Goal: Task Accomplishment & Management: Manage account settings

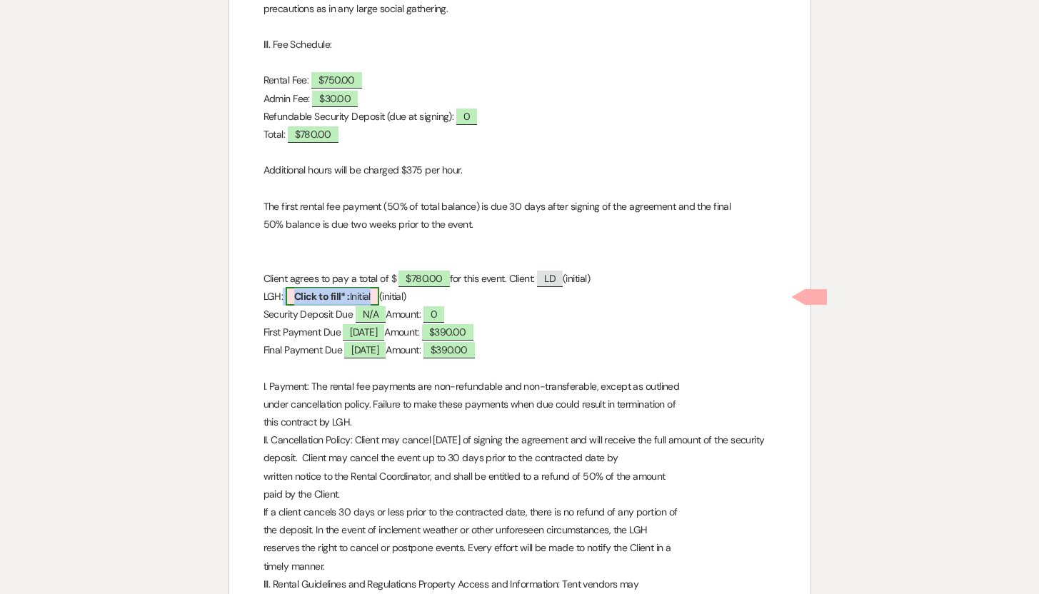
click at [354, 294] on span "Click to fill* : Initial" at bounding box center [333, 296] width 94 height 19
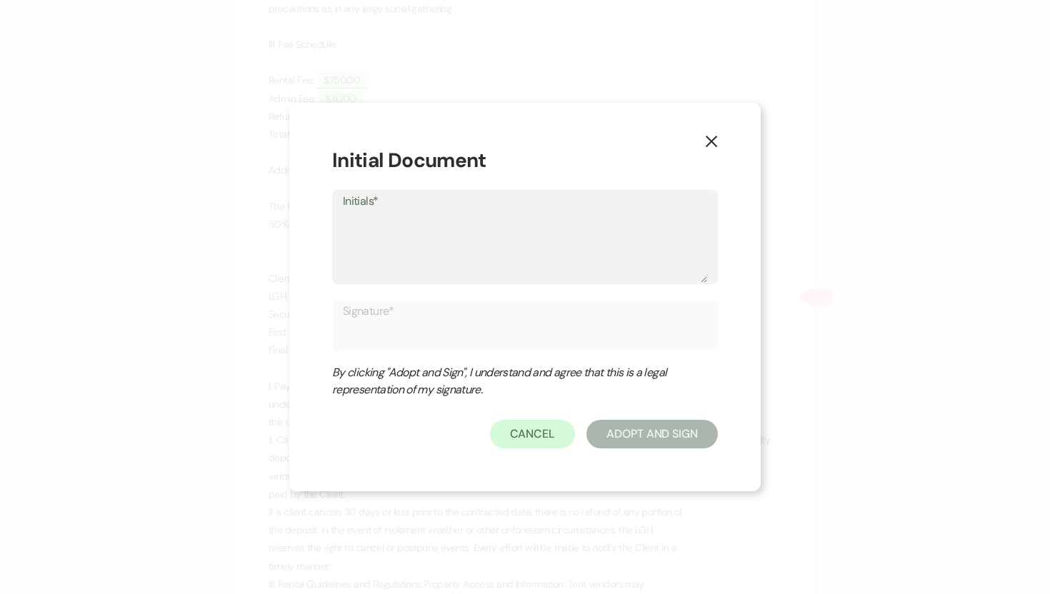
type textarea "L"
type input "L"
type textarea "LG"
type input "LG"
type textarea "LGH"
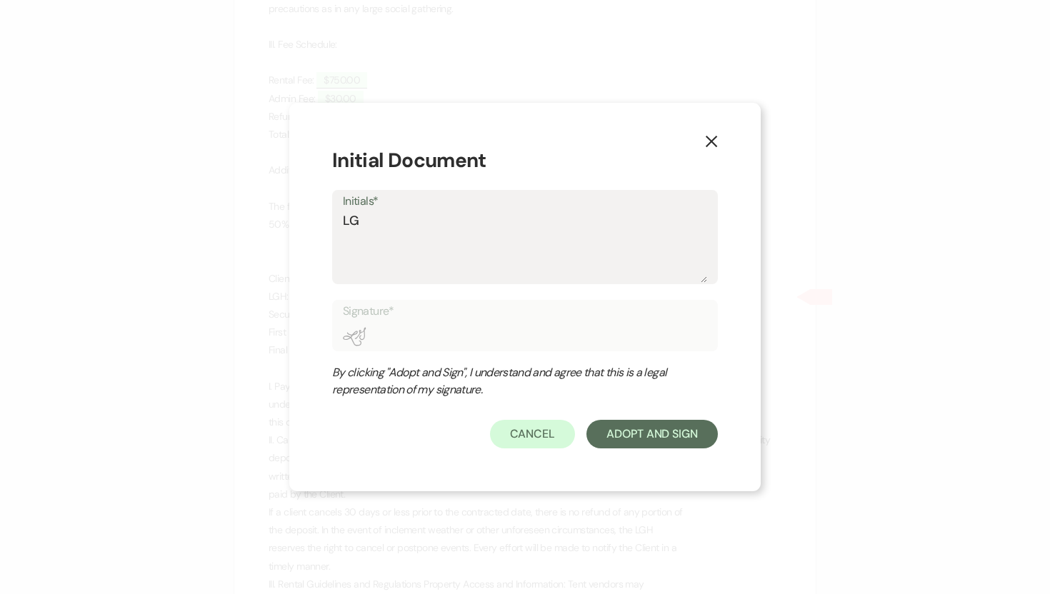
type input "LGH"
type textarea "LGH"
click at [668, 438] on button "Adopt And Sign" at bounding box center [651, 434] width 131 height 29
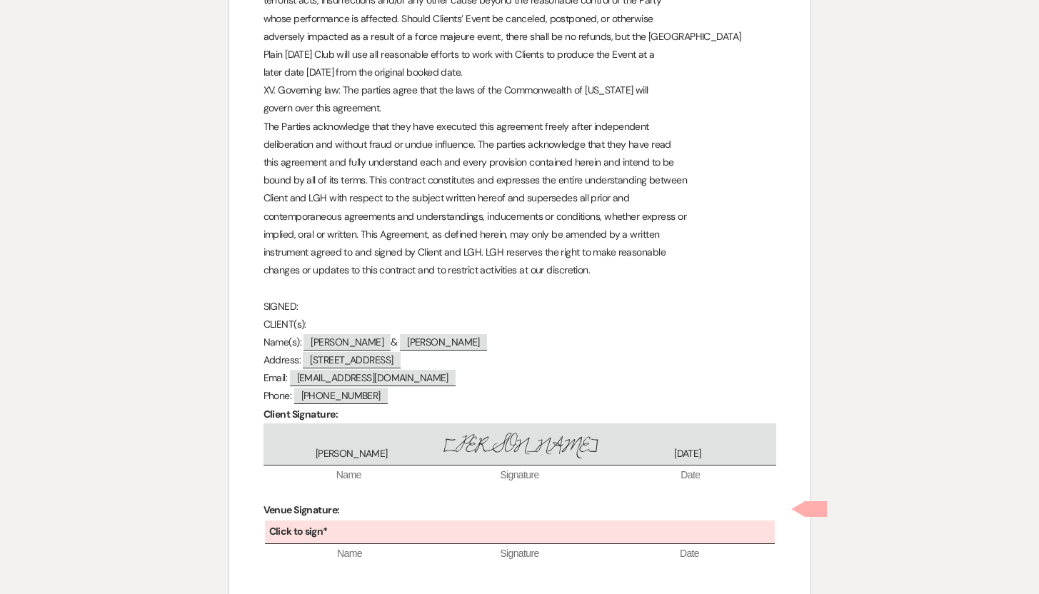
scroll to position [3535, 0]
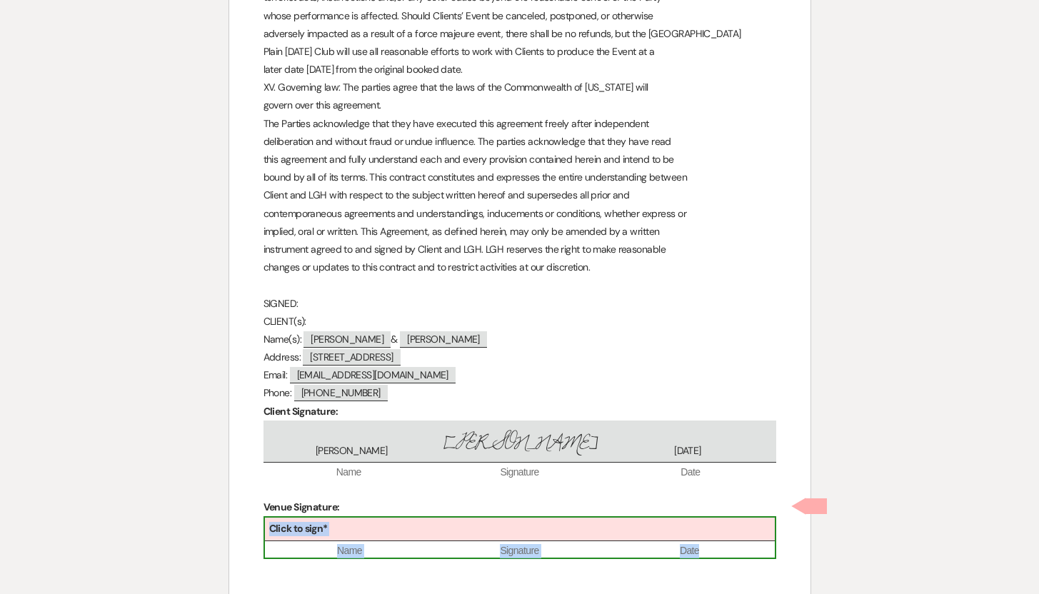
click at [362, 518] on div "Click to sign*" at bounding box center [520, 530] width 510 height 24
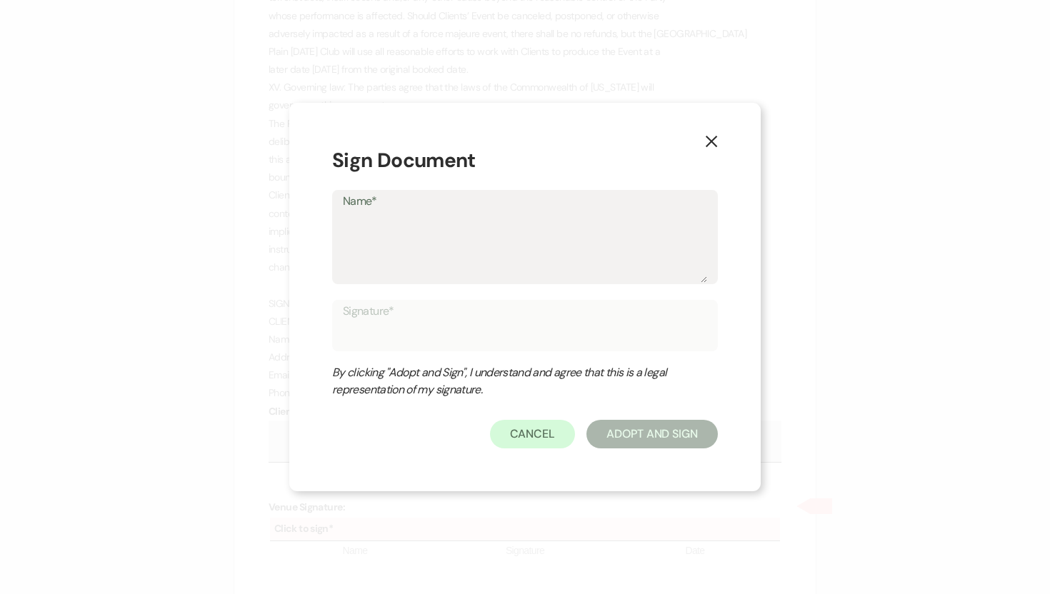
type textarea "D"
type input "D"
type textarea "De"
type input "De"
type textarea "Deb"
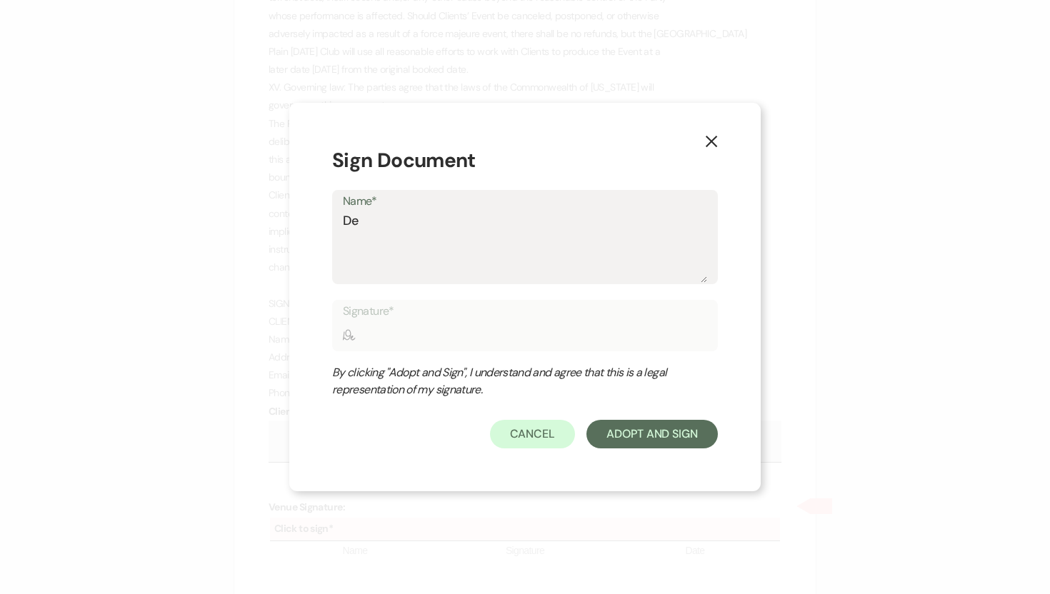
type input "Deb"
type textarea "Deb"
type input "Deb"
type textarea "Deb S"
type input "Deb S"
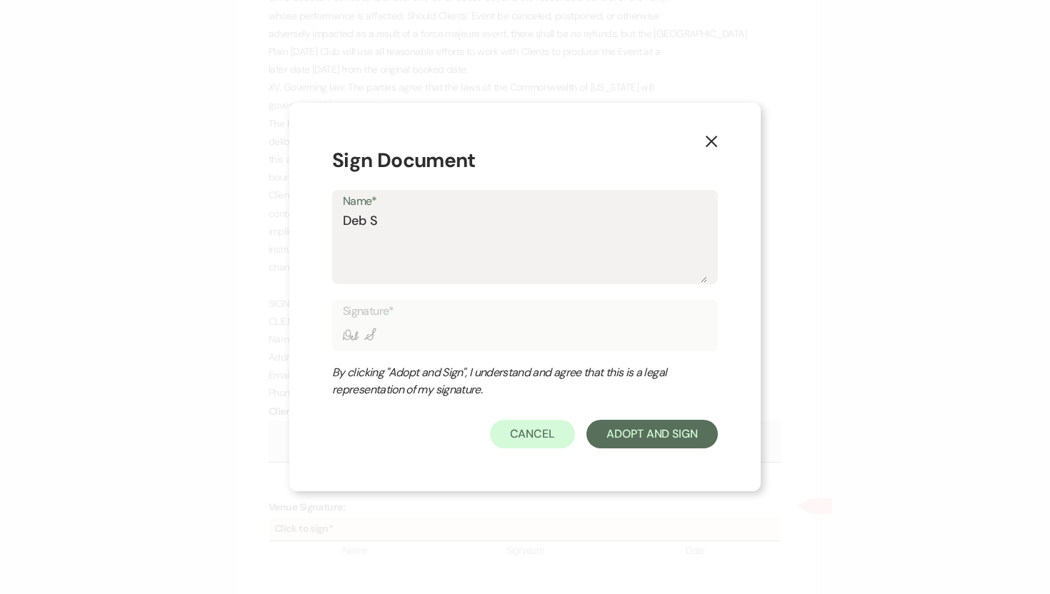
type textarea "Deb Sy"
type input "Deb Sy"
type textarea "Deb Sym"
type input "Deb Sym"
type textarea "Deb Symo"
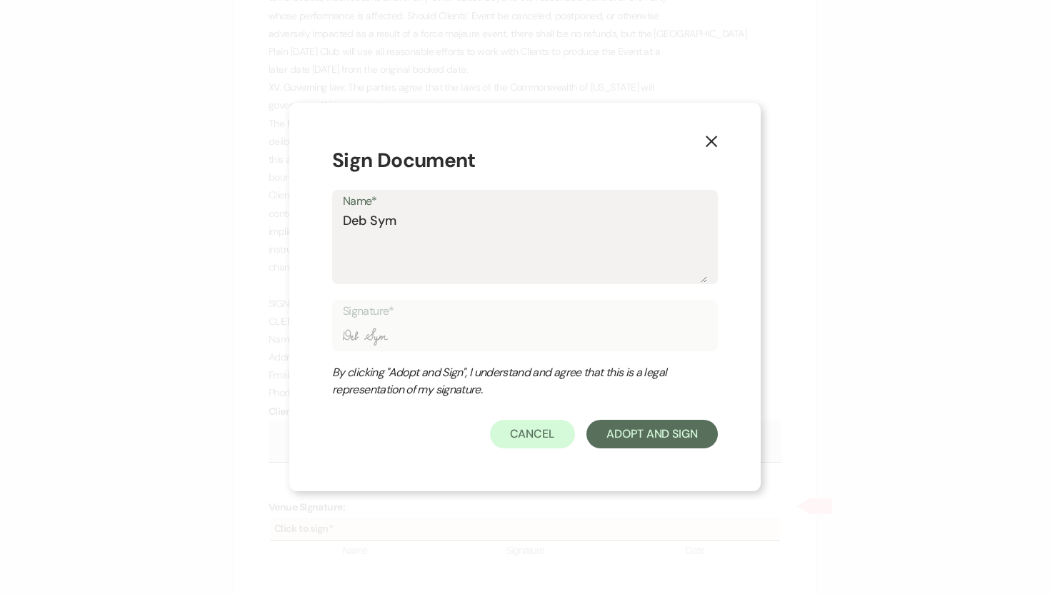
type input "Deb Symo"
type textarea "Deb Symon"
type input "Deb Symon"
type textarea "[PERSON_NAME]"
type input "[PERSON_NAME]"
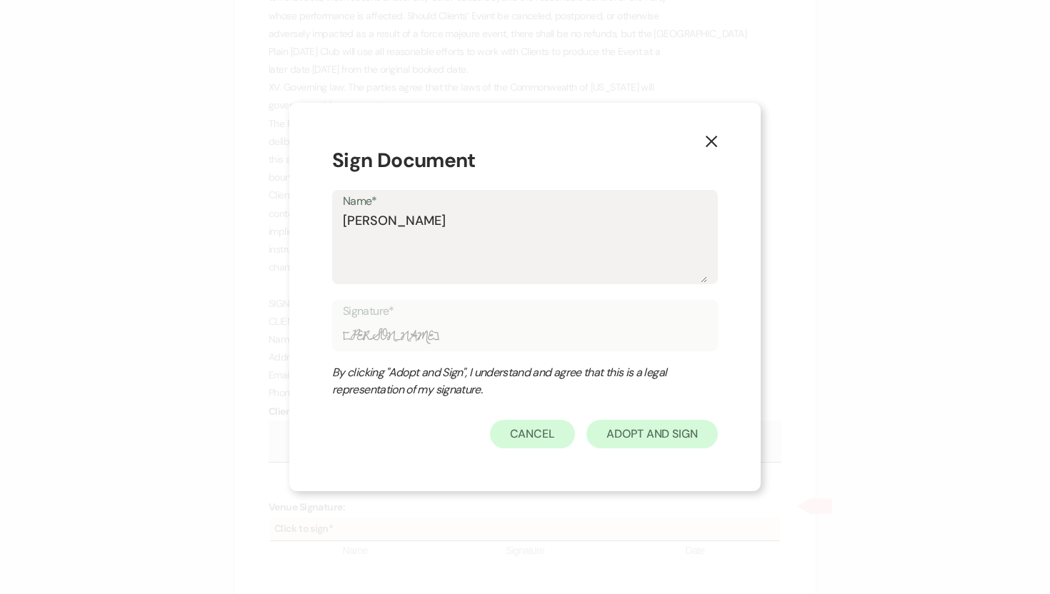
type textarea "[PERSON_NAME]"
click at [653, 433] on button "Adopt And Sign" at bounding box center [651, 434] width 131 height 29
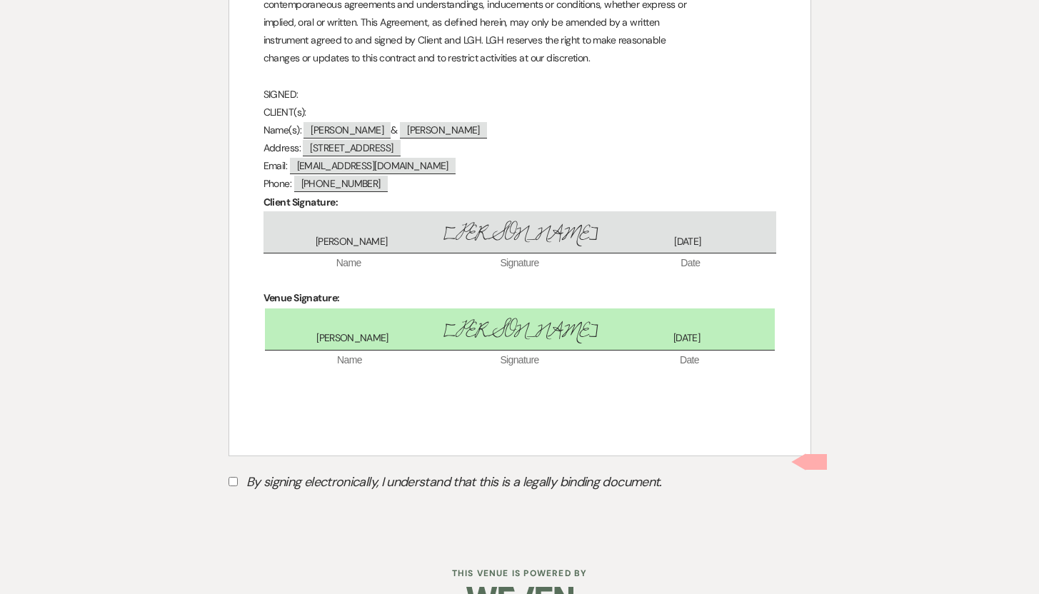
scroll to position [3766, 0]
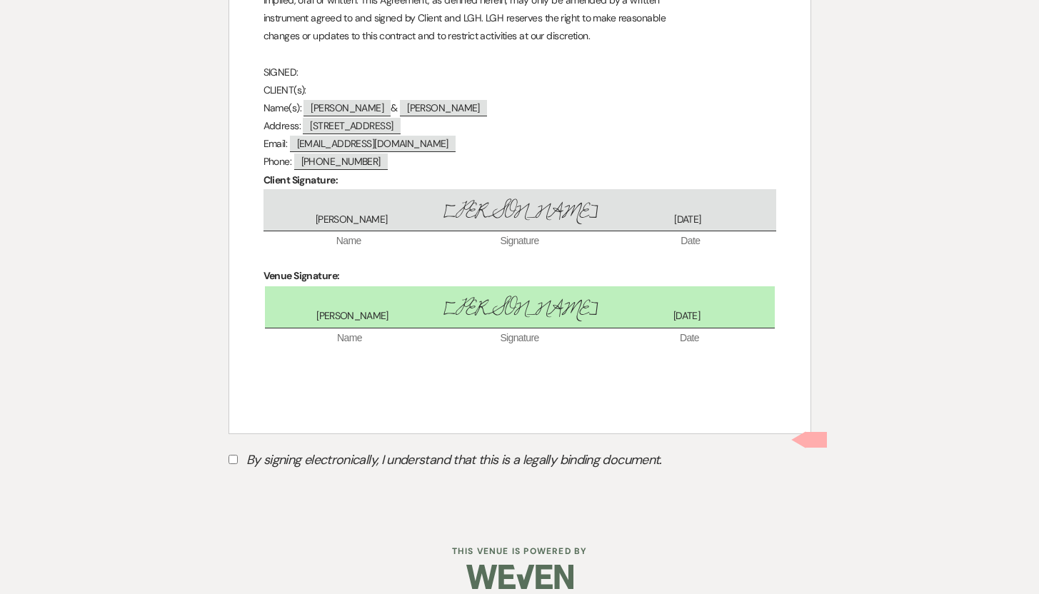
click at [232, 455] on input "By signing electronically, I understand that this is a legally binding document." at bounding box center [232, 459] width 9 height 9
checkbox input "true"
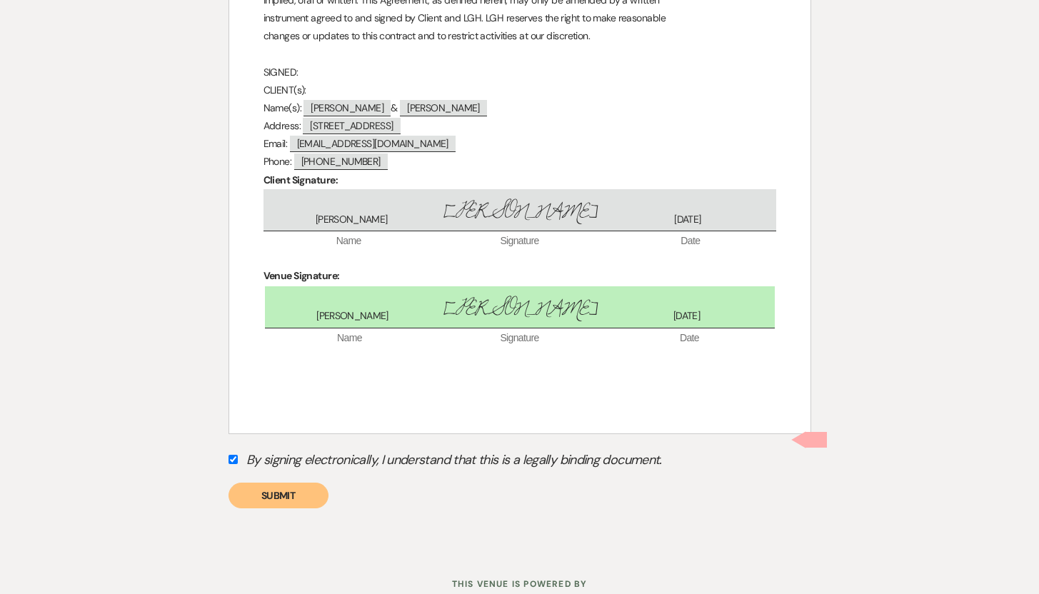
click at [263, 483] on button "Submit" at bounding box center [278, 496] width 100 height 26
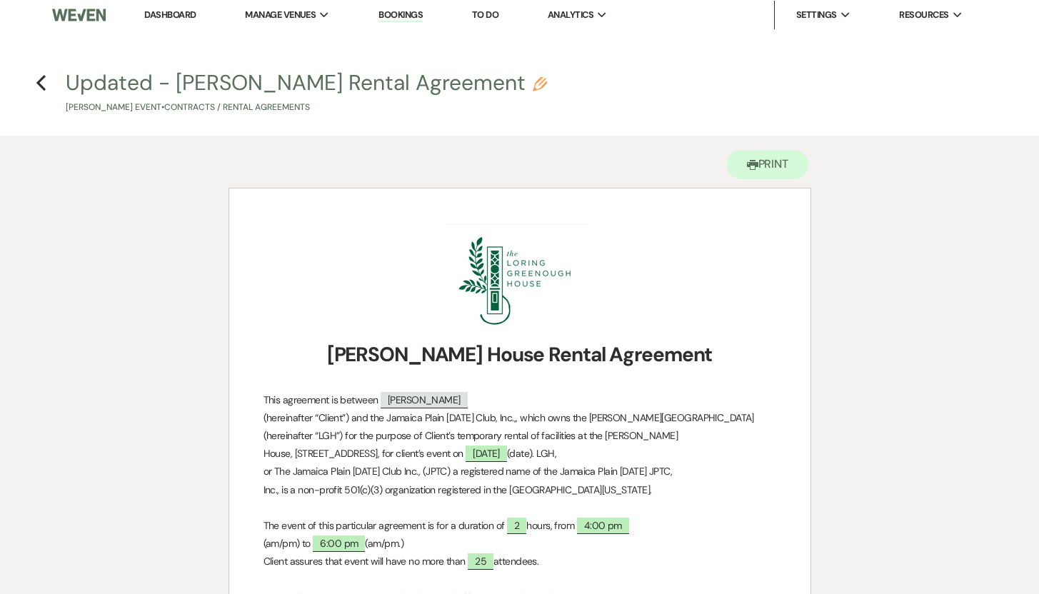
scroll to position [0, 0]
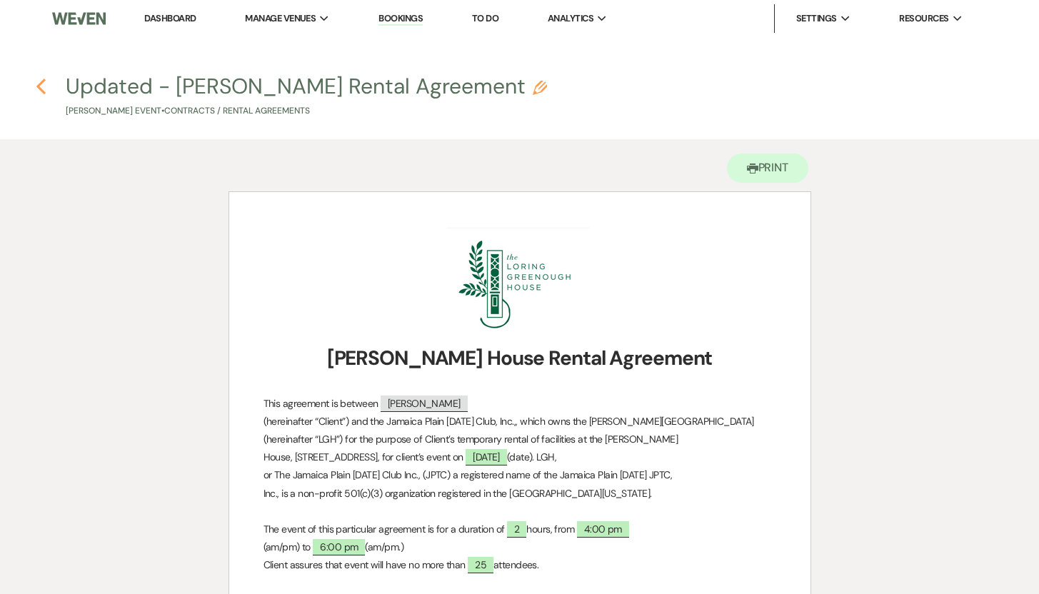
click at [38, 85] on use "button" at bounding box center [40, 87] width 9 height 16
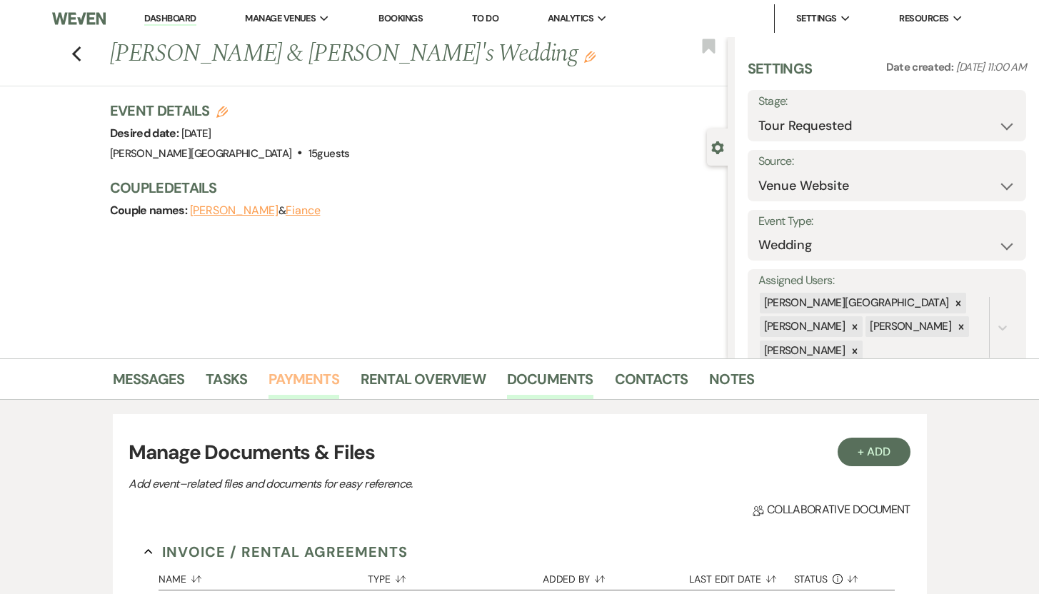
click at [297, 381] on link "Payments" at bounding box center [303, 383] width 71 height 31
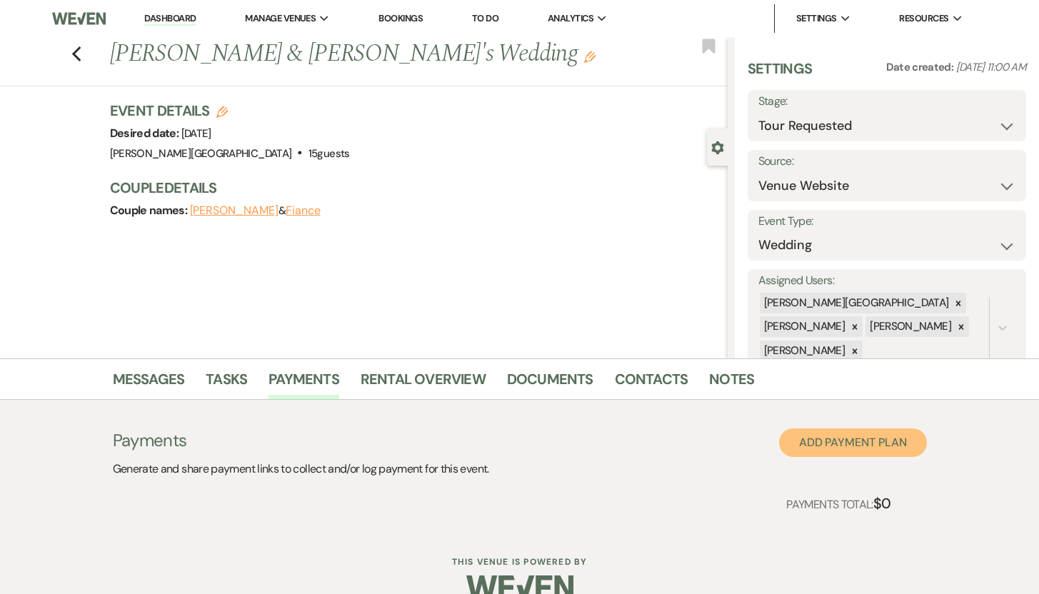
click at [818, 442] on button "Add Payment Plan" at bounding box center [853, 442] width 148 height 29
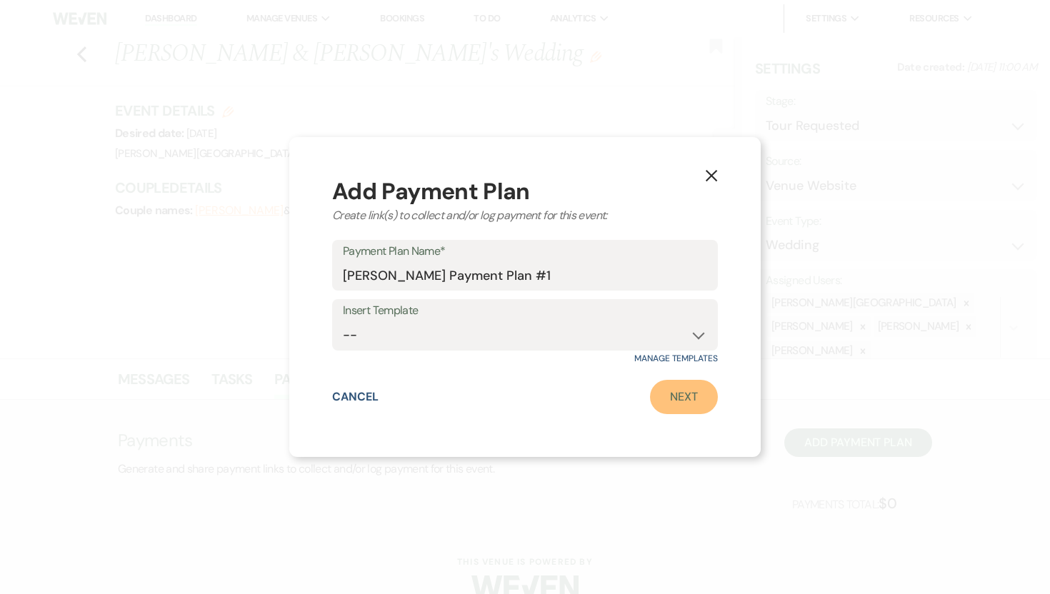
click at [683, 401] on link "Next" at bounding box center [684, 397] width 68 height 34
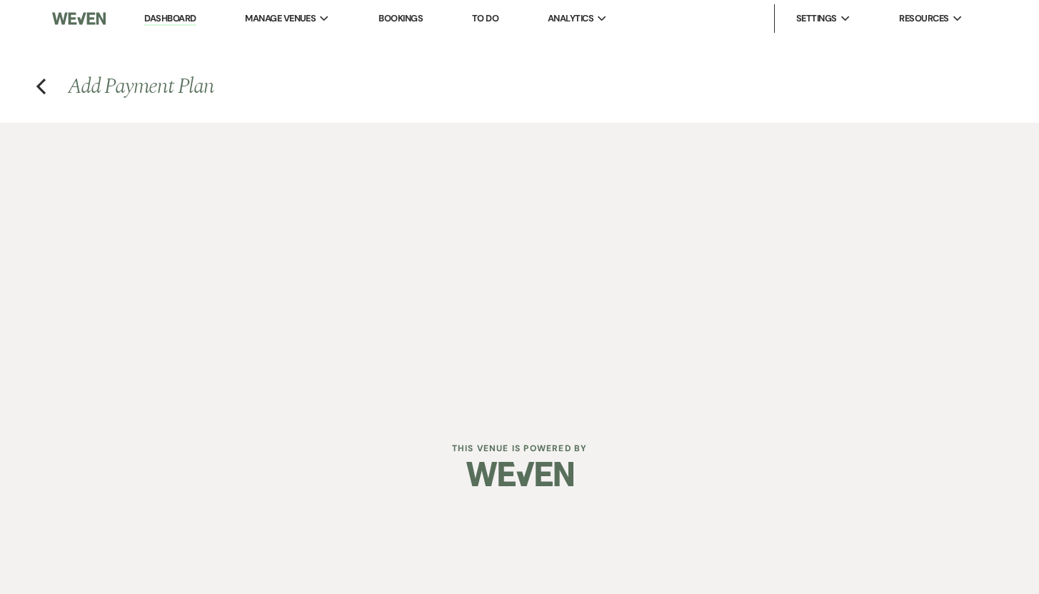
select select "2"
select select "percentage"
select select "false"
select select "client"
select select "weeks"
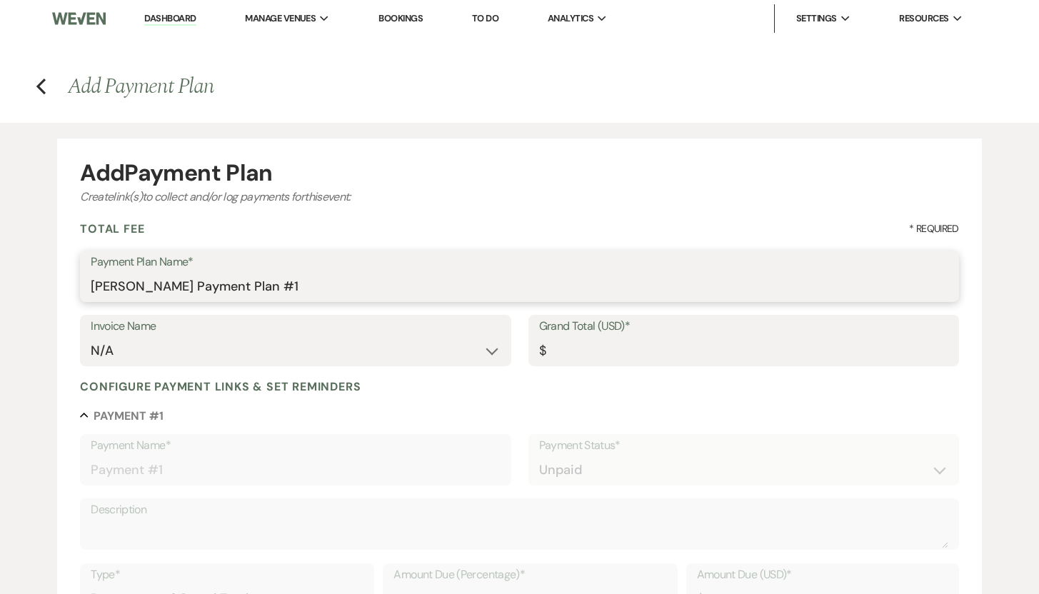
drag, startPoint x: 308, startPoint y: 285, endPoint x: 263, endPoint y: 286, distance: 45.0
click at [263, 286] on input "Lindsay Day's Payment Plan #1" at bounding box center [519, 287] width 857 height 28
type input "Lindsay Day's Payment Plan"
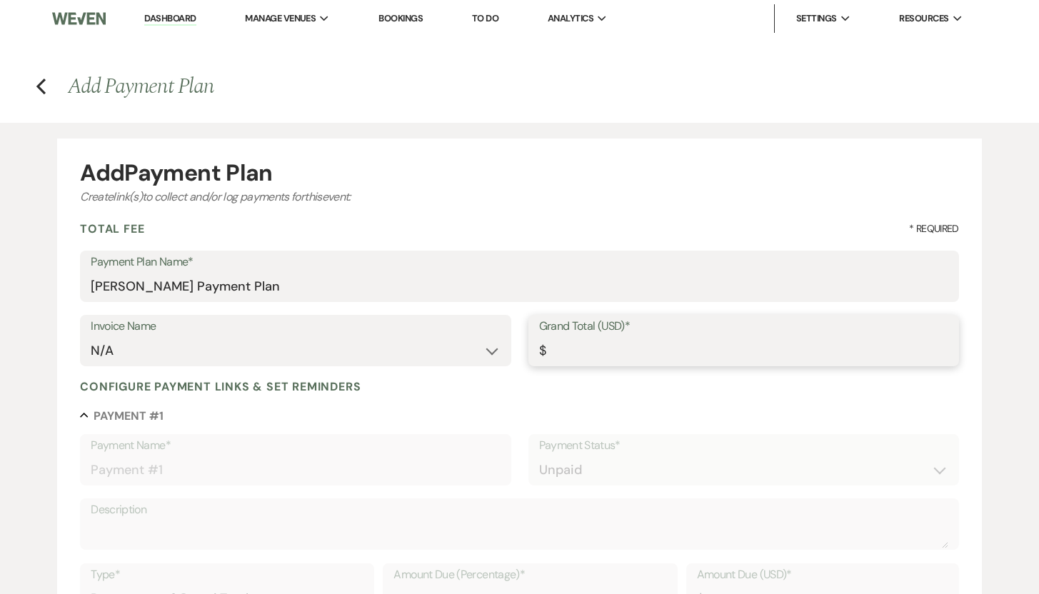
click at [575, 350] on input "Grand Total (USD)*" at bounding box center [743, 351] width 409 height 28
type input "3"
type input "3.00"
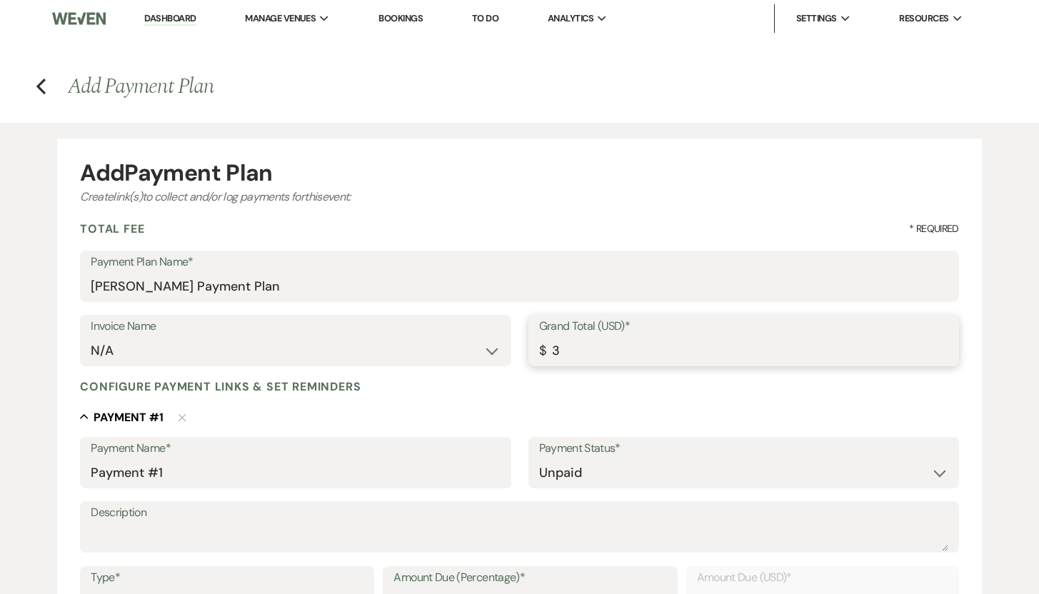
type input "38"
type input "38.00"
type input "3"
type input "3.00"
type input "39"
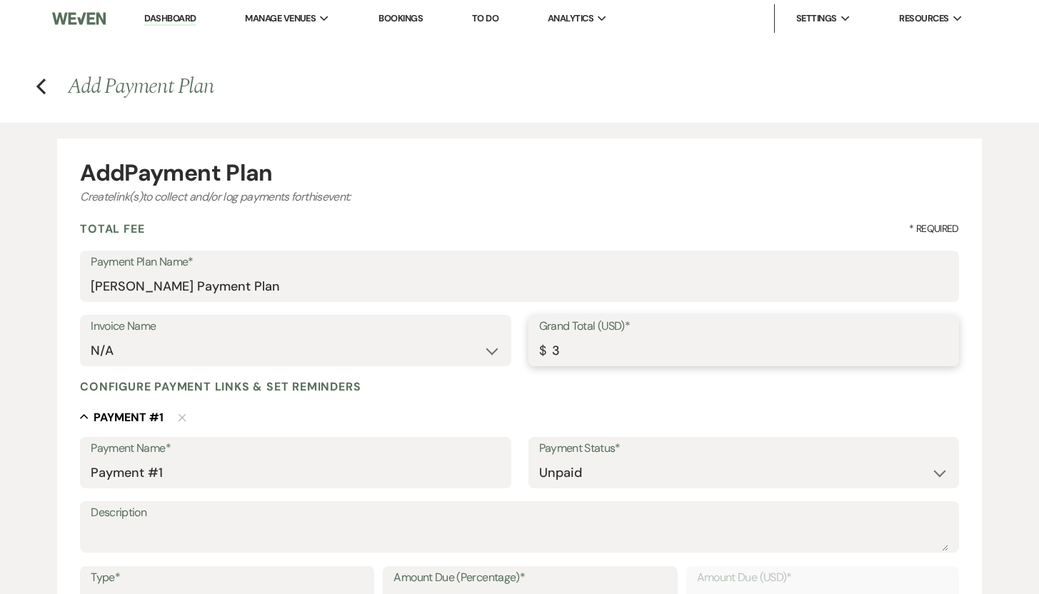
type input "39.00"
type input "390"
type input "390.00"
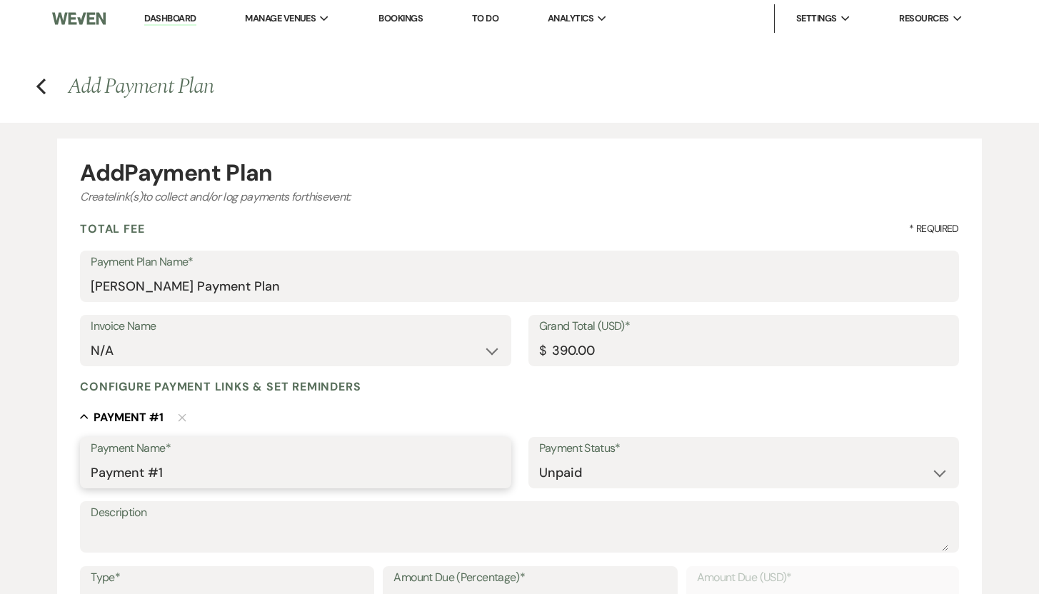
click at [225, 466] on input "Payment #1" at bounding box center [295, 473] width 409 height 28
type input "Payment #1 - 50% Deposit"
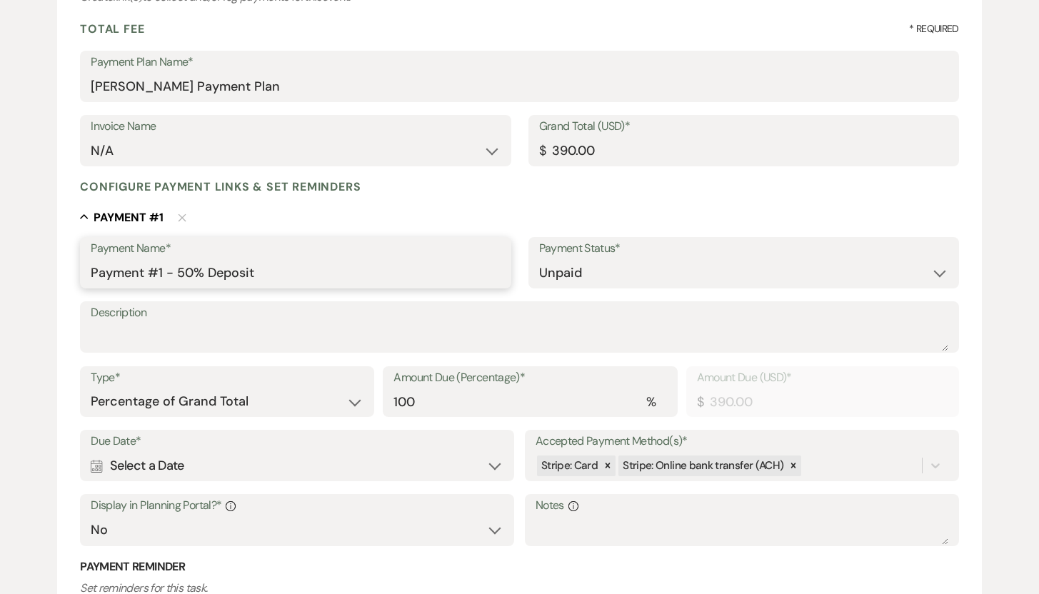
scroll to position [248, 0]
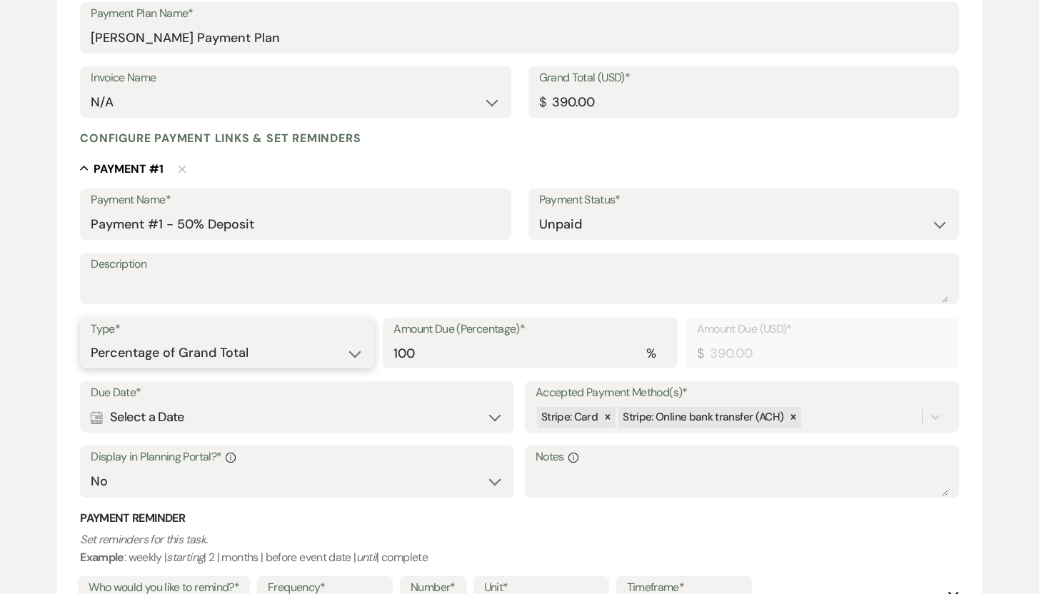
click at [355, 353] on select "Dollar Amount Percentage of Grand Total" at bounding box center [227, 353] width 273 height 28
select select "flat"
click at [91, 339] on select "Dollar Amount Percentage of Grand Total" at bounding box center [227, 353] width 273 height 28
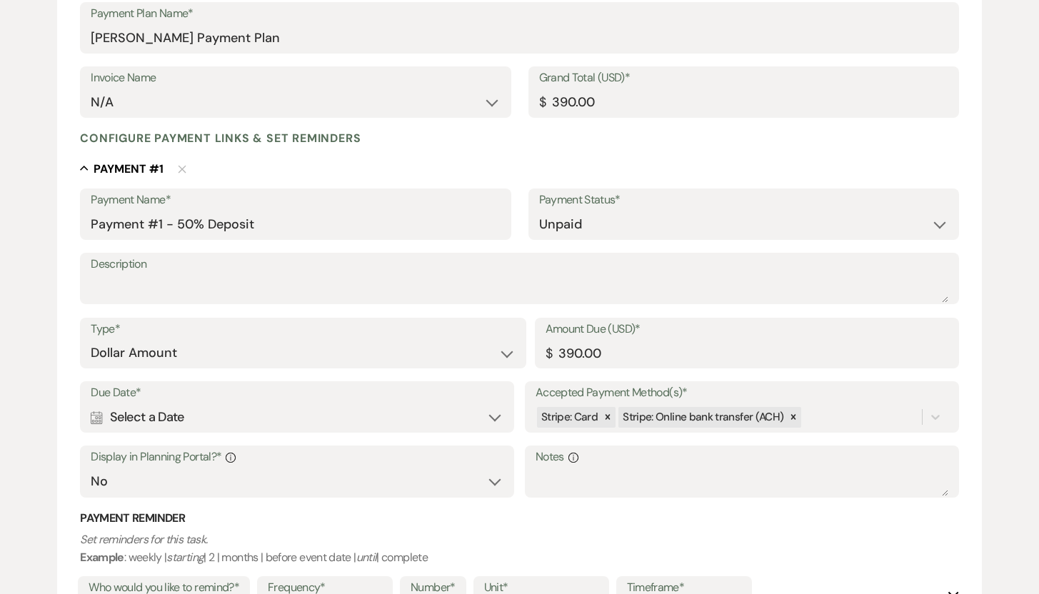
click at [497, 416] on div "Calendar Select a Date Expand" at bounding box center [297, 417] width 413 height 28
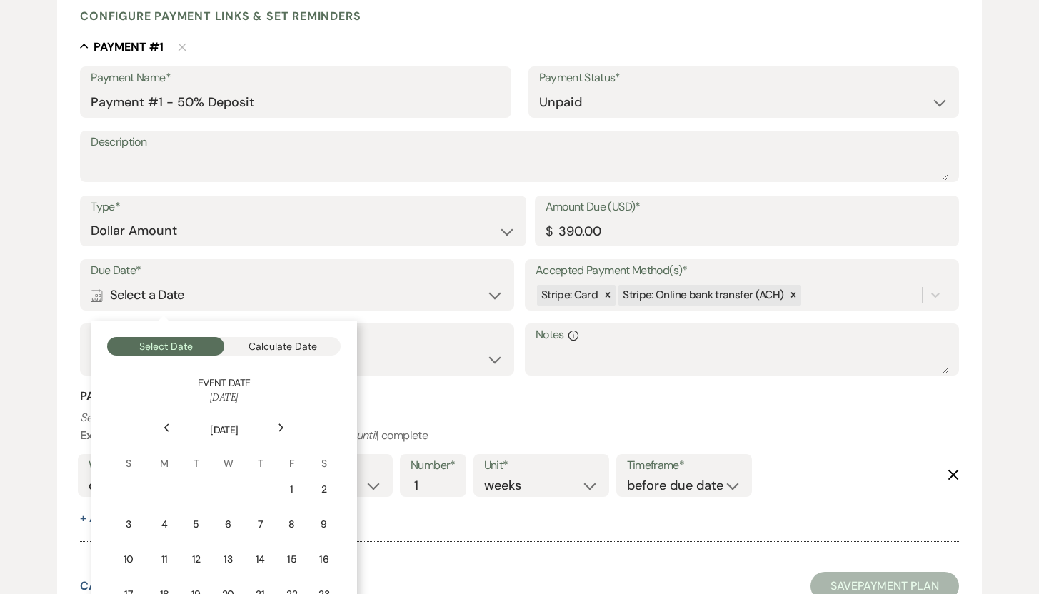
scroll to position [495, 0]
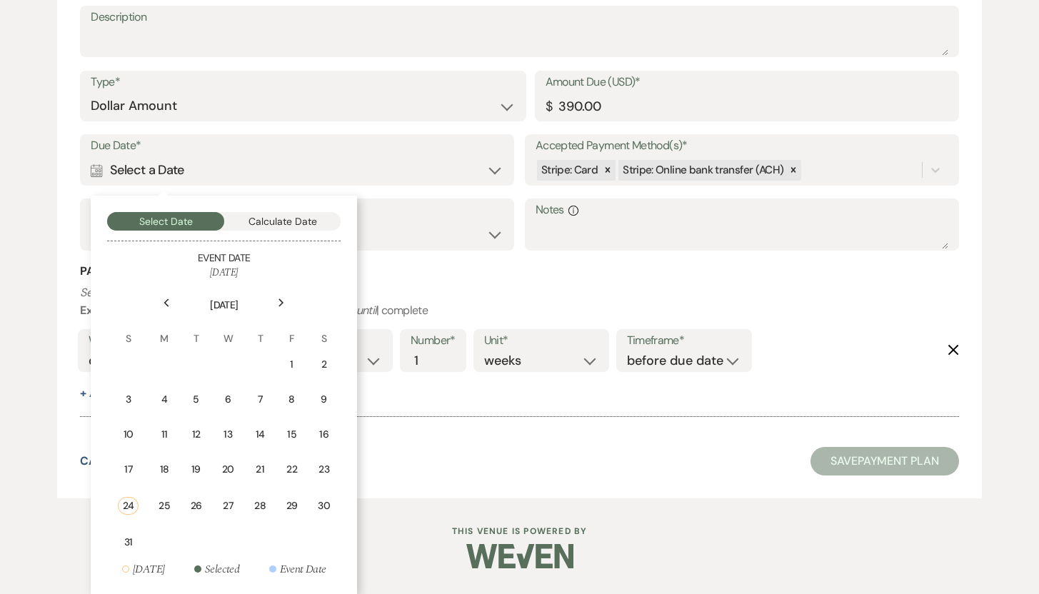
click at [283, 303] on icon "Next" at bounding box center [281, 302] width 7 height 9
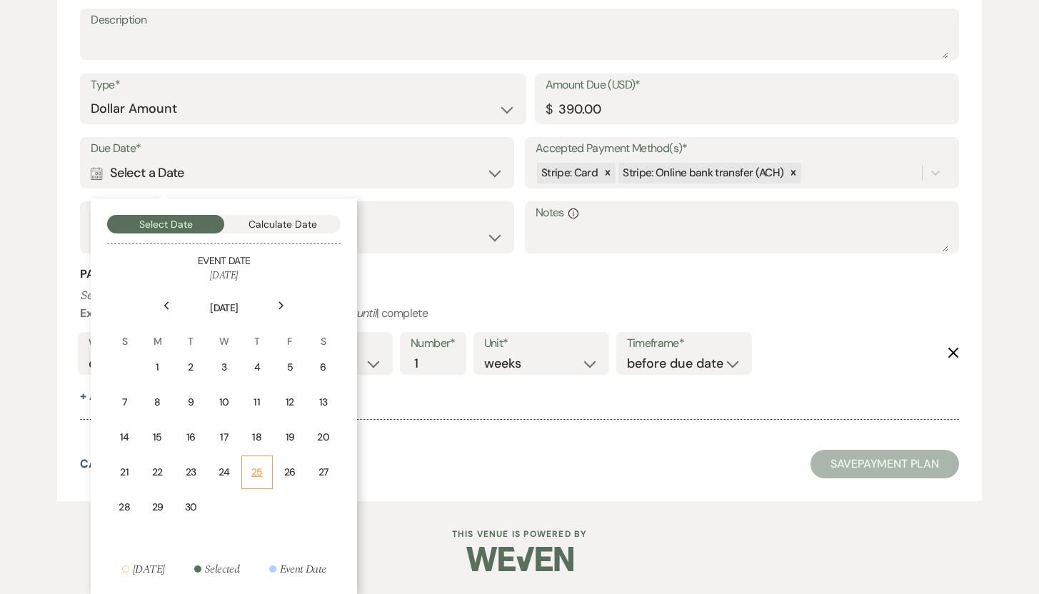
click at [254, 473] on div "25" at bounding box center [257, 472] width 13 height 15
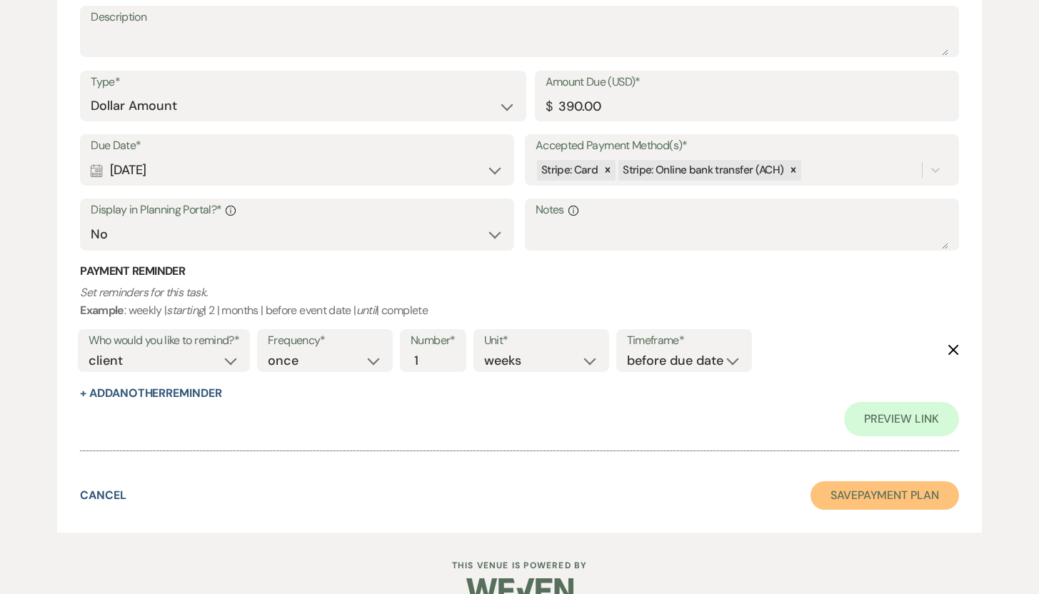
click at [871, 498] on button "Save Payment Plan" at bounding box center [884, 495] width 149 height 29
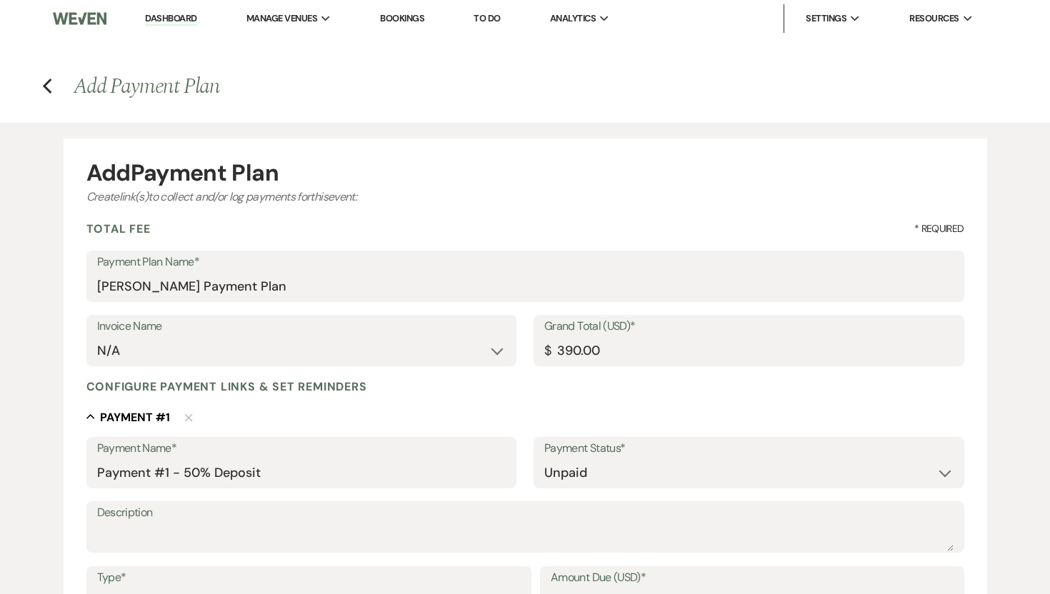
select select "2"
select select "5"
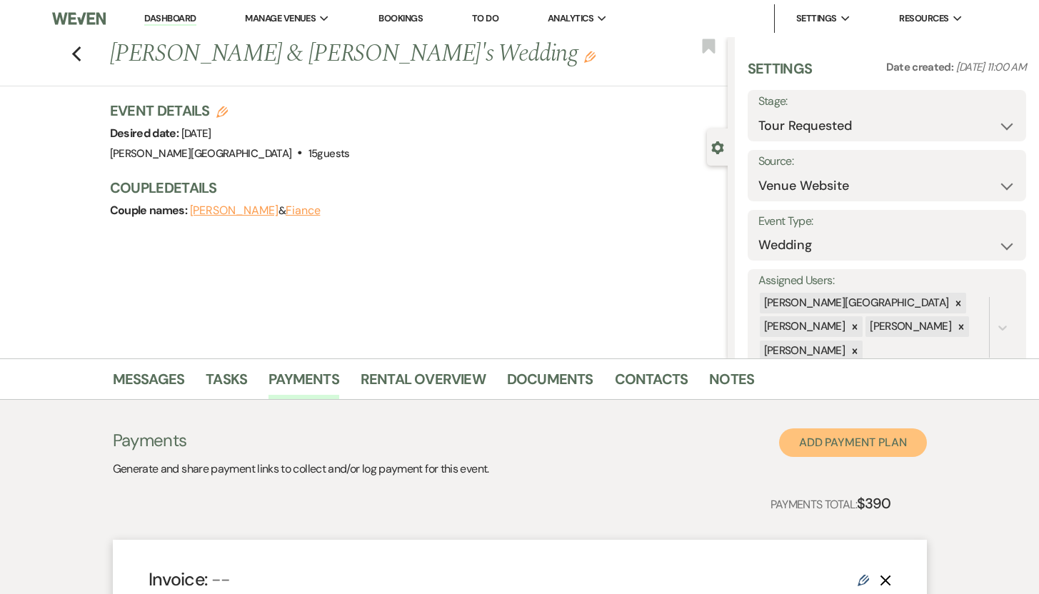
click at [837, 446] on button "Add Payment Plan" at bounding box center [853, 442] width 148 height 29
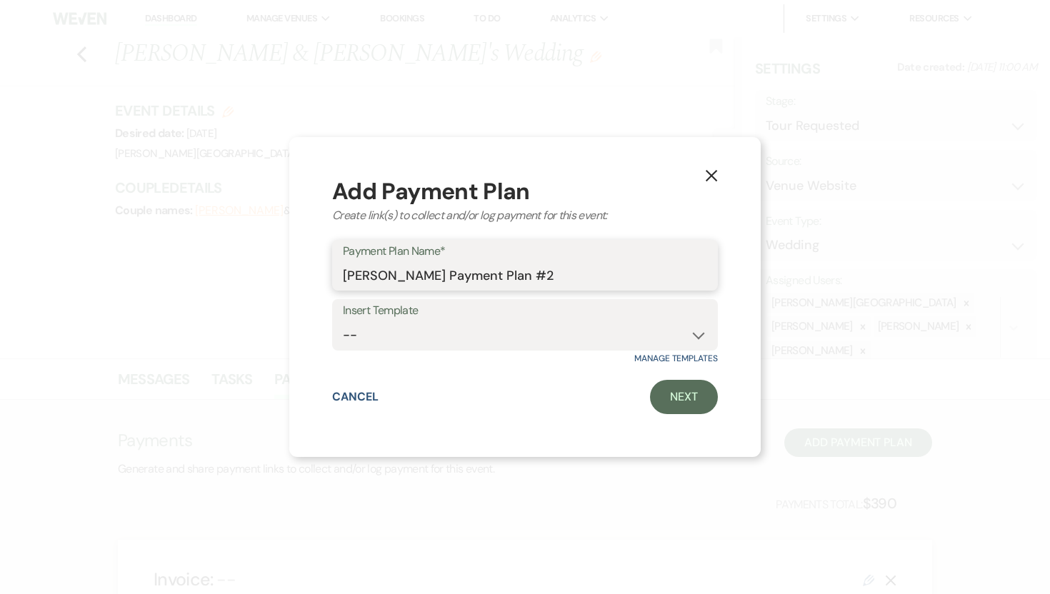
drag, startPoint x: 541, startPoint y: 278, endPoint x: 510, endPoint y: 278, distance: 30.7
click at [510, 278] on input "Lindsay Day's Payment Plan #2" at bounding box center [525, 275] width 364 height 28
type input "Lindsay Day's Payment Plan"
click at [668, 393] on link "Next" at bounding box center [684, 397] width 68 height 34
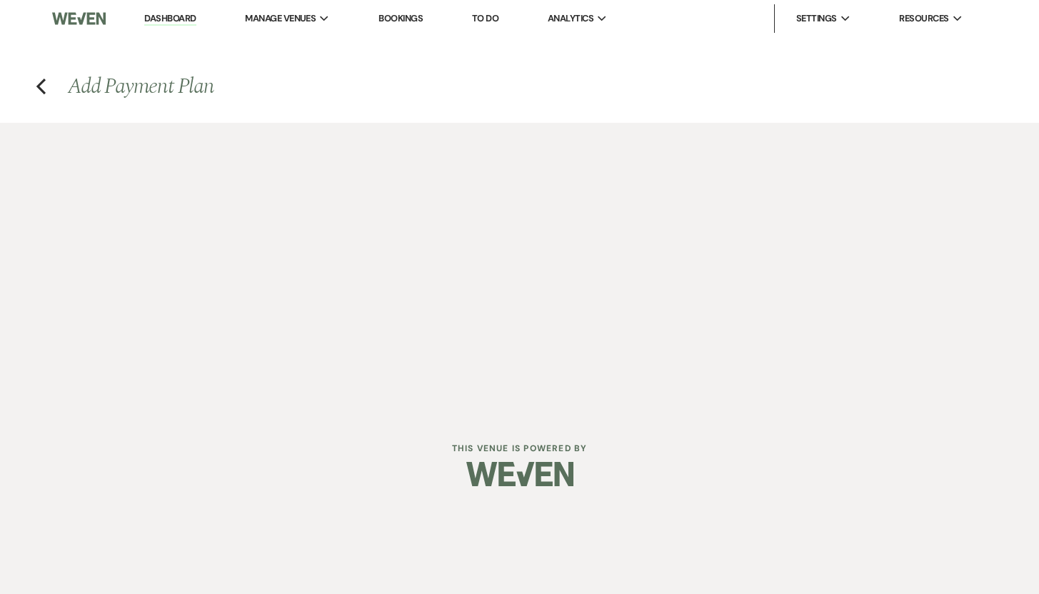
select select "2"
select select "percentage"
select select "false"
select select "client"
select select "weeks"
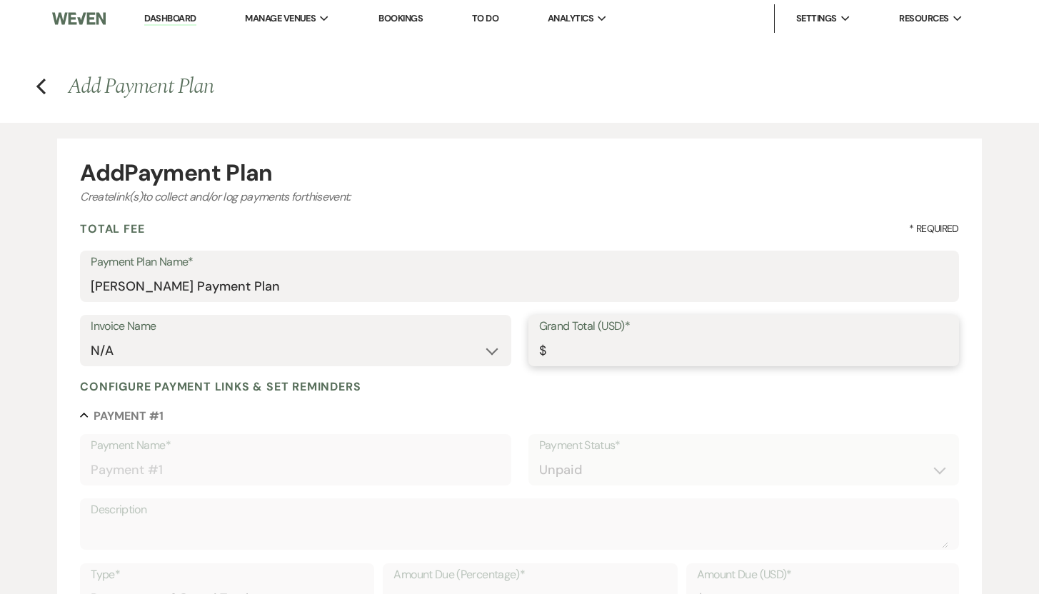
click at [565, 346] on input "Grand Total (USD)*" at bounding box center [743, 351] width 409 height 28
type input "3"
type input "3.00"
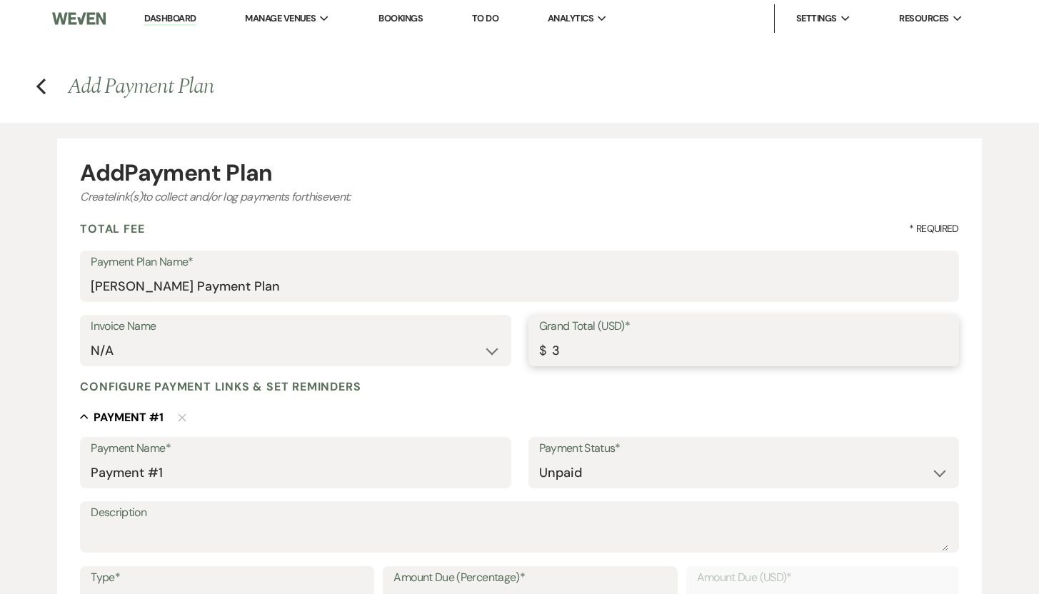
type input "39"
type input "39.00"
type input "390"
type input "390.00"
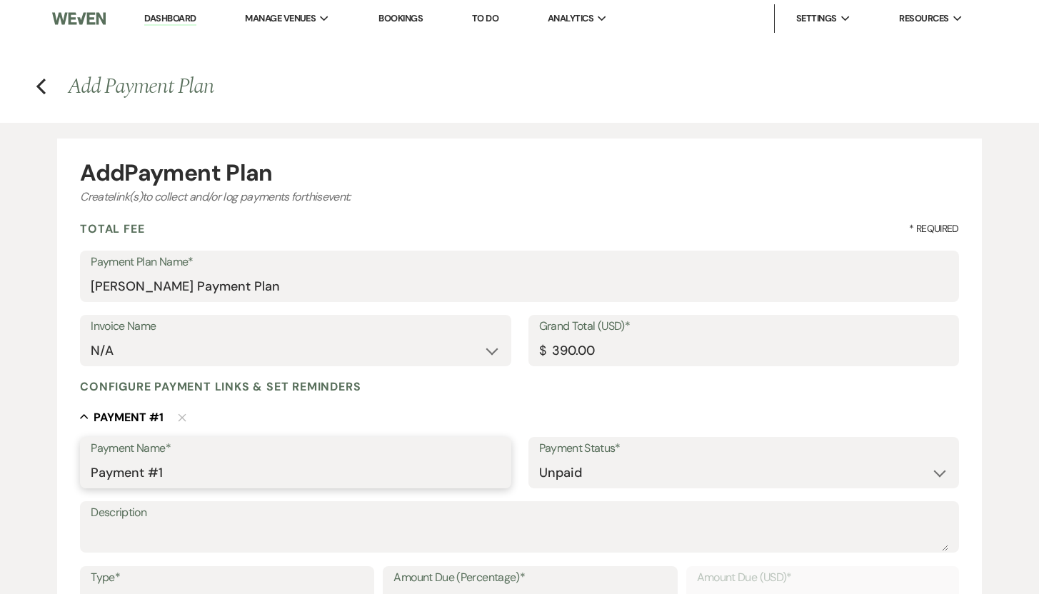
click at [209, 478] on input "Payment #1" at bounding box center [295, 473] width 409 height 28
type input "Payment #2 Final Payment"
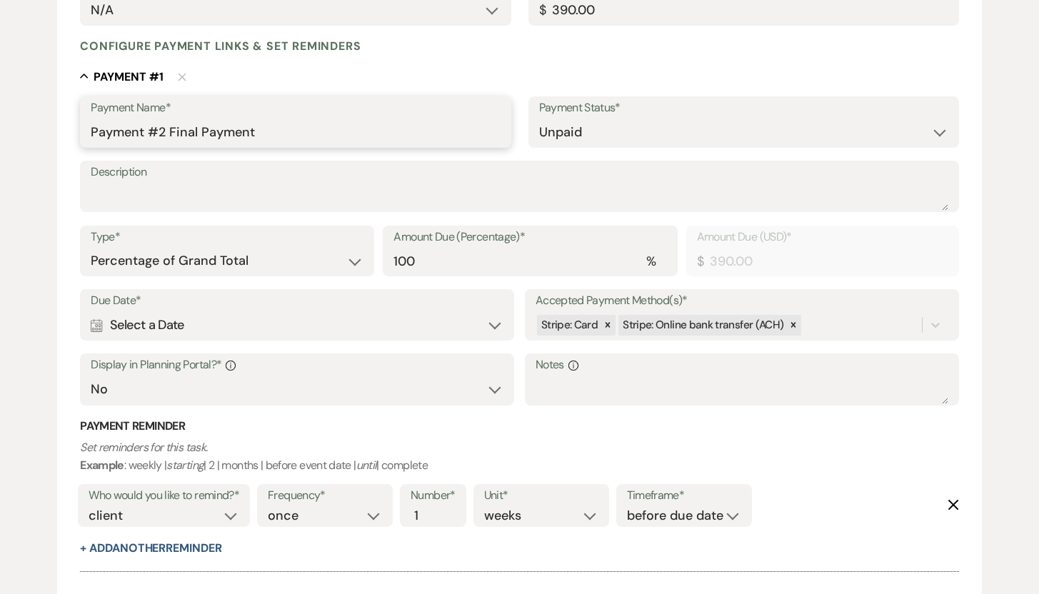
scroll to position [342, 0]
click at [355, 260] on select "Dollar Amount Percentage of Grand Total" at bounding box center [227, 260] width 273 height 28
select select "flat"
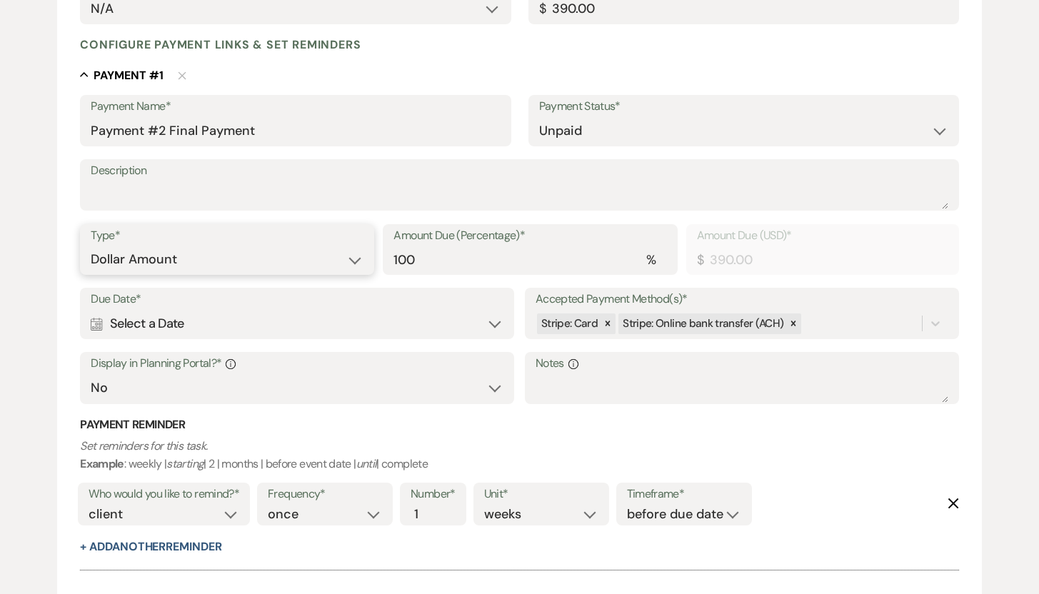
click at [91, 246] on select "Dollar Amount Percentage of Grand Total" at bounding box center [227, 260] width 273 height 28
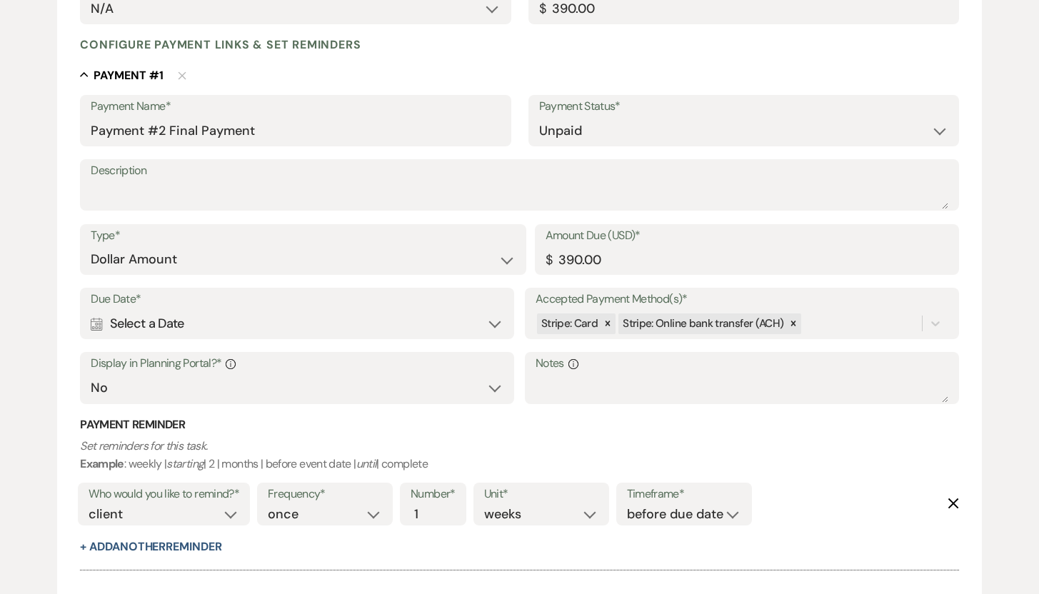
click at [496, 324] on div "Calendar Select a Date Expand" at bounding box center [297, 324] width 413 height 28
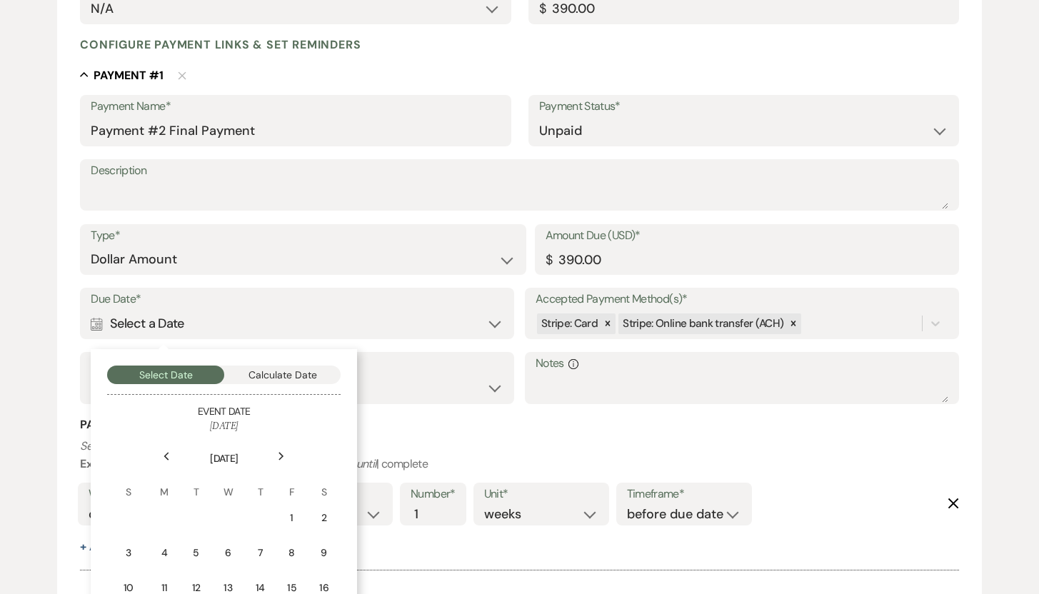
click at [283, 453] on icon "Next" at bounding box center [281, 456] width 7 height 9
click at [222, 513] on div "1" at bounding box center [220, 517] width 12 height 15
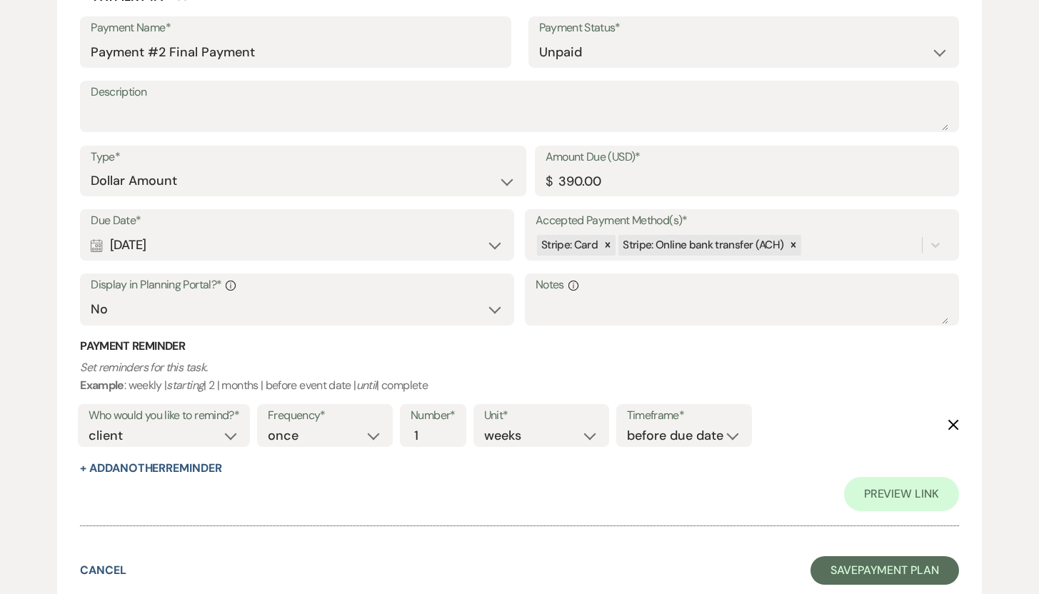
scroll to position [525, 0]
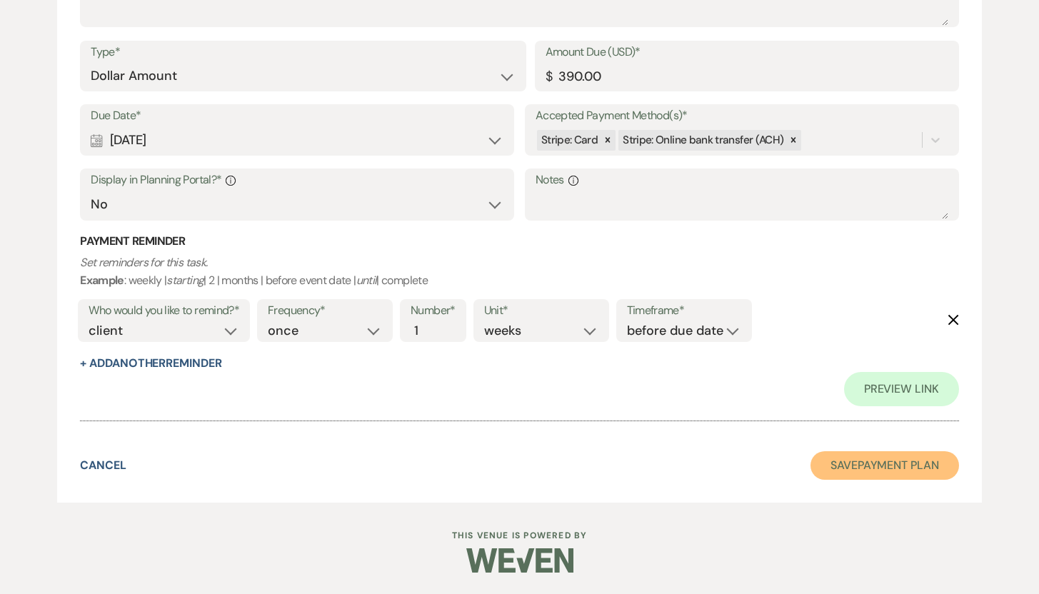
click at [895, 466] on button "Save Payment Plan" at bounding box center [884, 465] width 149 height 29
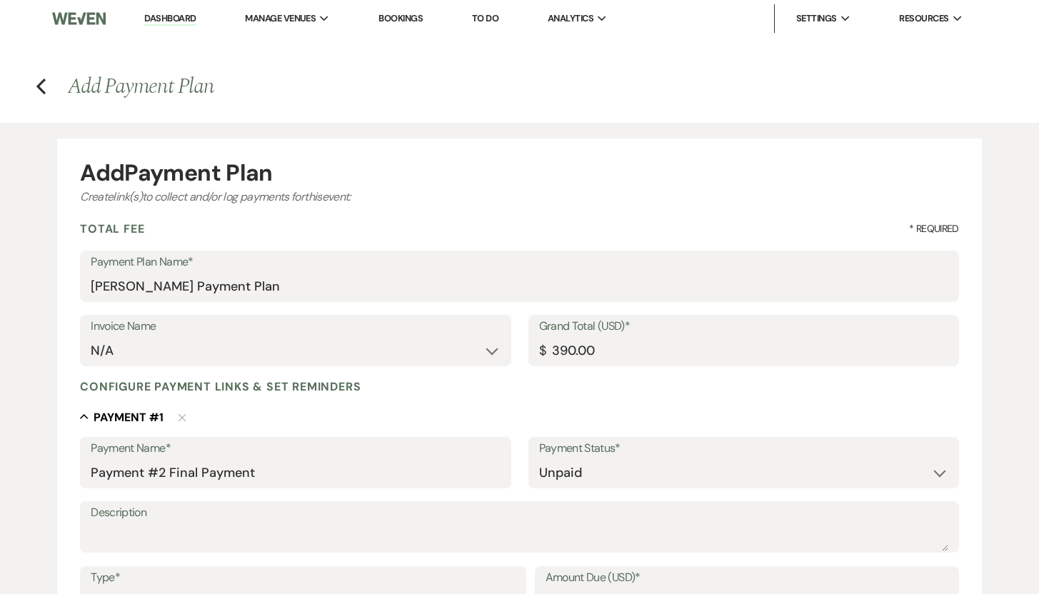
select select "2"
select select "5"
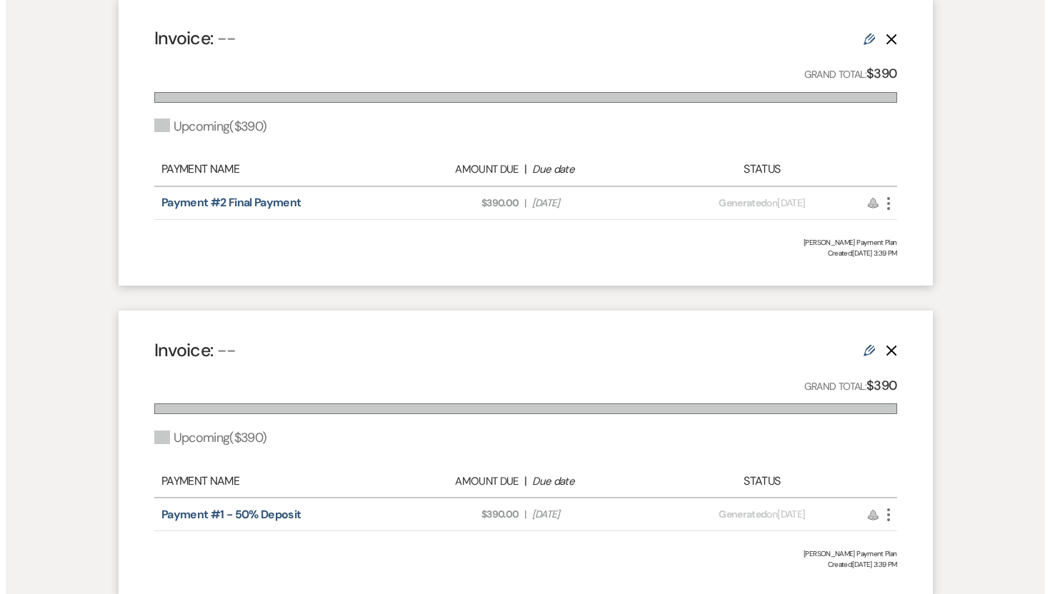
scroll to position [551, 0]
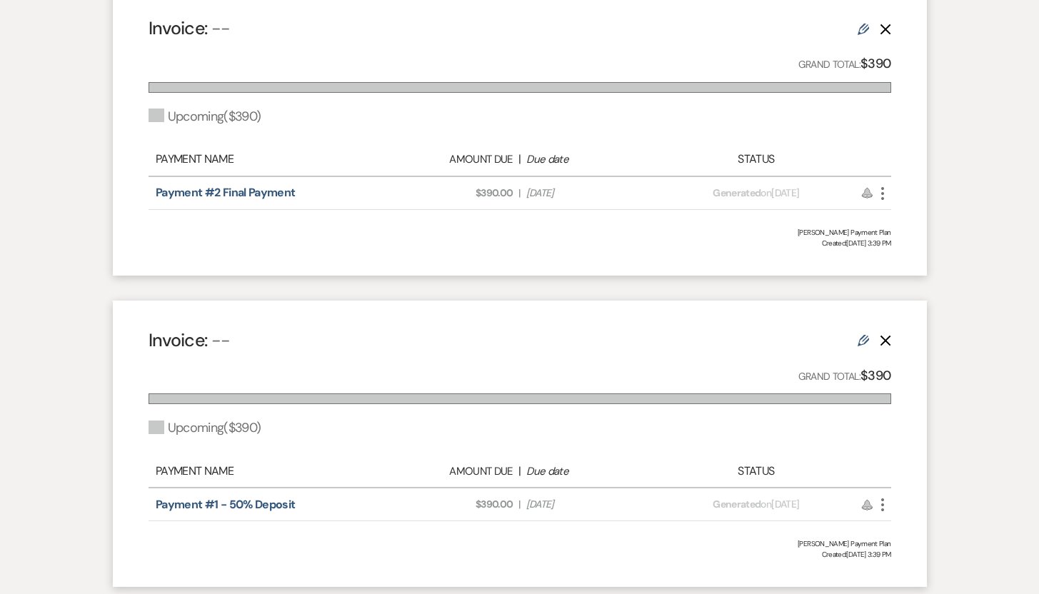
click at [883, 505] on icon "More" at bounding box center [882, 504] width 17 height 17
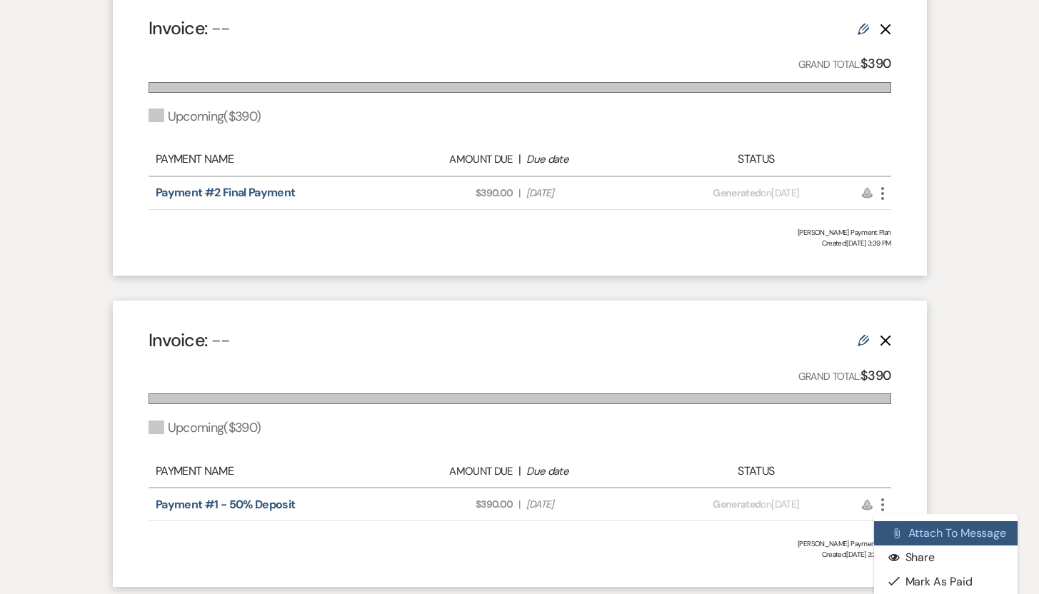
click at [920, 528] on button "Attach File Attach to Message" at bounding box center [946, 533] width 144 height 24
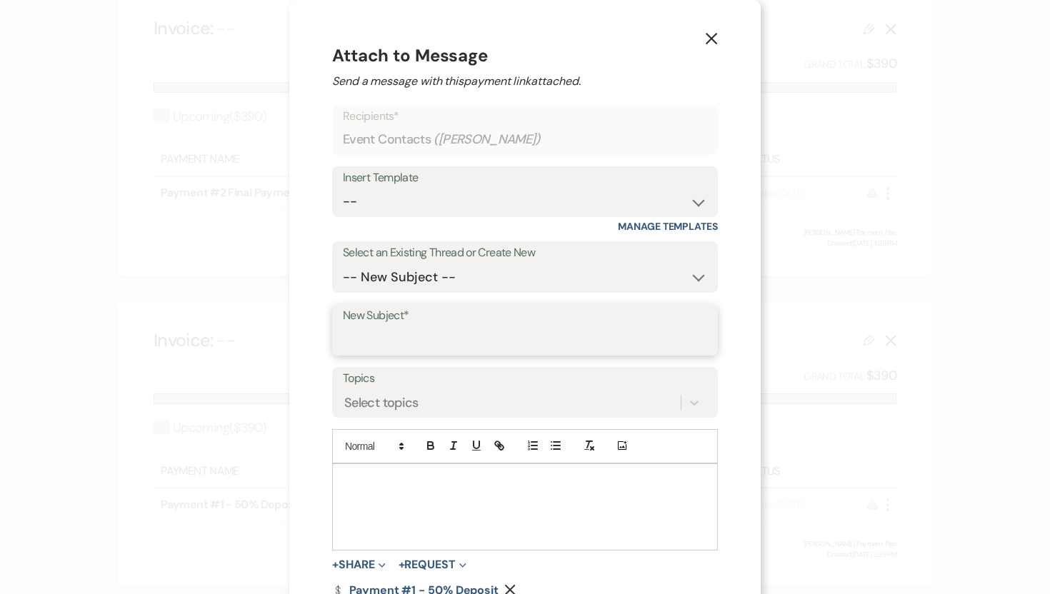
click at [412, 337] on input "New Subject*" at bounding box center [525, 340] width 364 height 28
type input "Intial Deposit"
click at [373, 485] on p at bounding box center [524, 481] width 363 height 16
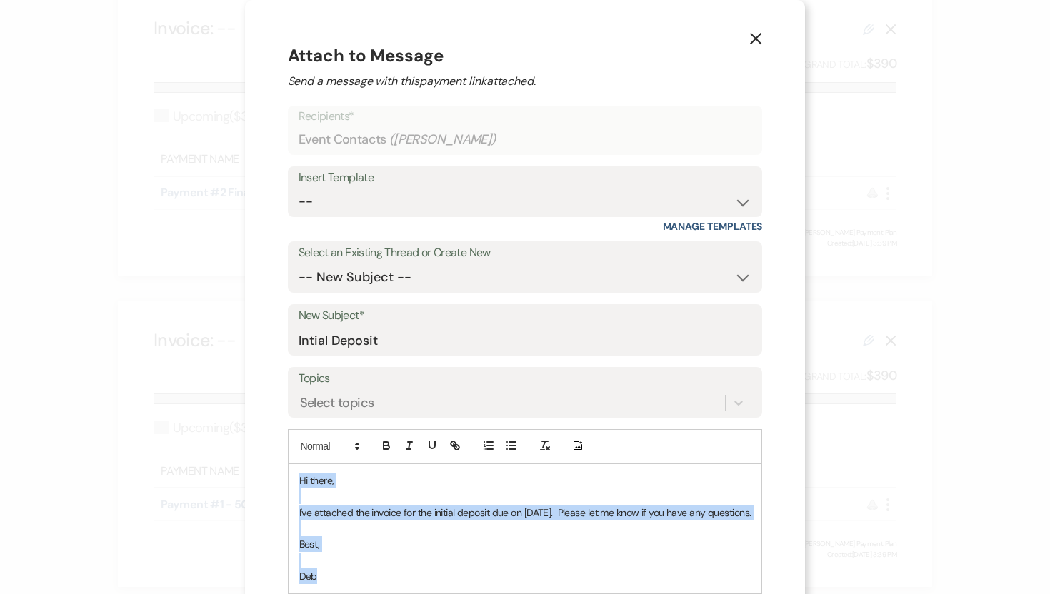
drag, startPoint x: 286, startPoint y: 582, endPoint x: 262, endPoint y: 484, distance: 100.6
click at [288, 484] on div "Hi there, I've attached the invoice for the initial deposit due on September 25…" at bounding box center [524, 528] width 473 height 129
copy div "Hi there, I've attached the invoice for the initial deposit due on September 25…"
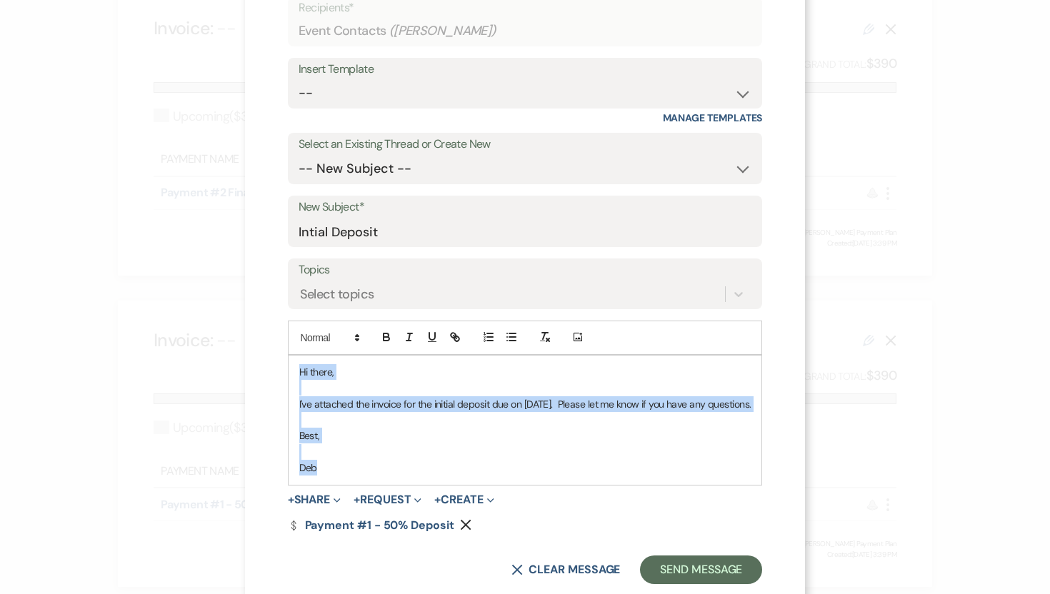
scroll to position [141, 0]
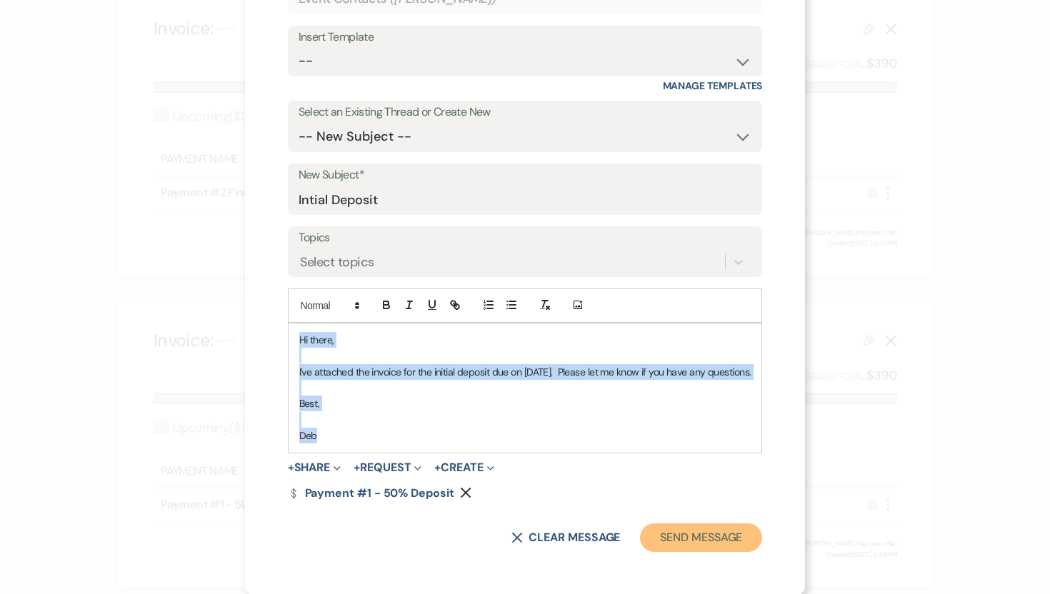
click at [715, 537] on button "Send Message" at bounding box center [701, 537] width 122 height 29
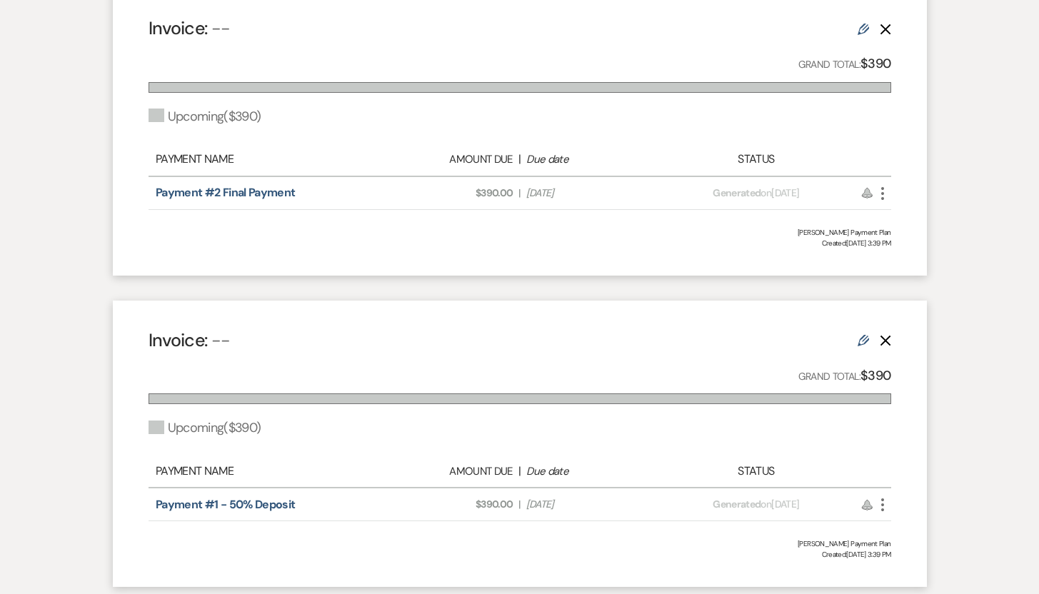
click at [884, 192] on icon "More" at bounding box center [882, 193] width 17 height 17
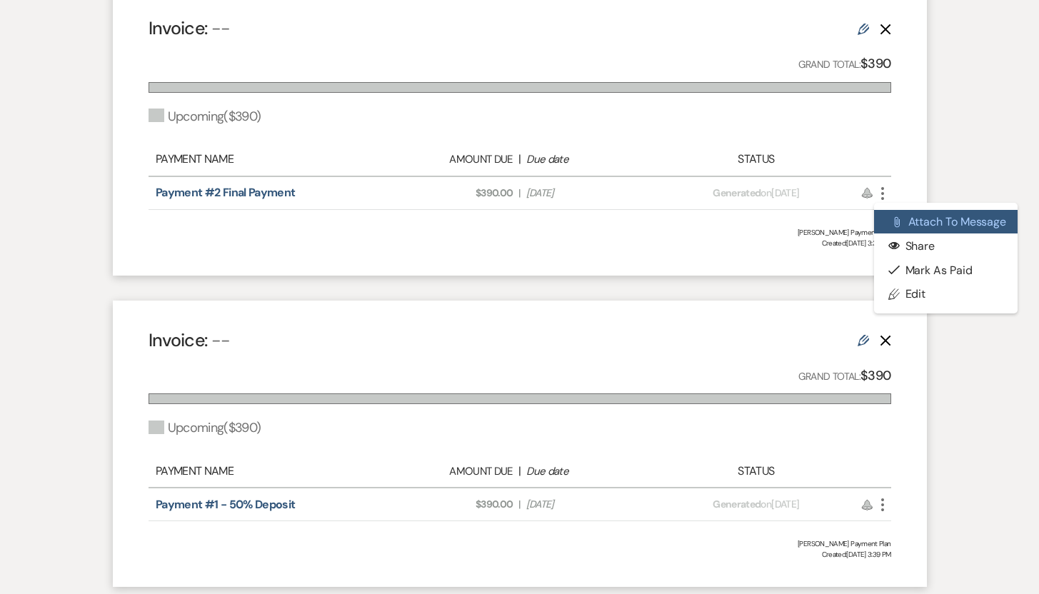
click at [913, 218] on button "Attach File Attach to Message" at bounding box center [946, 222] width 144 height 24
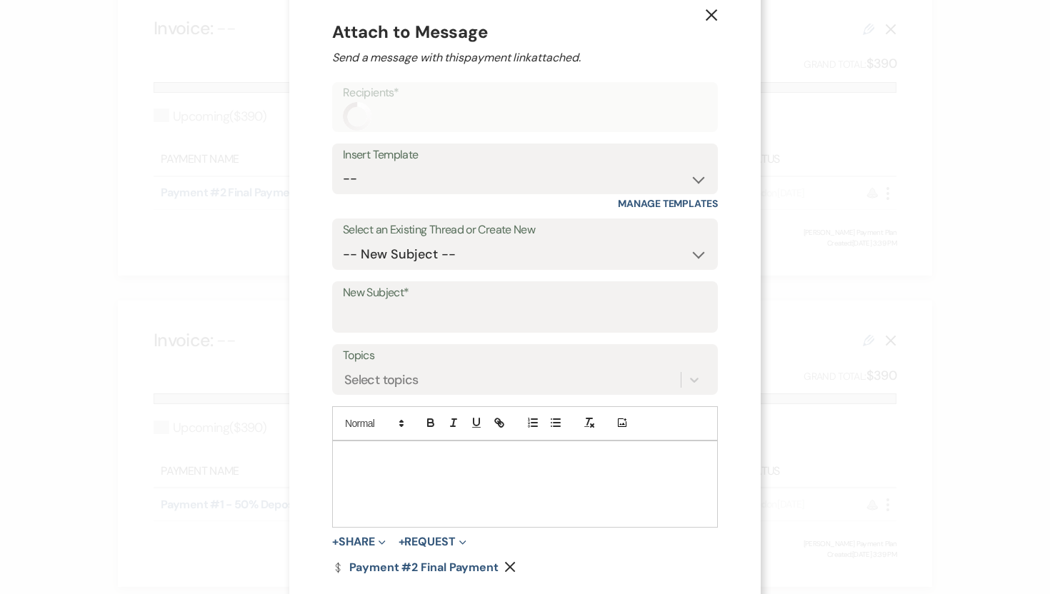
scroll to position [35, 0]
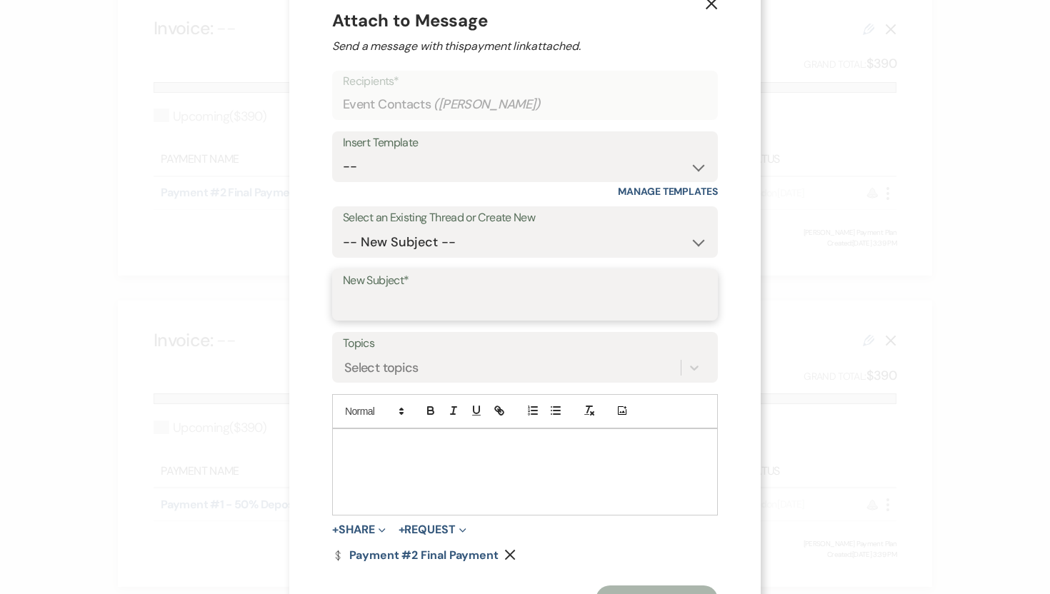
click at [523, 308] on input "New Subject*" at bounding box center [525, 305] width 364 height 28
type input "Final Payment"
click at [357, 443] on p at bounding box center [524, 446] width 363 height 16
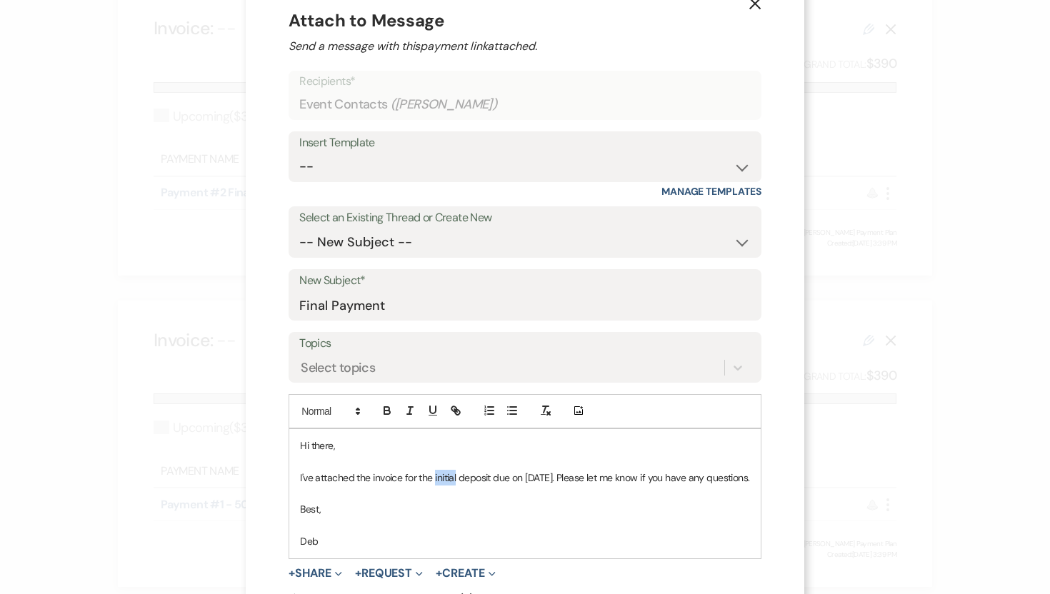
drag, startPoint x: 421, startPoint y: 477, endPoint x: 400, endPoint y: 477, distance: 21.4
click at [400, 477] on p "I've attached the invoice for the initial deposit due on September 25, 2025. Pl…" at bounding box center [524, 478] width 449 height 16
drag, startPoint x: 548, startPoint y: 477, endPoint x: 490, endPoint y: 477, distance: 57.8
click at [490, 477] on p "I've attached the invoice for the final deposit due on September 25, 2025. Plea…" at bounding box center [525, 478] width 446 height 16
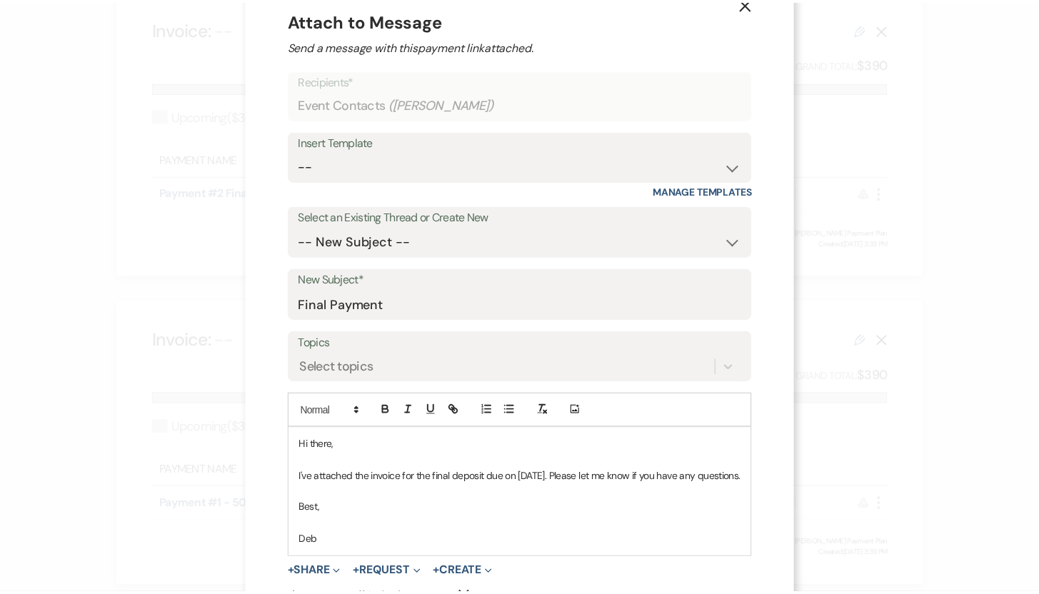
scroll to position [141, 0]
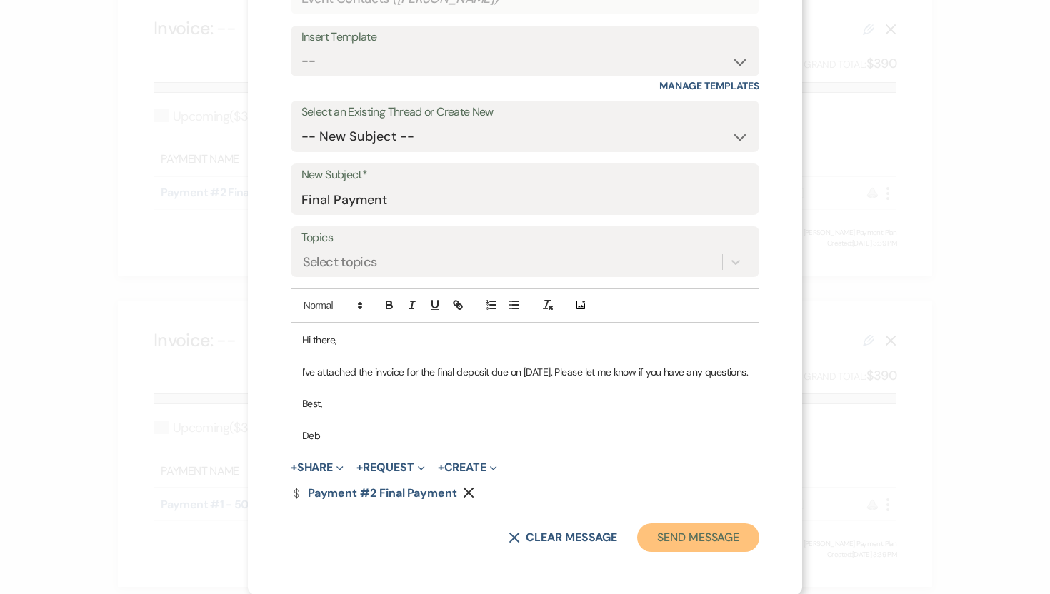
click at [723, 535] on button "Send Message" at bounding box center [698, 537] width 122 height 29
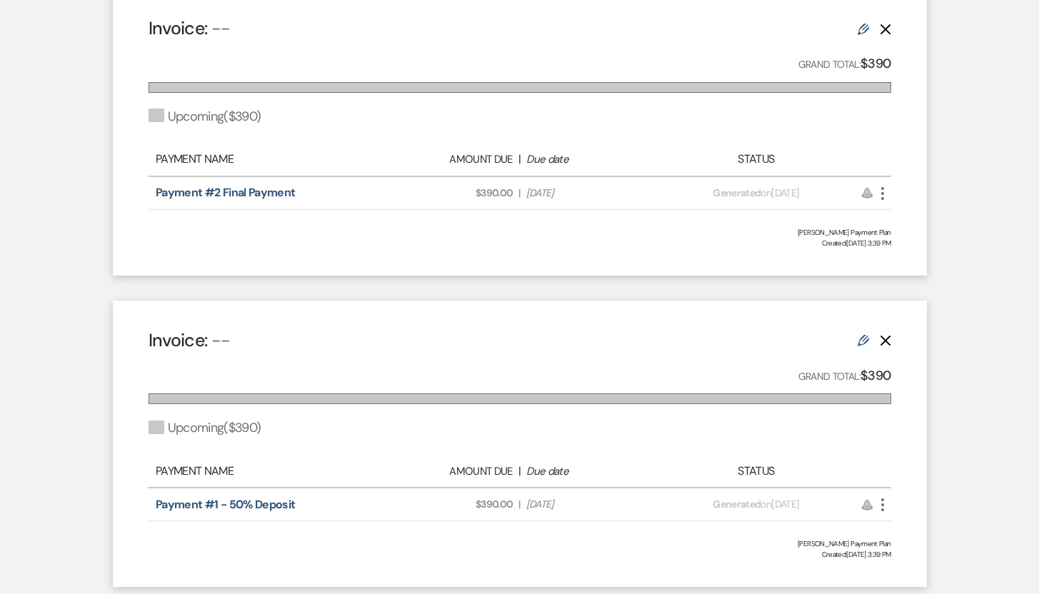
scroll to position [0, 0]
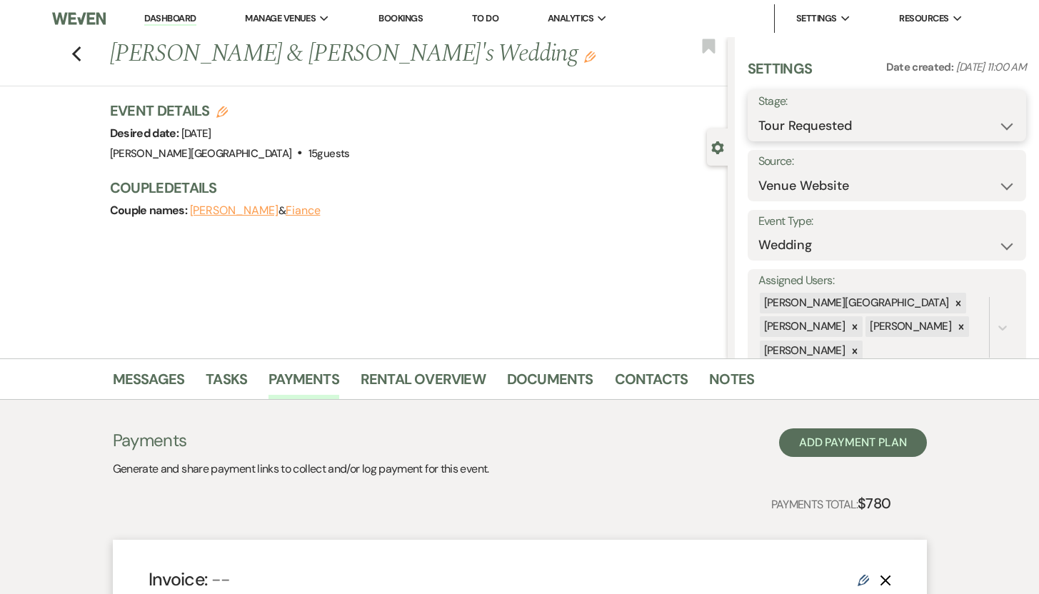
click at [995, 124] on select "Inquiry Follow Up Tour Requested Tour Confirmed Toured Proposal Sent Booked Lost" at bounding box center [887, 126] width 258 height 28
select select "7"
click at [758, 112] on select "Inquiry Follow Up Tour Requested Tour Confirmed Toured Proposal Sent Booked Lost" at bounding box center [887, 126] width 258 height 28
click at [984, 107] on button "Save" at bounding box center [997, 115] width 57 height 29
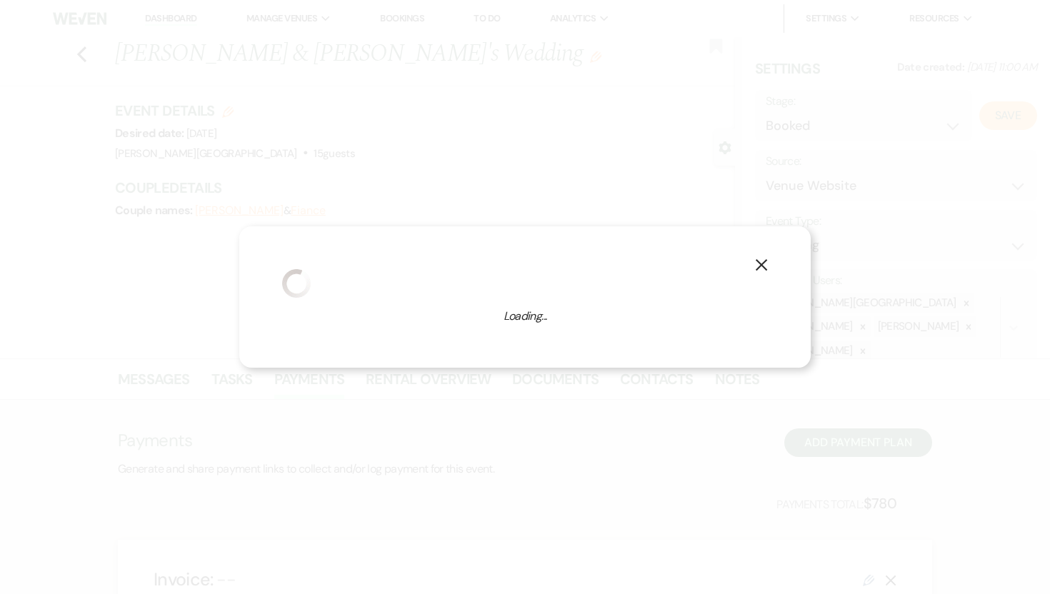
select select "1"
select select "476"
select select "false"
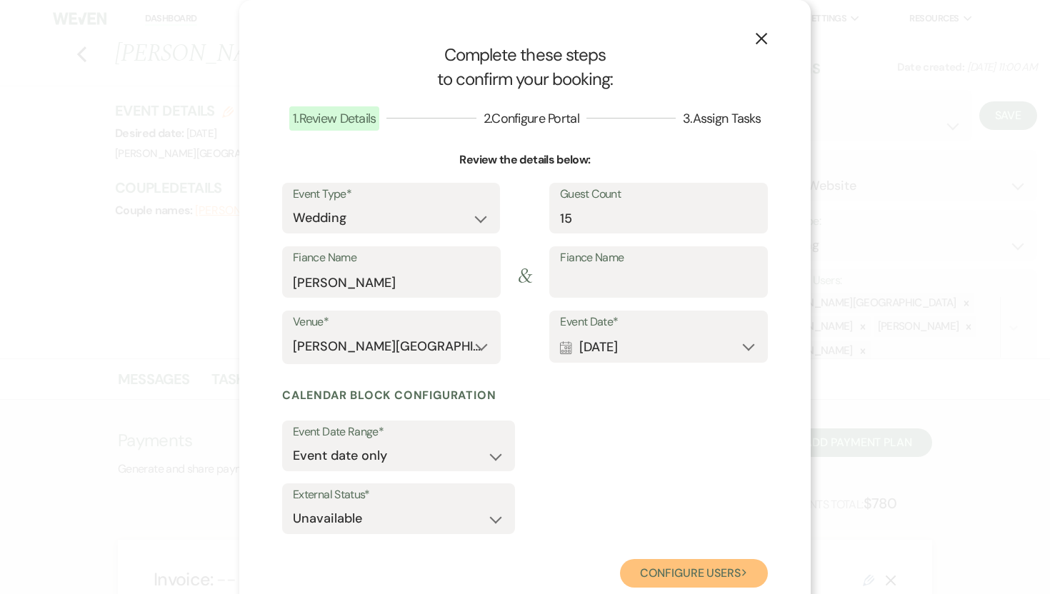
click at [678, 572] on button "Configure users Next" at bounding box center [694, 573] width 148 height 29
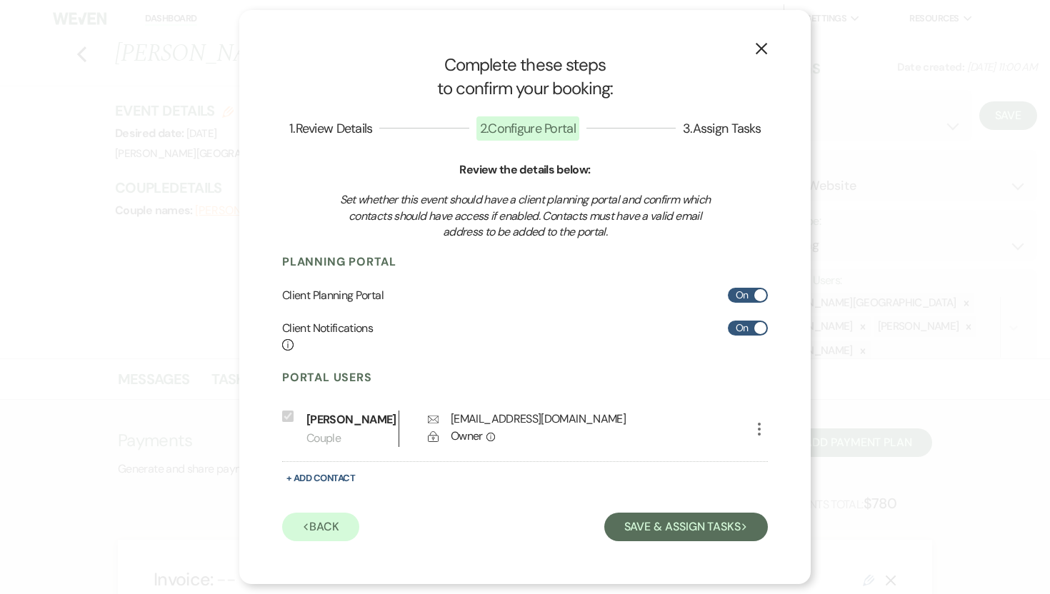
click at [759, 296] on span at bounding box center [760, 295] width 12 height 12
click at [759, 296] on input "On" at bounding box center [748, 295] width 40 height 15
checkbox input "false"
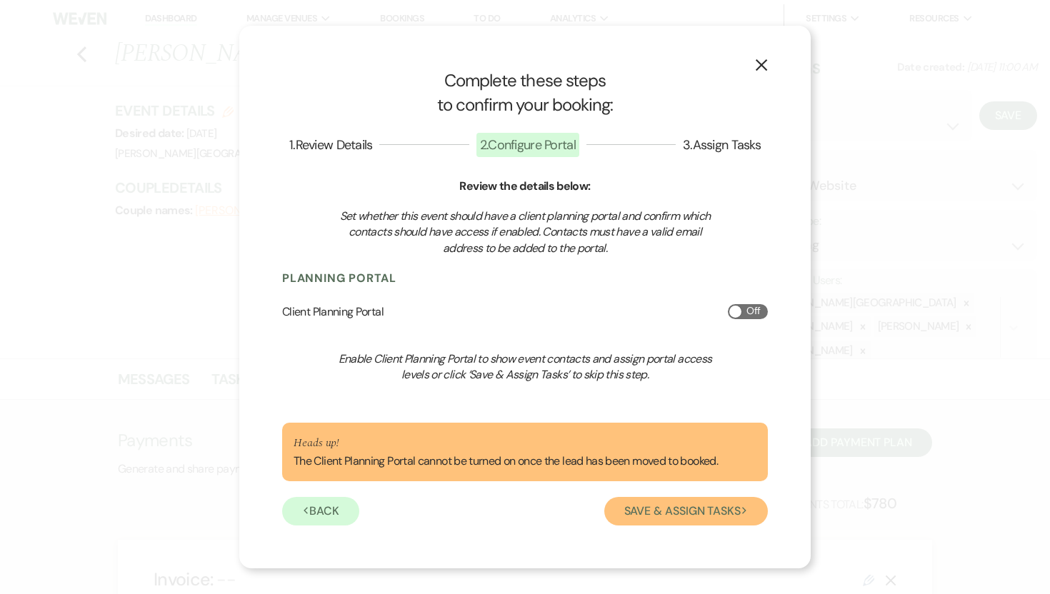
click at [702, 507] on button "Save & Assign Tasks Next" at bounding box center [685, 511] width 163 height 29
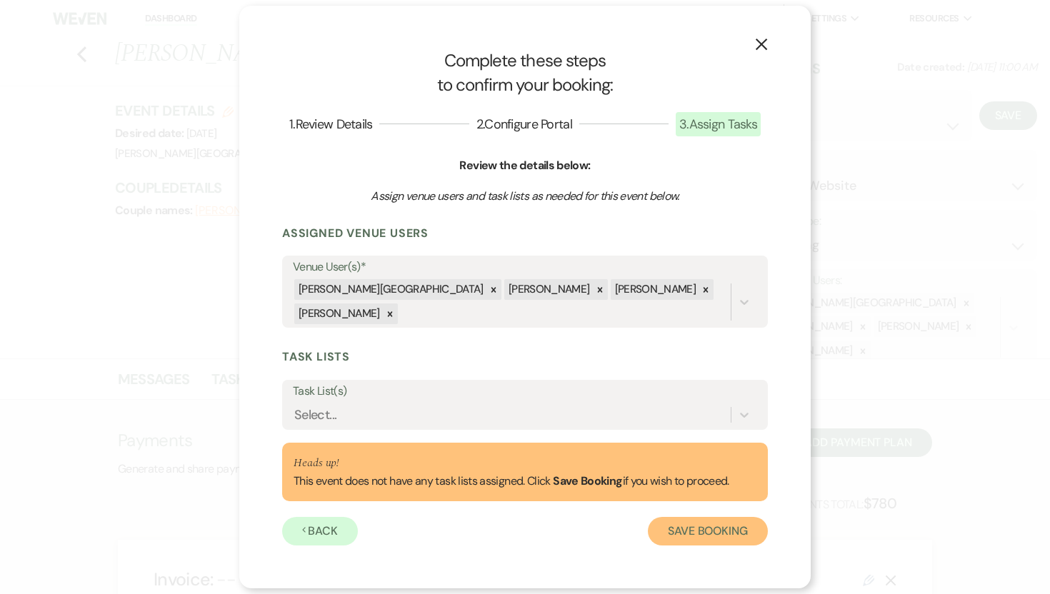
click at [690, 527] on button "Save Booking" at bounding box center [708, 531] width 120 height 29
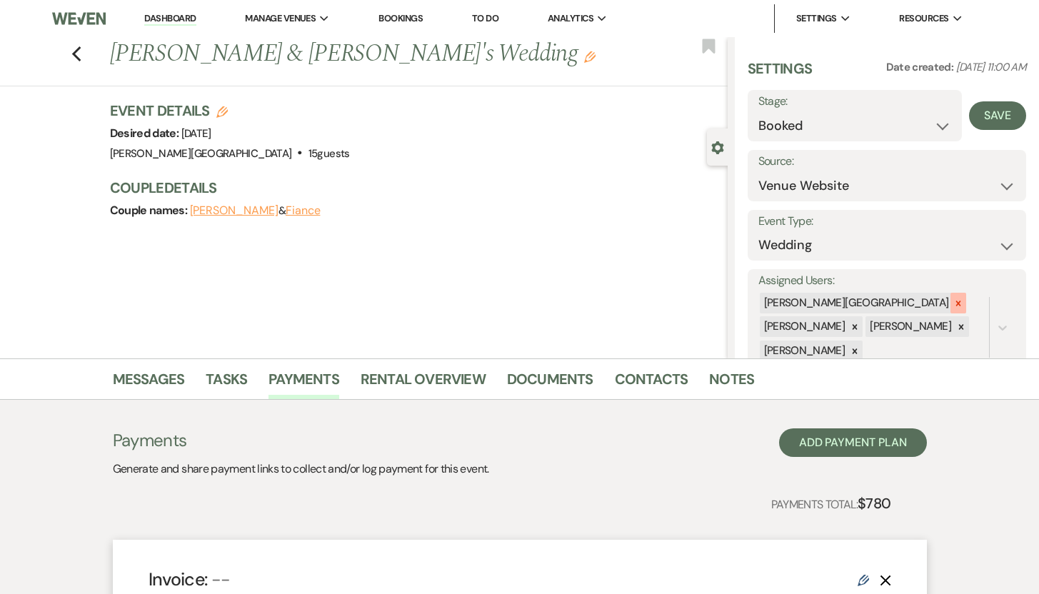
click at [956, 301] on icon at bounding box center [958, 303] width 5 height 5
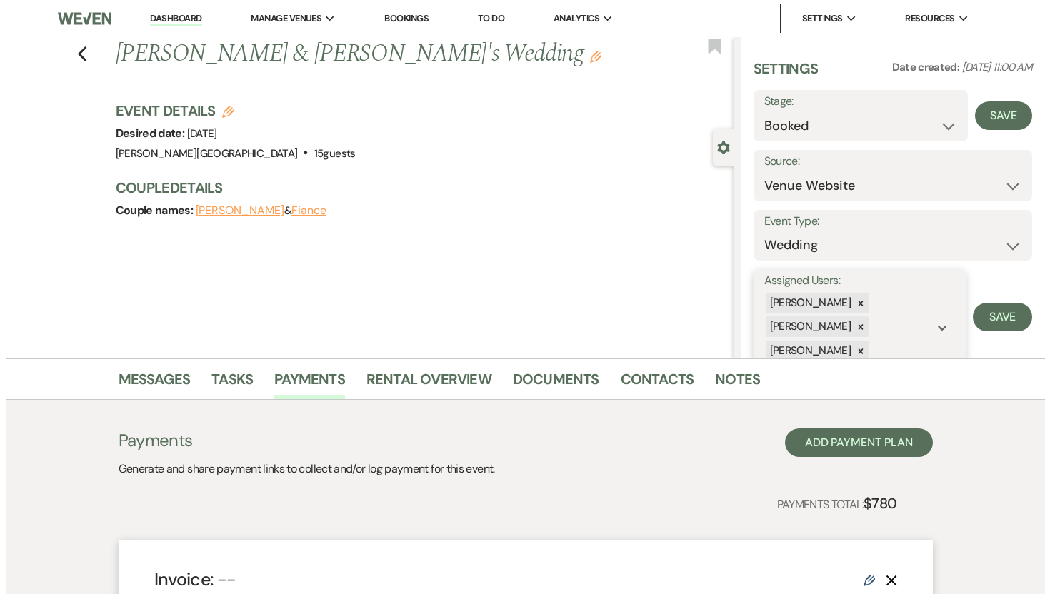
scroll to position [2, 0]
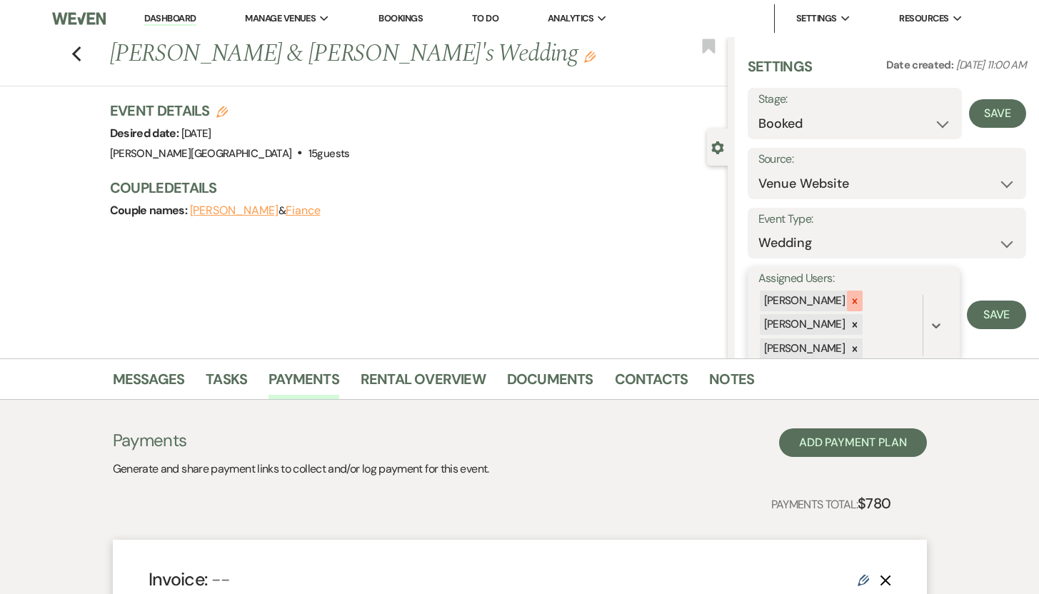
click at [852, 301] on icon at bounding box center [854, 300] width 5 height 5
click at [989, 299] on button "Save" at bounding box center [996, 303] width 59 height 29
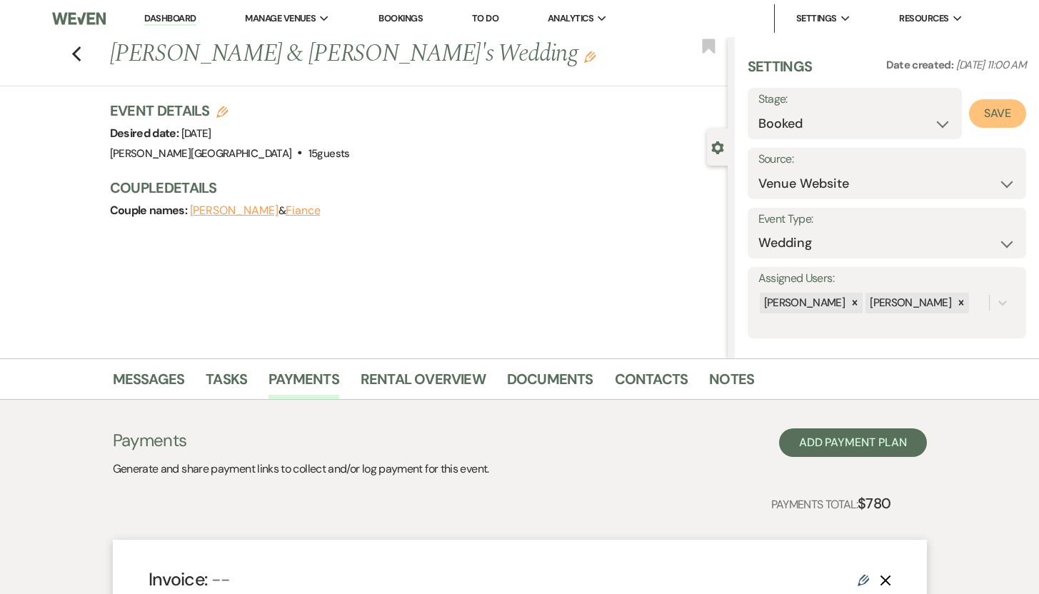
click at [995, 113] on button "Save" at bounding box center [997, 113] width 57 height 29
select select "1"
select select "476"
select select "false"
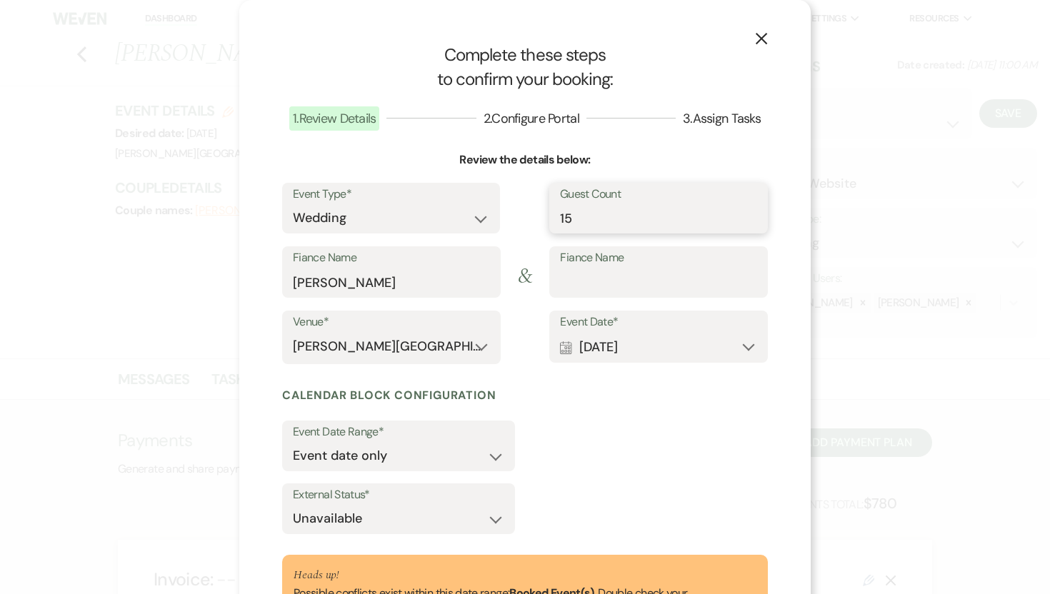
drag, startPoint x: 590, startPoint y: 221, endPoint x: 552, endPoint y: 218, distance: 37.9
click at [552, 218] on div "Guest Count 15" at bounding box center [658, 208] width 218 height 51
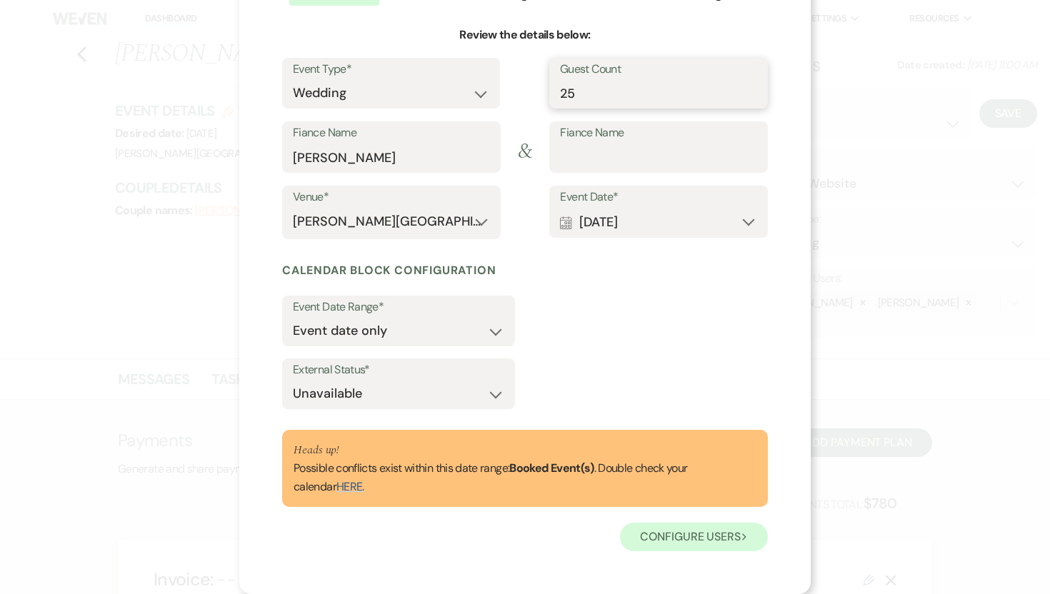
type input "25"
click at [691, 545] on button "Configure users Next" at bounding box center [694, 537] width 148 height 29
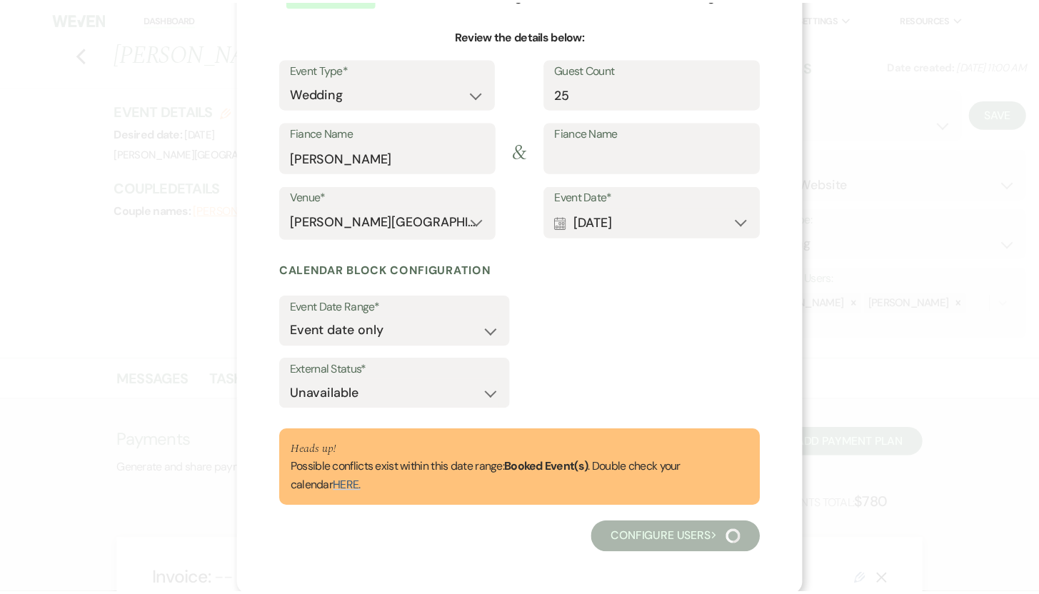
scroll to position [0, 0]
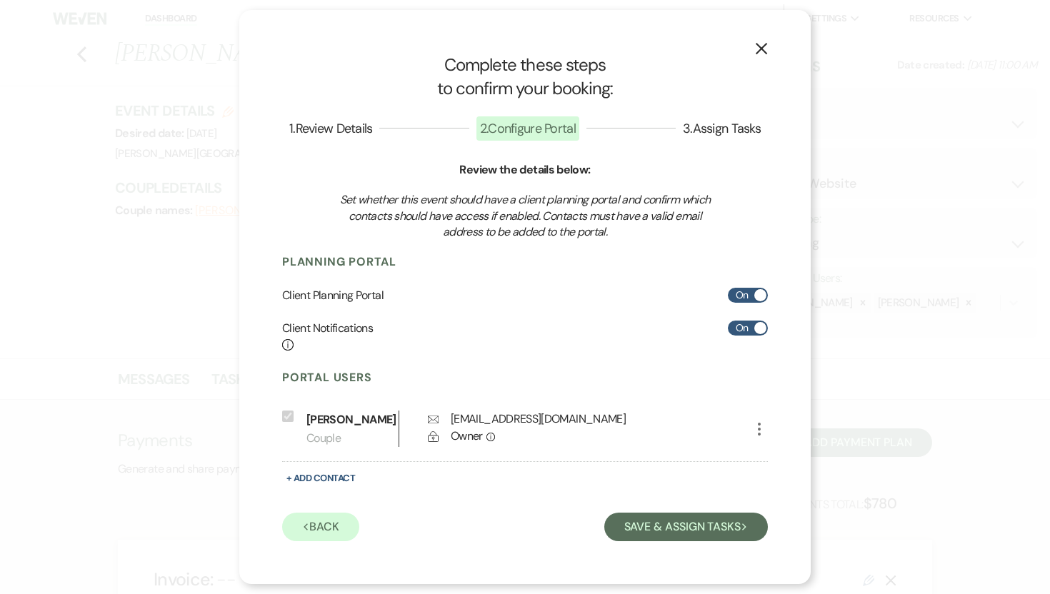
click at [760, 293] on span at bounding box center [760, 295] width 12 height 12
click at [760, 293] on input "On" at bounding box center [748, 295] width 40 height 15
checkbox input "false"
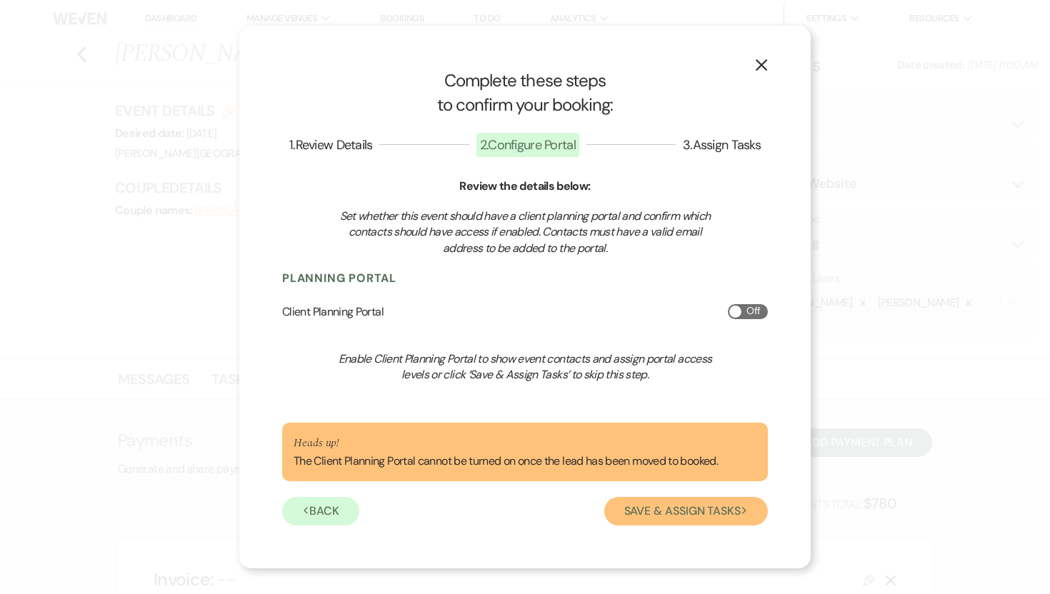
click at [676, 507] on button "Save & Assign Tasks Next" at bounding box center [685, 511] width 163 height 29
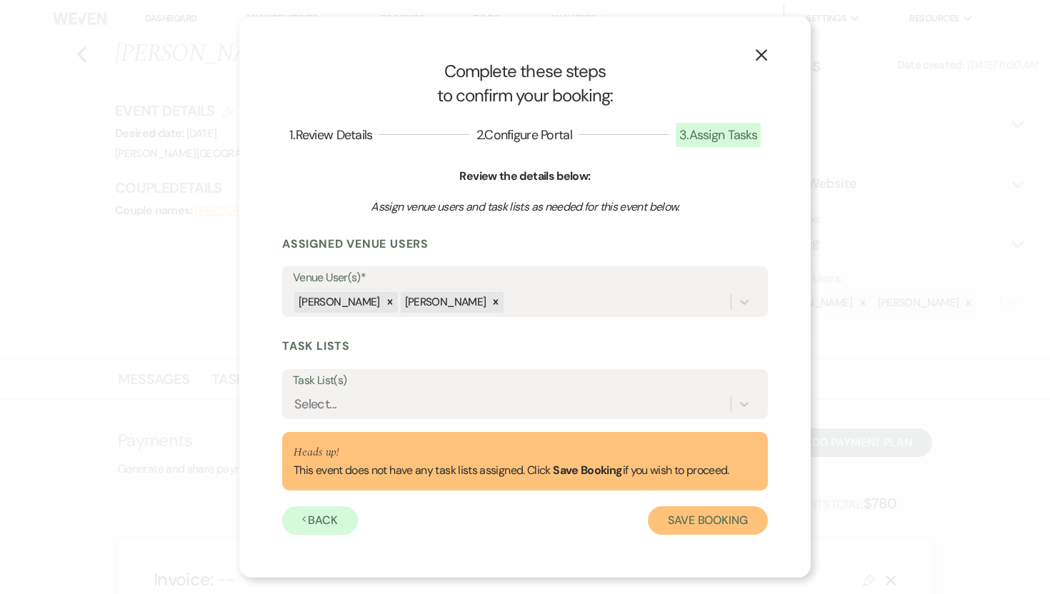
click at [678, 520] on button "Save Booking" at bounding box center [708, 520] width 120 height 29
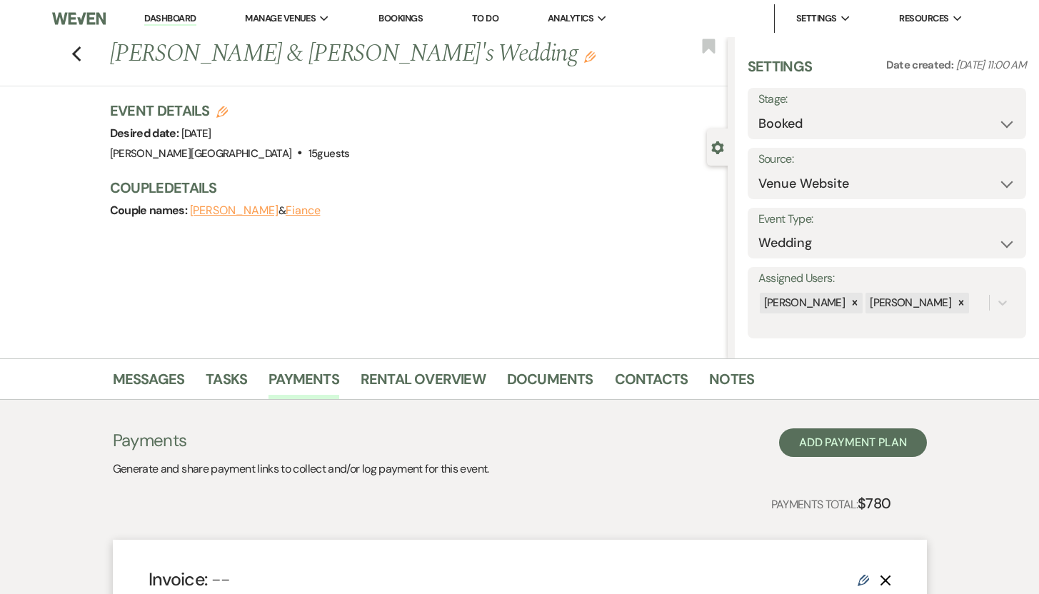
click at [226, 114] on icon "Edit" at bounding box center [221, 111] width 11 height 11
select select "476"
select select "false"
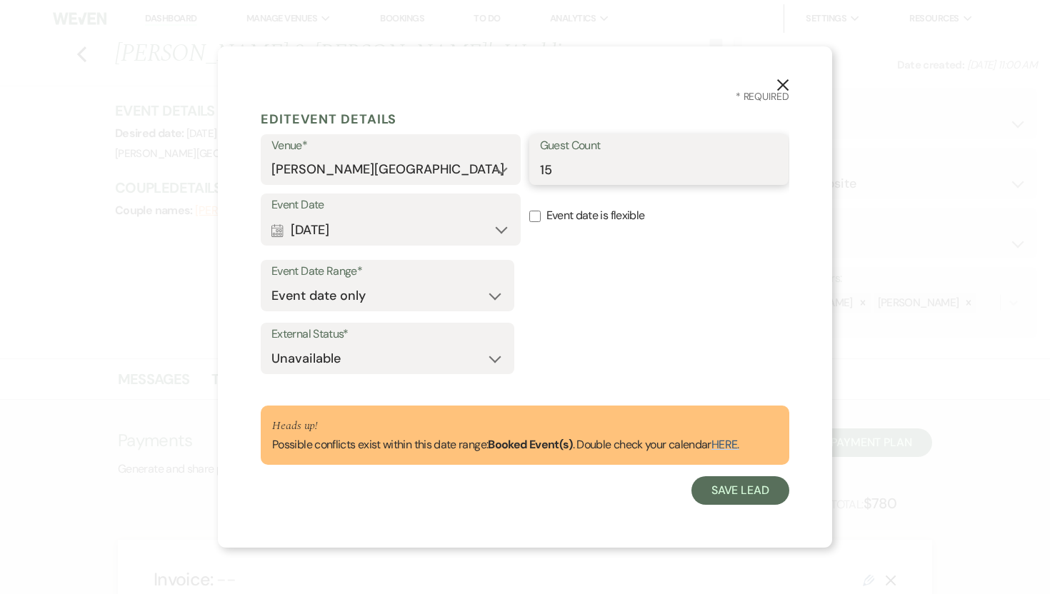
drag, startPoint x: 595, startPoint y: 161, endPoint x: 538, endPoint y: 161, distance: 57.1
click at [538, 161] on div "Guest Count 15" at bounding box center [659, 159] width 260 height 51
type input "25"
click at [745, 490] on button "Save Lead" at bounding box center [740, 490] width 98 height 29
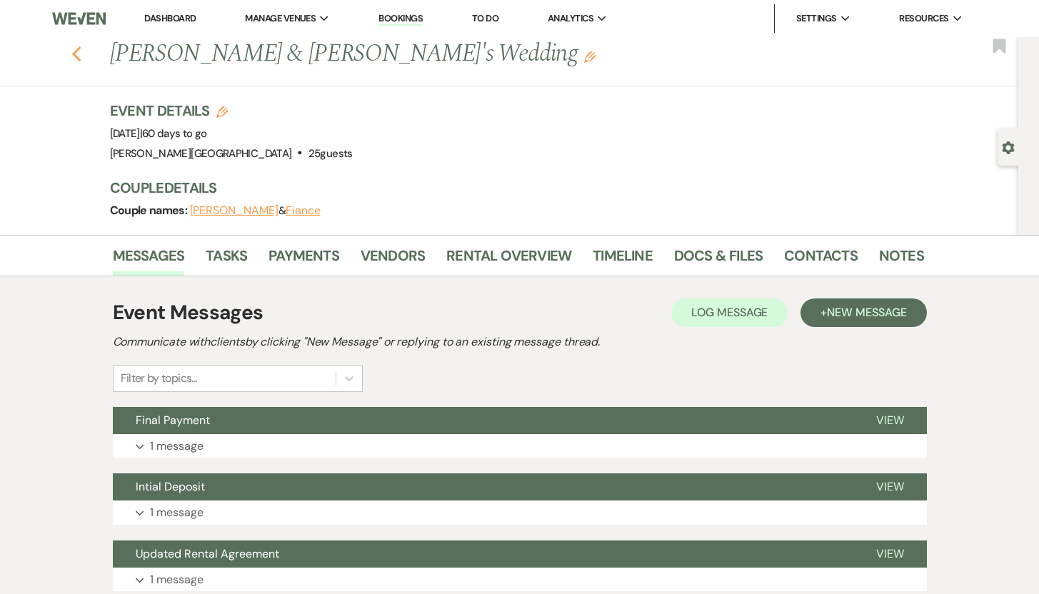
click at [81, 52] on use "button" at bounding box center [75, 54] width 9 height 16
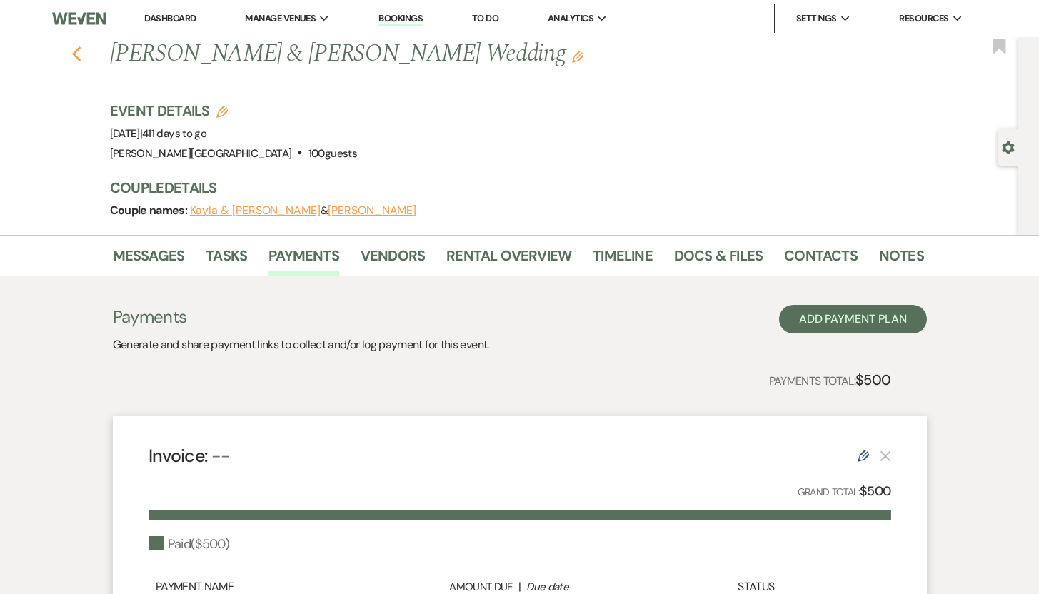
click at [82, 52] on icon "Previous" at bounding box center [76, 54] width 11 height 17
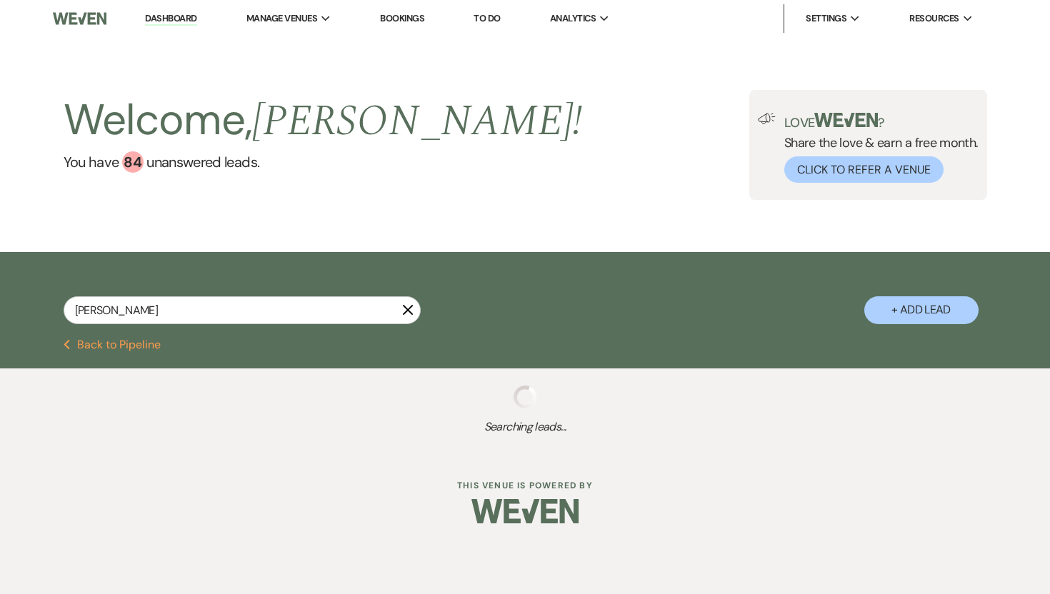
select select "8"
select select "5"
select select "8"
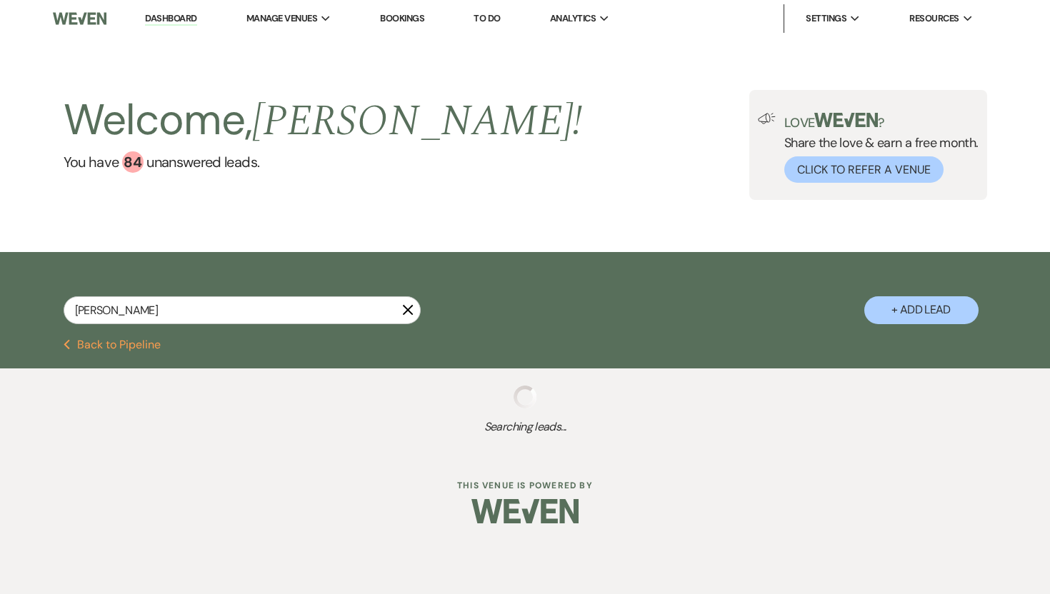
select select "8"
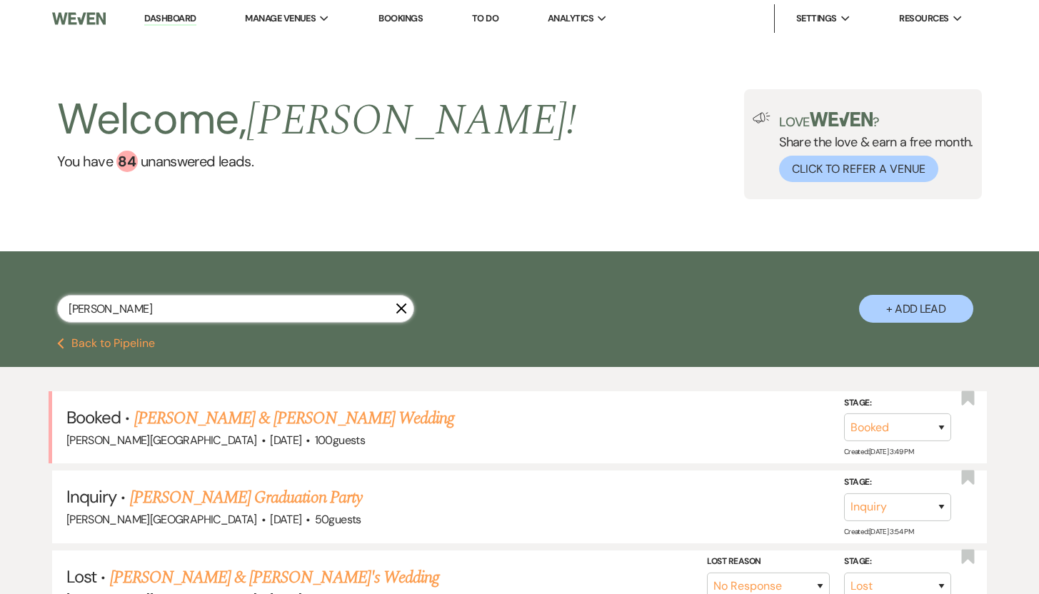
click at [193, 301] on input "Daniel" at bounding box center [235, 309] width 357 height 28
type input "D"
type input "ROSEM"
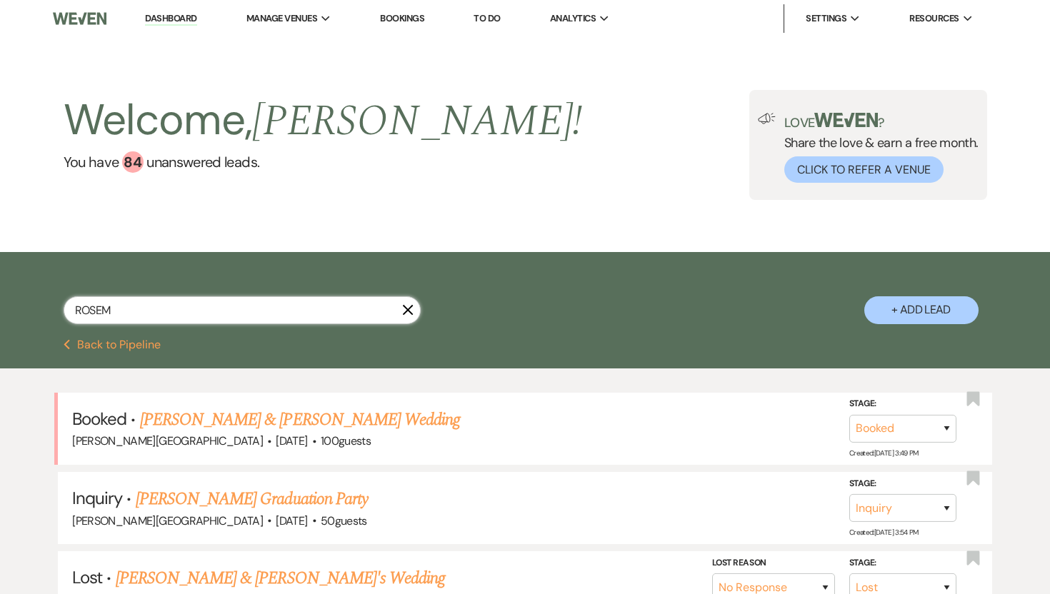
select select "8"
select select "5"
select select "8"
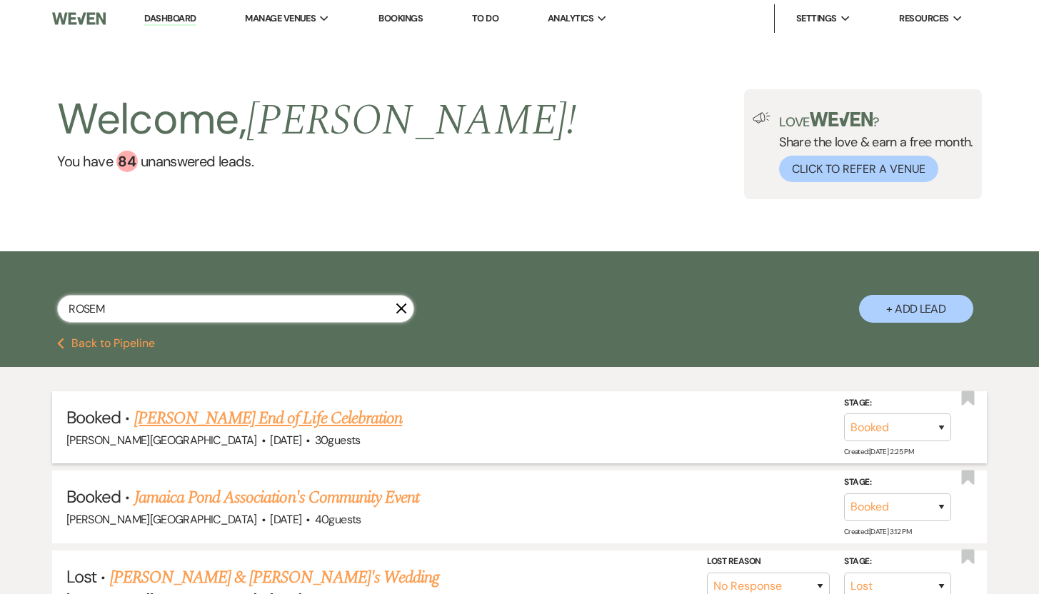
type input "ROSEM"
click at [208, 418] on link "Rosemary Williams's End of Life Celebration" at bounding box center [268, 419] width 268 height 26
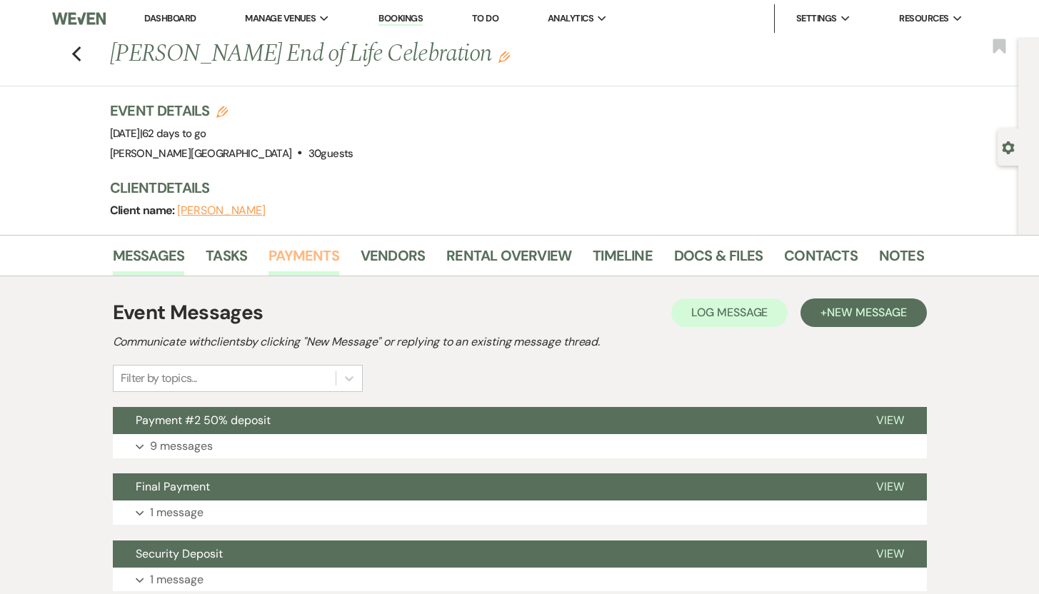
click at [295, 248] on link "Payments" at bounding box center [303, 259] width 71 height 31
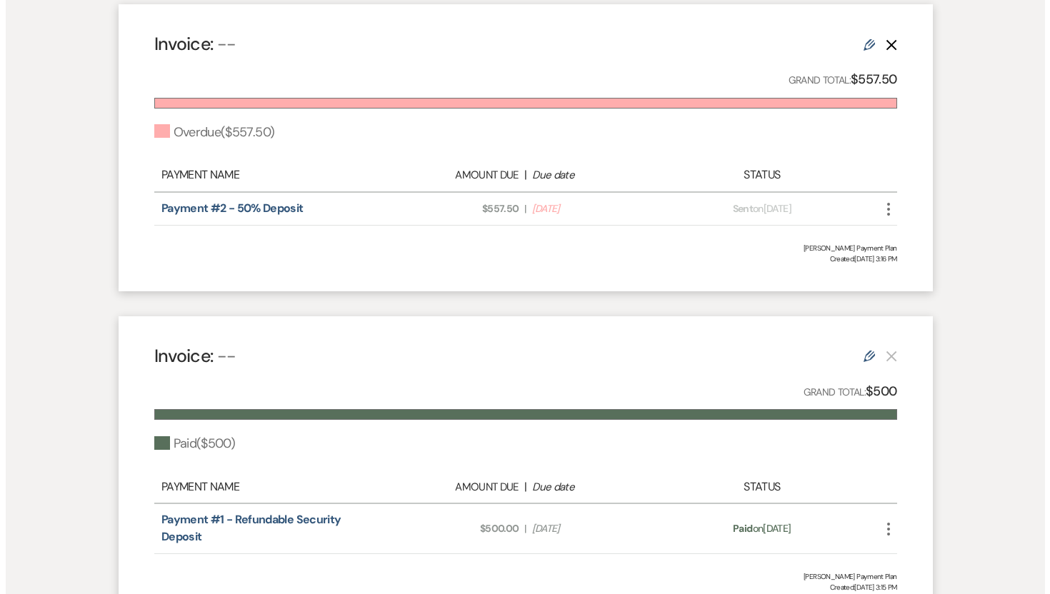
scroll to position [725, 0]
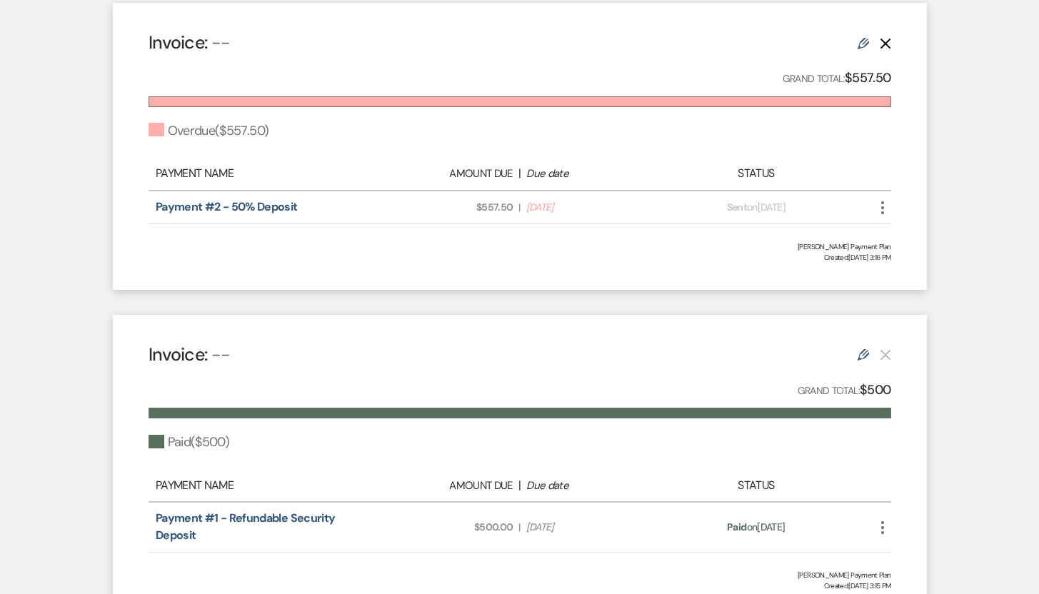
click at [881, 210] on icon "More" at bounding box center [882, 207] width 17 height 17
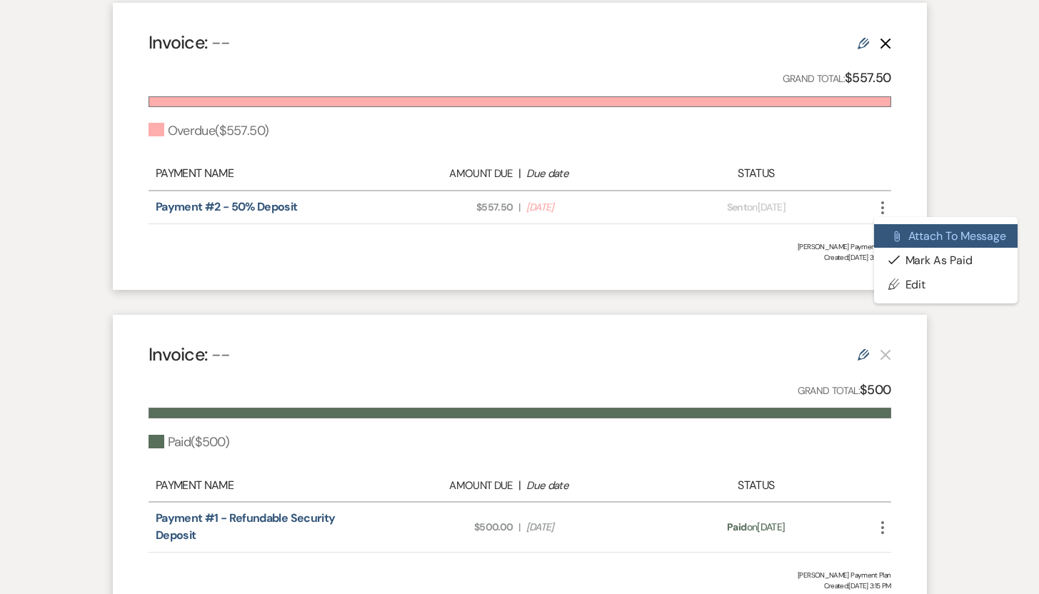
click at [916, 236] on button "Attach File Attach to Message" at bounding box center [946, 236] width 144 height 24
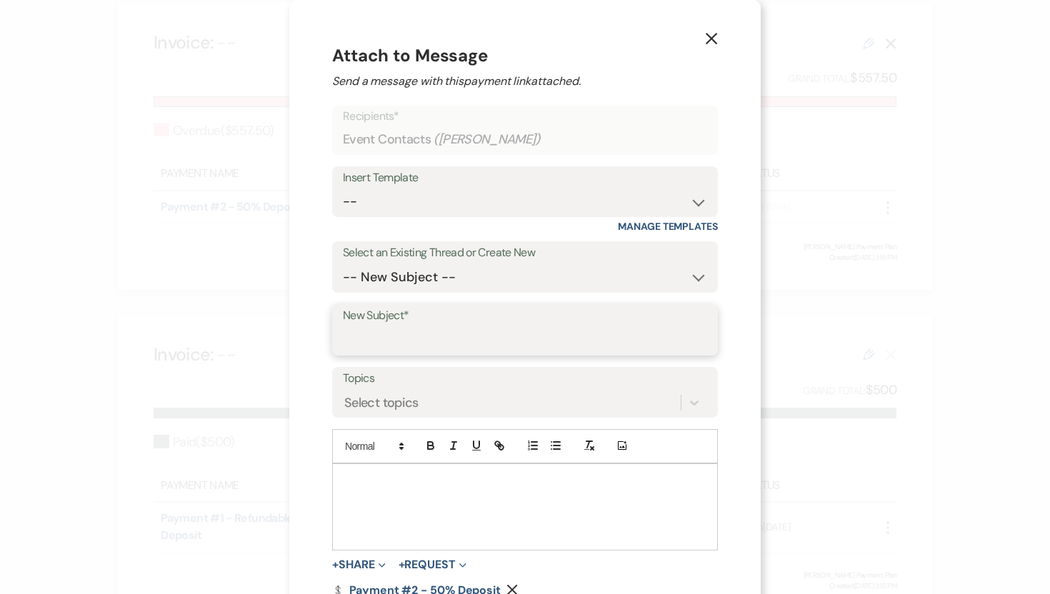
click at [373, 335] on input "New Subject*" at bounding box center [525, 340] width 364 height 28
type input "Payment Due"
click at [346, 482] on p at bounding box center [524, 481] width 363 height 16
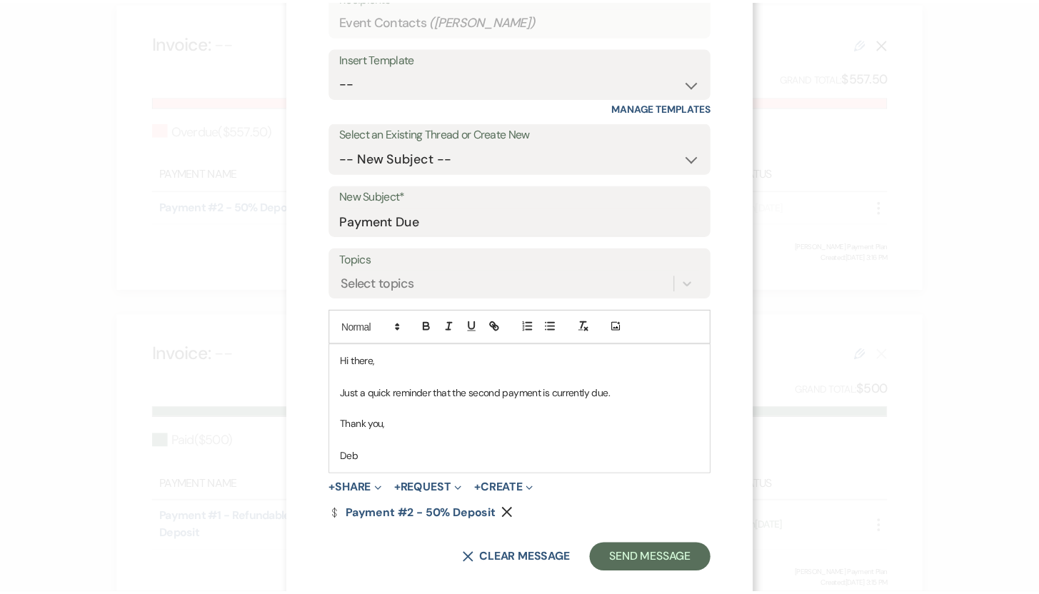
scroll to position [131, 0]
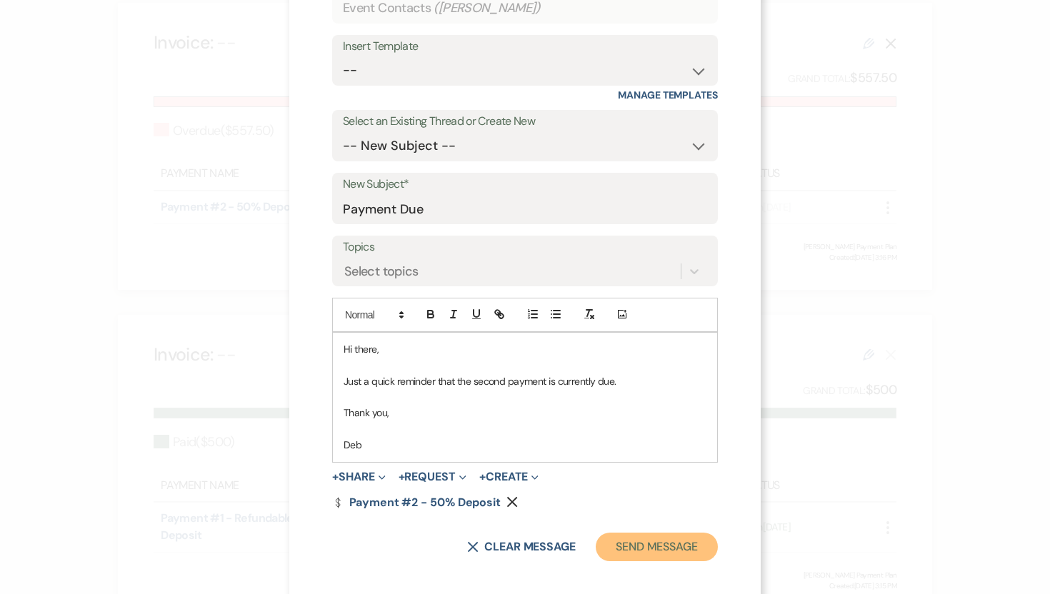
click at [646, 540] on button "Send Message" at bounding box center [656, 547] width 122 height 29
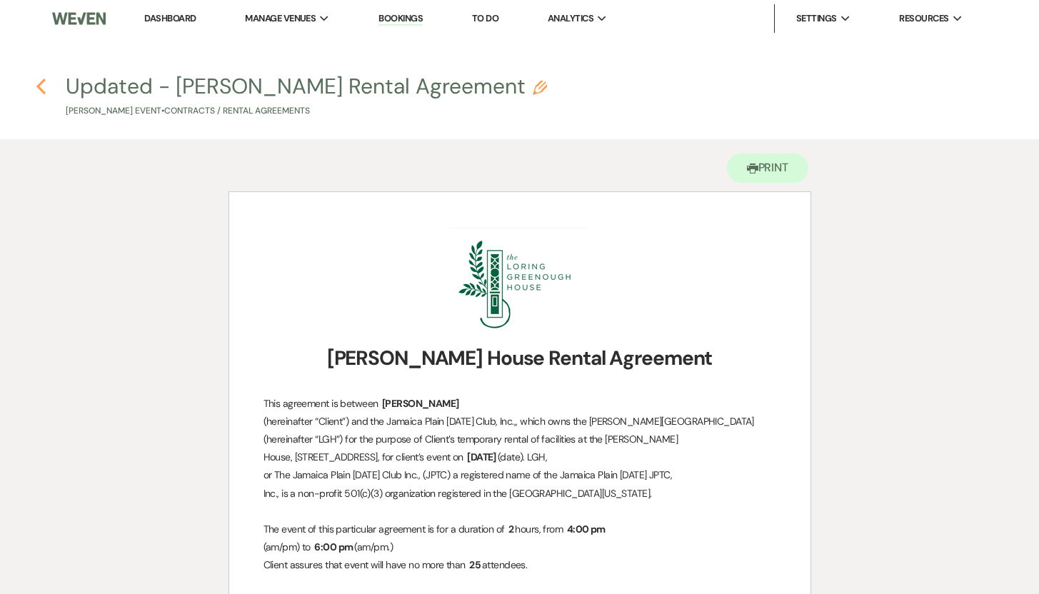
click at [39, 88] on use "button" at bounding box center [40, 87] width 9 height 16
click at [168, 20] on link "Dashboard" at bounding box center [169, 18] width 51 height 12
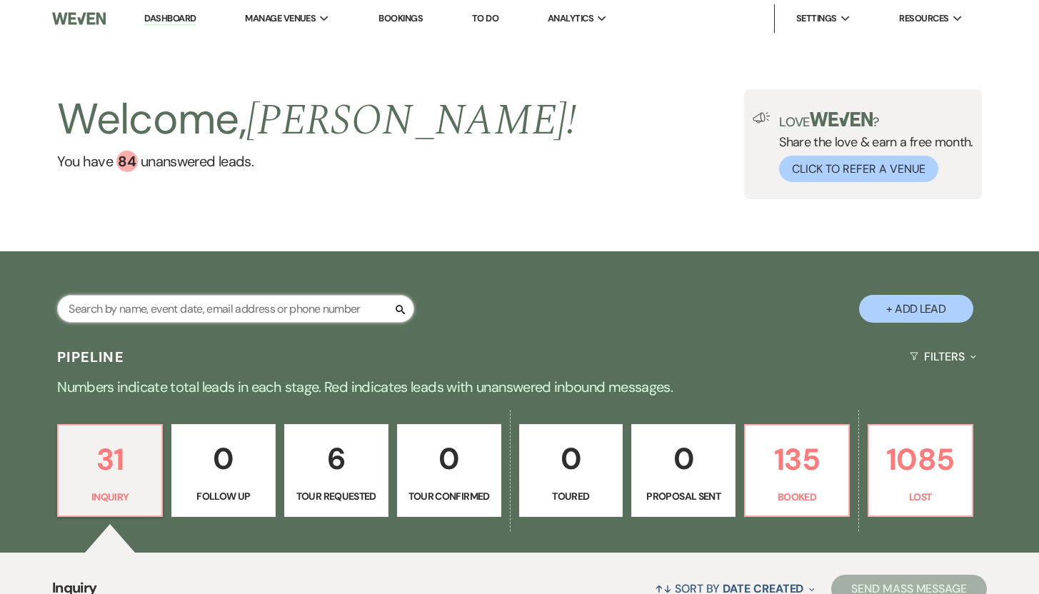
click at [141, 307] on input "text" at bounding box center [235, 309] width 357 height 28
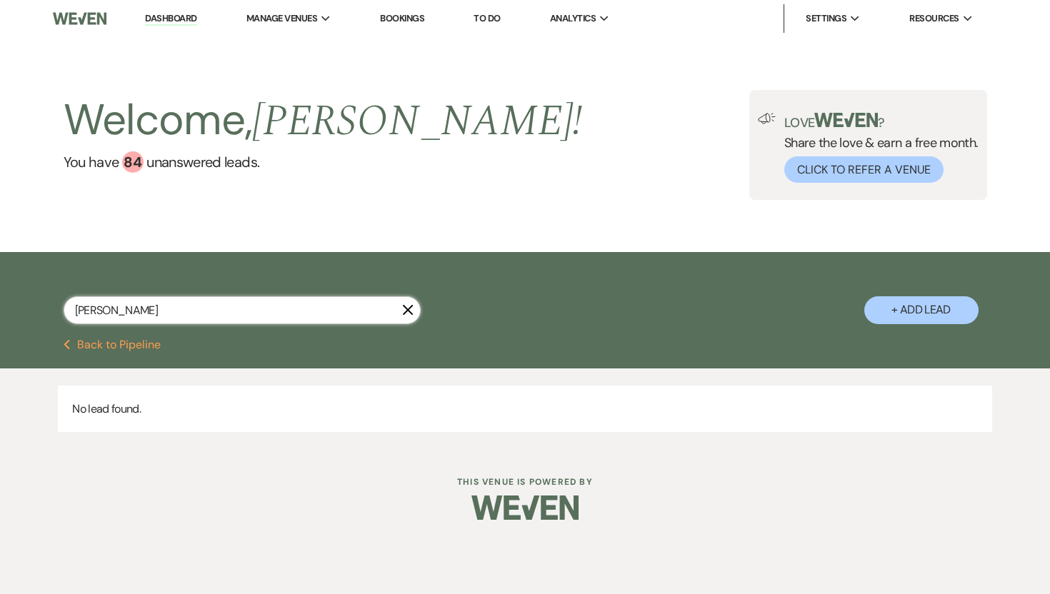
type input "[PERSON_NAME]"
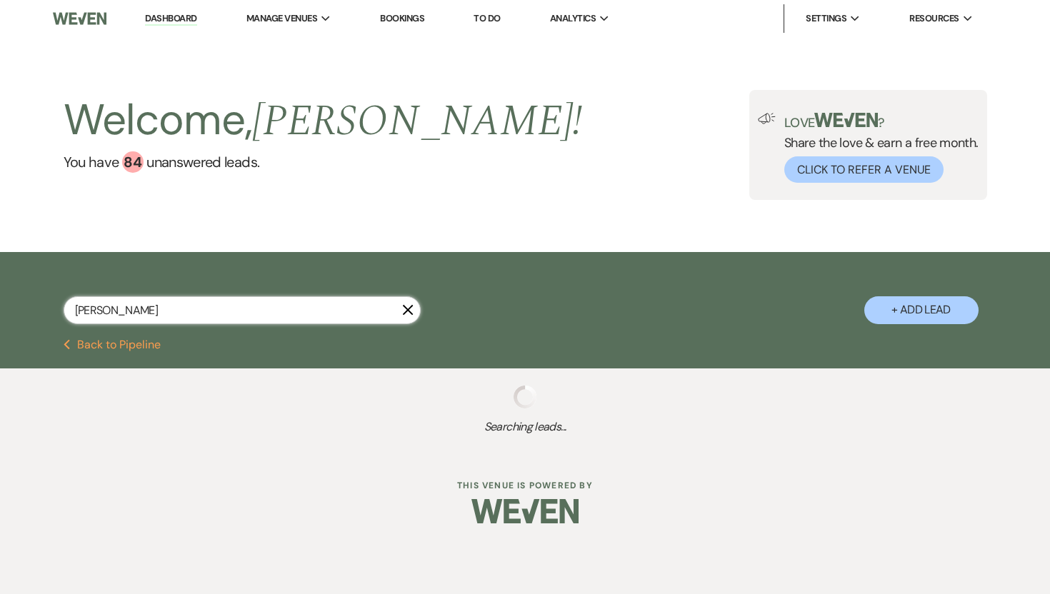
select select "8"
select select "6"
select select "8"
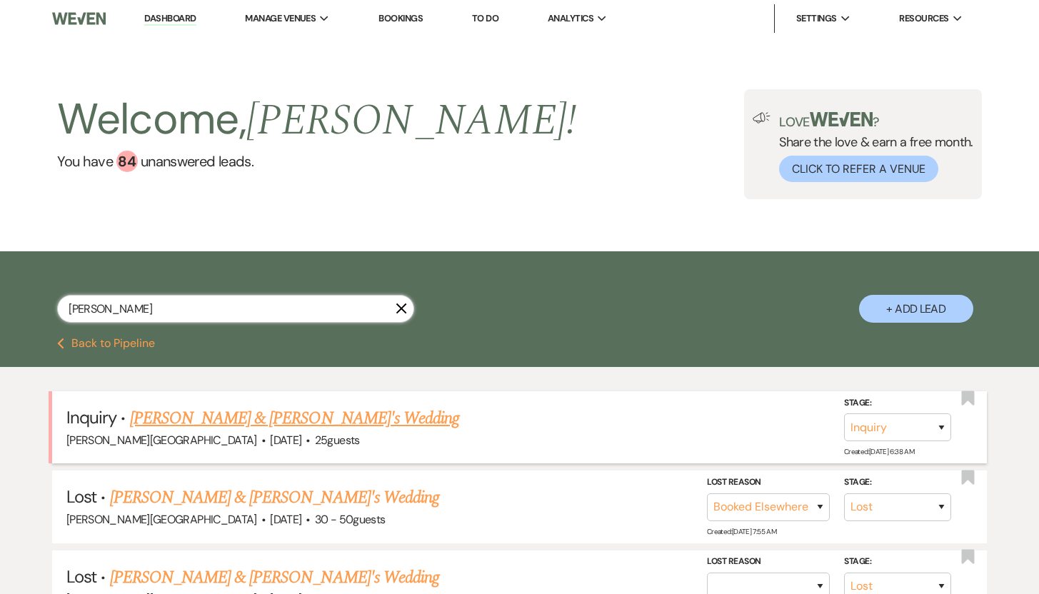
type input "[PERSON_NAME]"
click at [240, 421] on link "[PERSON_NAME] & [PERSON_NAME]'s Wedding" at bounding box center [295, 419] width 330 height 26
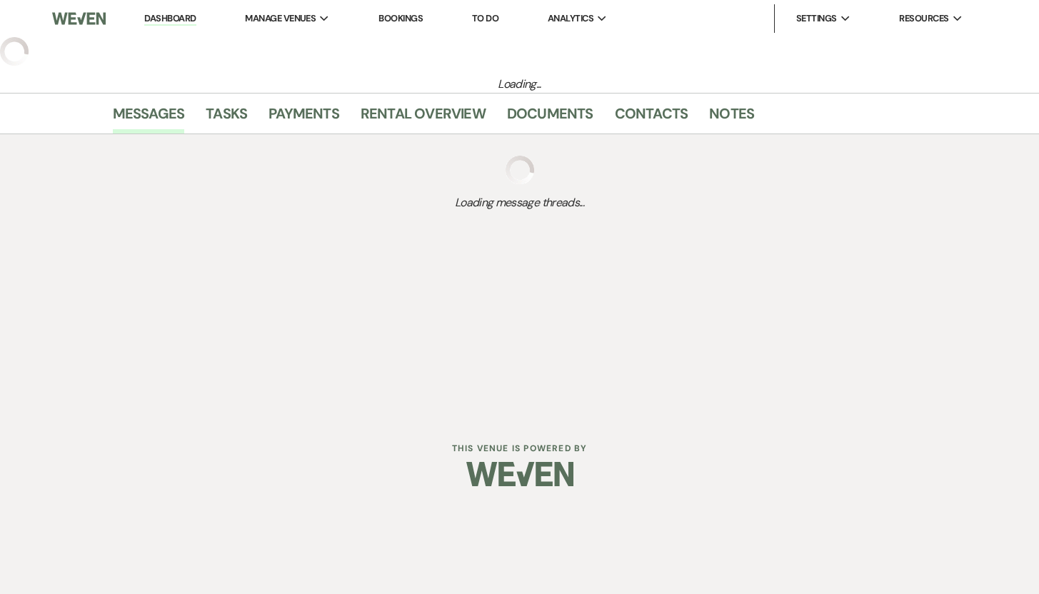
select select "5"
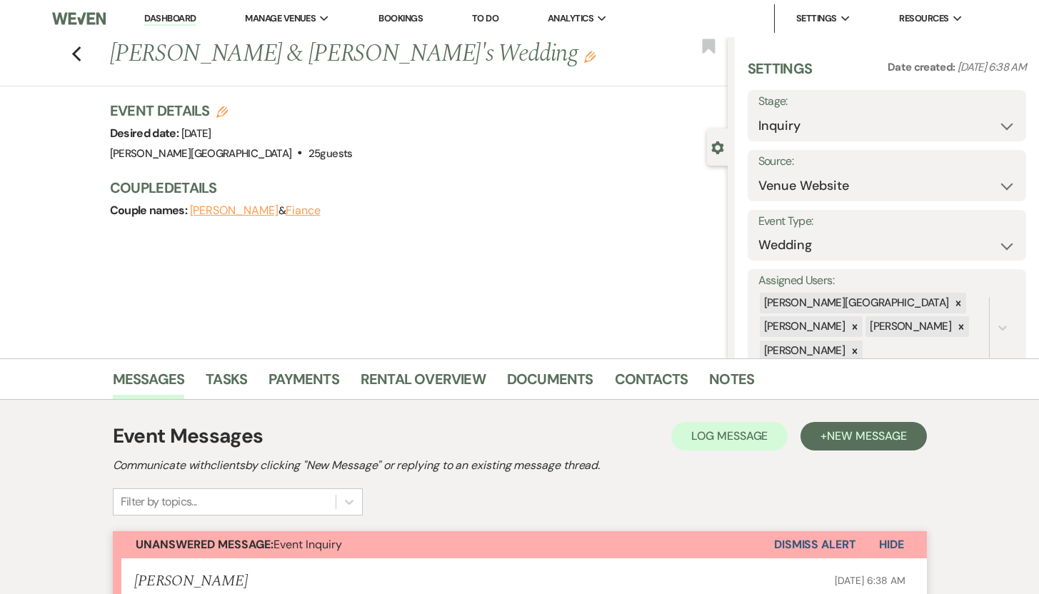
click at [161, 17] on link "Dashboard" at bounding box center [169, 19] width 51 height 14
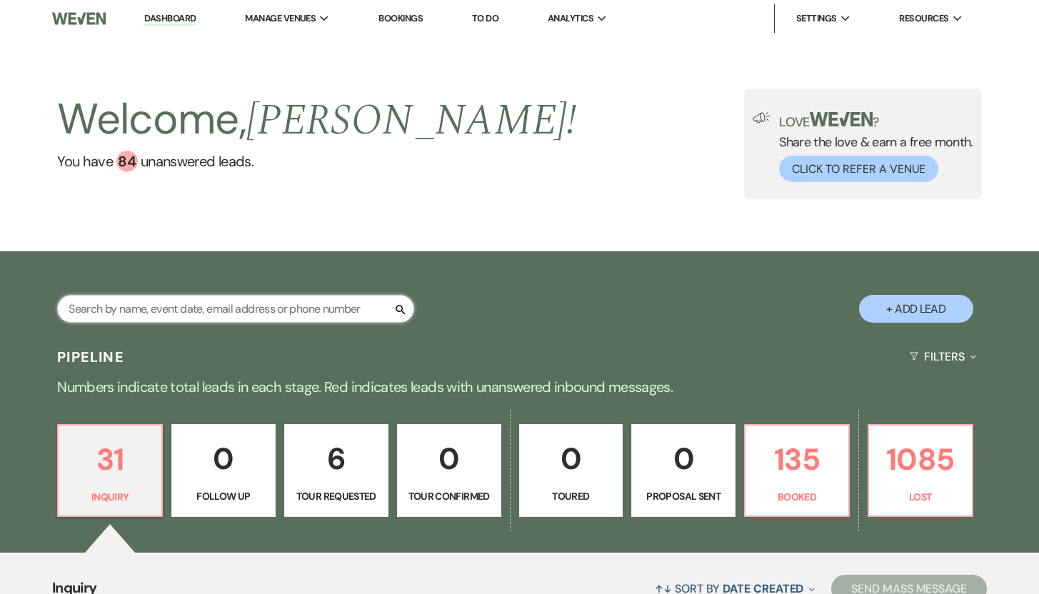
click at [139, 312] on input "text" at bounding box center [235, 309] width 357 height 28
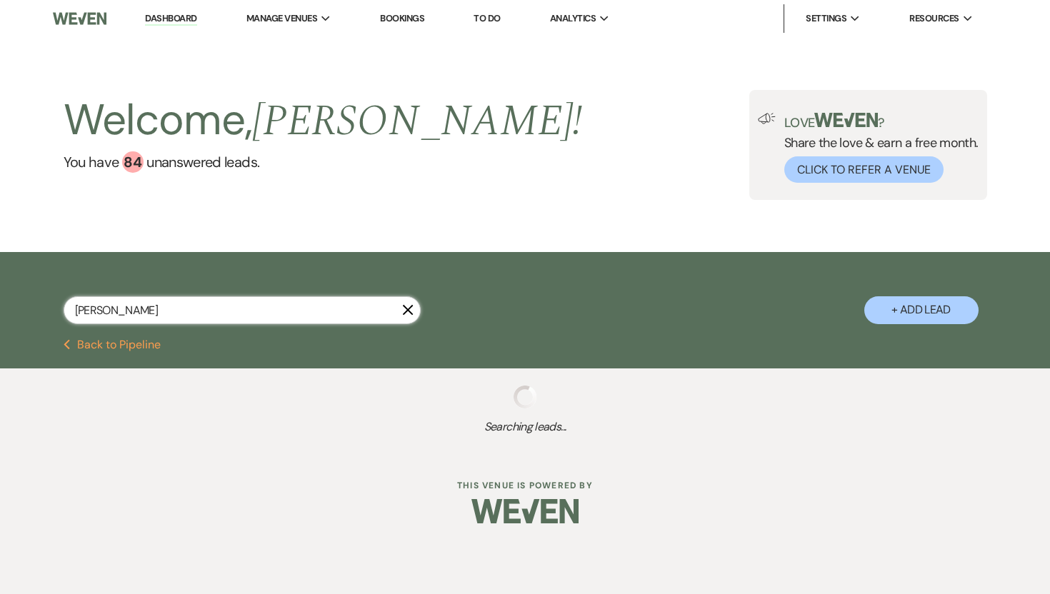
type input "[PERSON_NAME]"
select select "8"
select select "5"
select select "8"
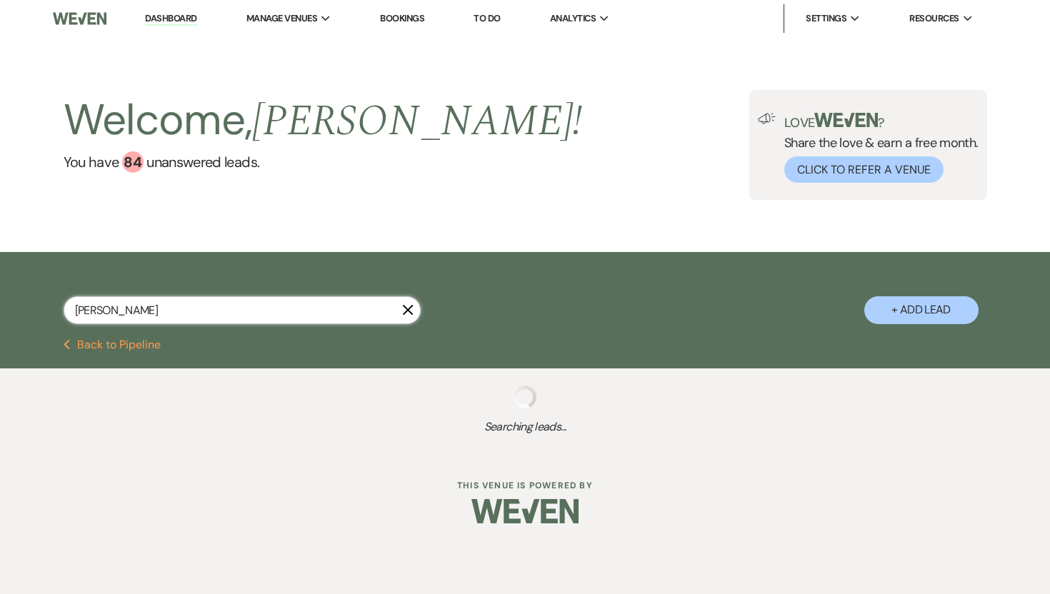
select select "8"
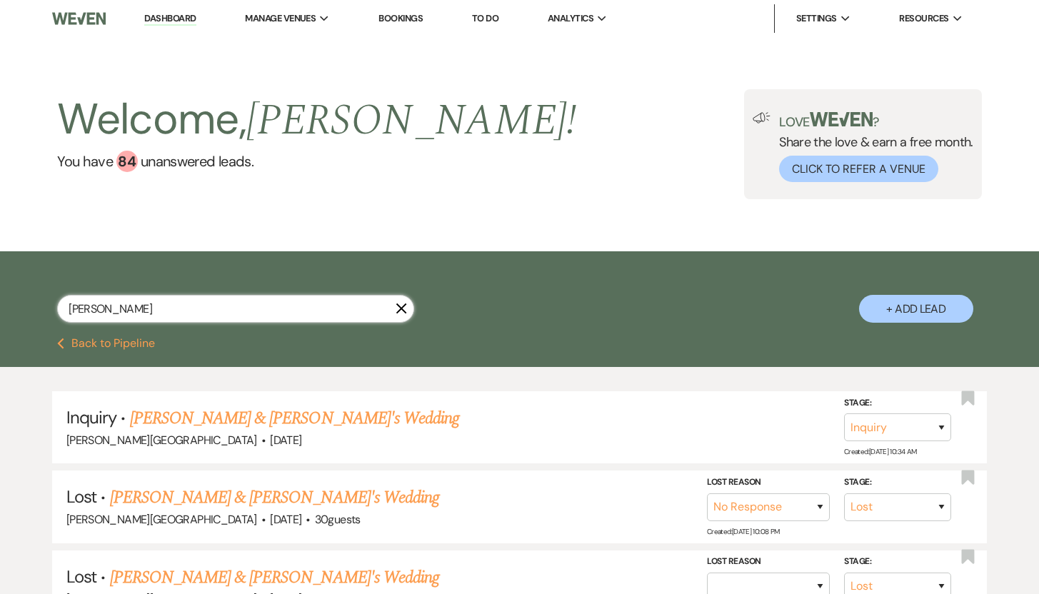
type input "[PERSON_NAME]"
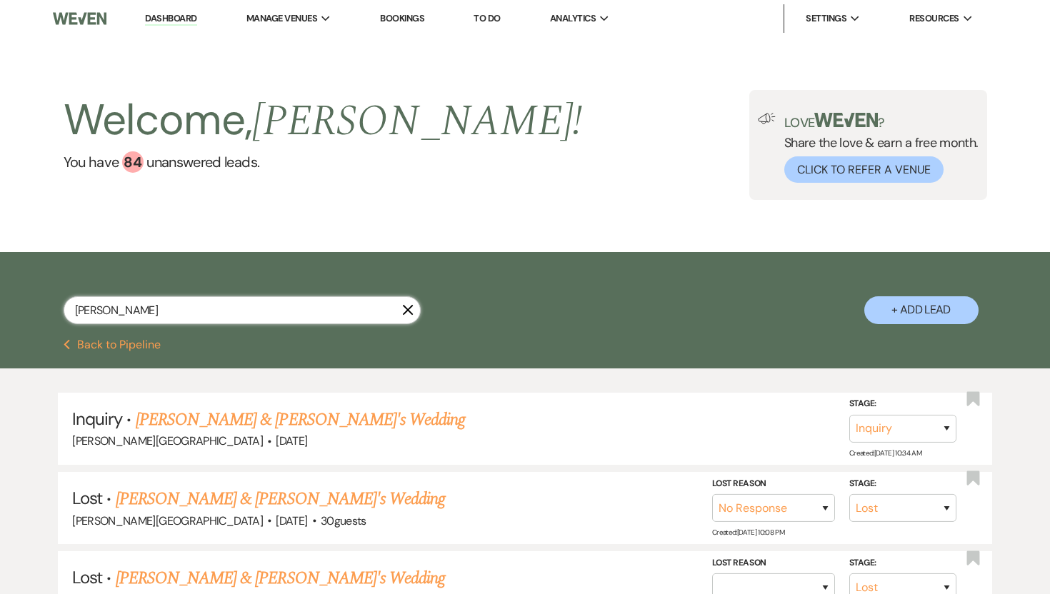
select select "8"
select select "5"
select select "8"
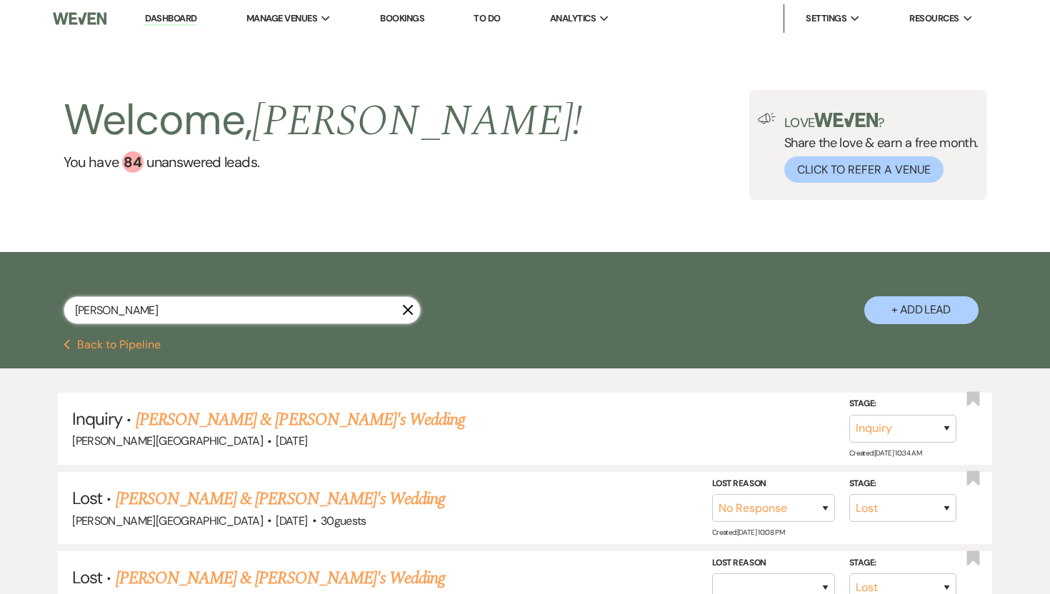
select select "8"
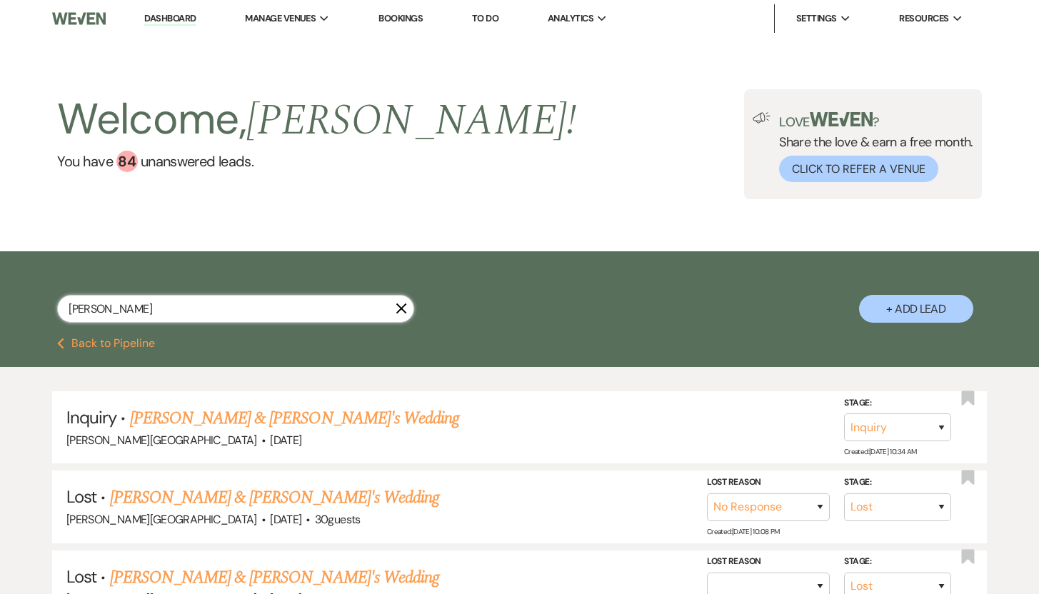
drag, startPoint x: 147, startPoint y: 313, endPoint x: 49, endPoint y: 311, distance: 97.8
click at [49, 311] on div "[PERSON_NAME] + Add Lead" at bounding box center [520, 296] width 1028 height 76
type input "[PERSON_NAME]"
select select "8"
select select "6"
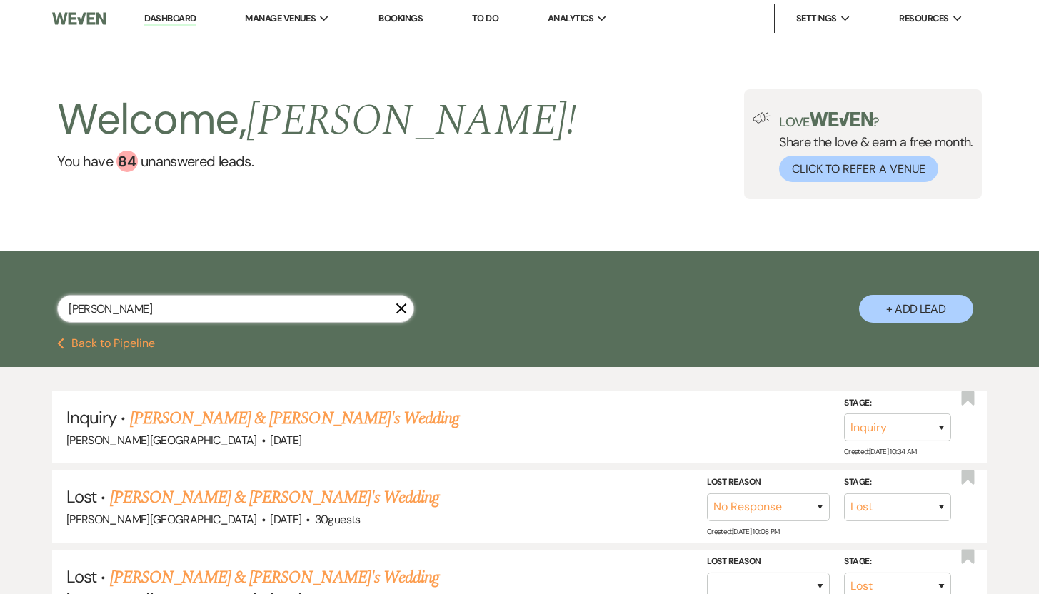
select select "8"
type input "[PERSON_NAME]"
click at [152, 413] on link "[PERSON_NAME] & [PERSON_NAME]'s Wedding" at bounding box center [295, 419] width 330 height 26
select select "5"
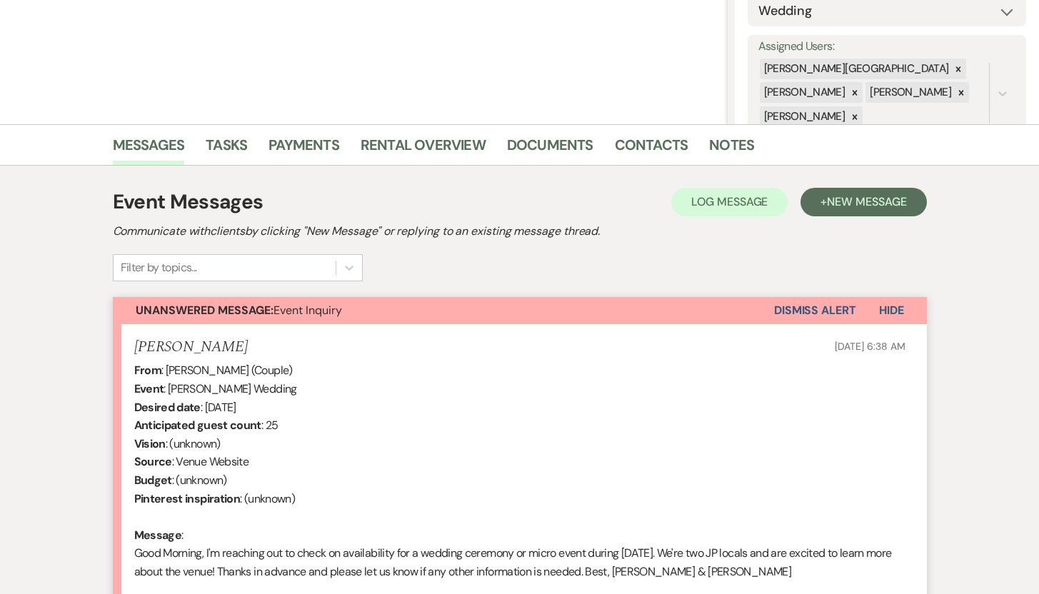
scroll to position [327, 0]
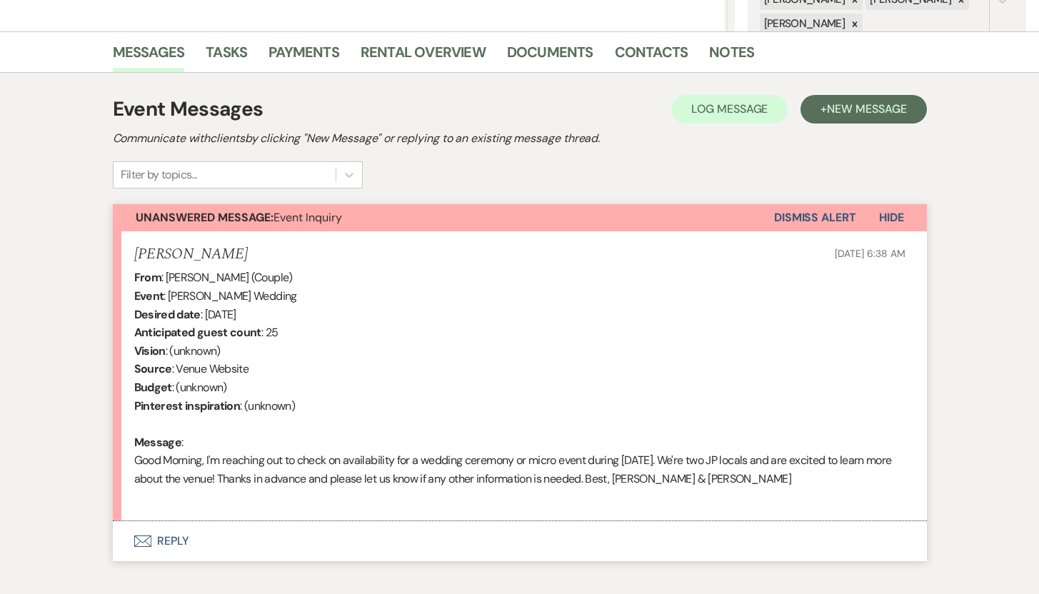
drag, startPoint x: 238, startPoint y: 259, endPoint x: 136, endPoint y: 258, distance: 101.4
click at [136, 258] on div "[PERSON_NAME] [DATE] 6:38 AM" at bounding box center [519, 255] width 771 height 18
copy h5 "[PERSON_NAME]"
select select "8"
select select "6"
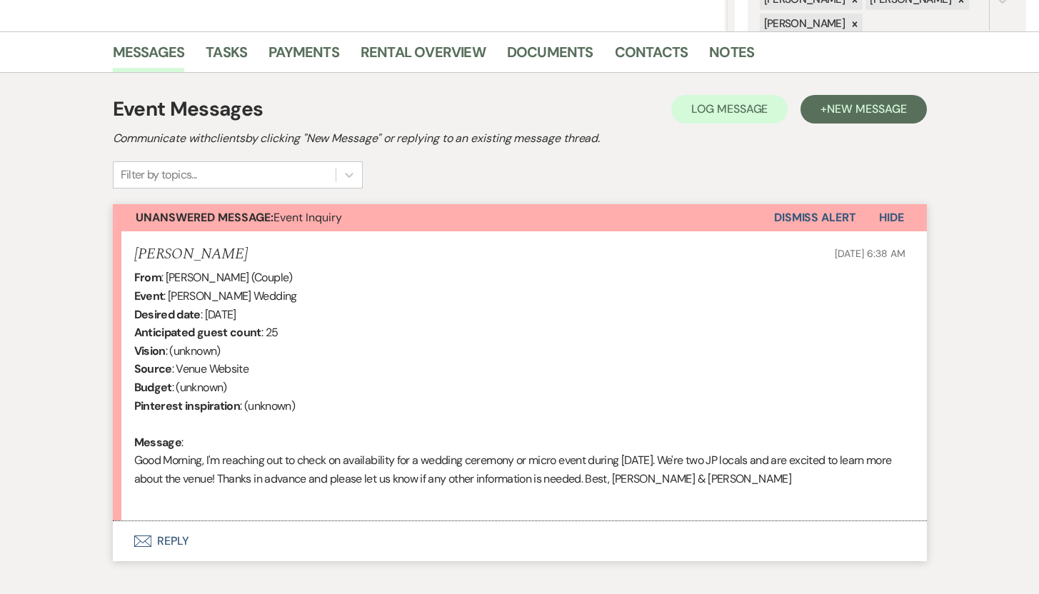
select select "8"
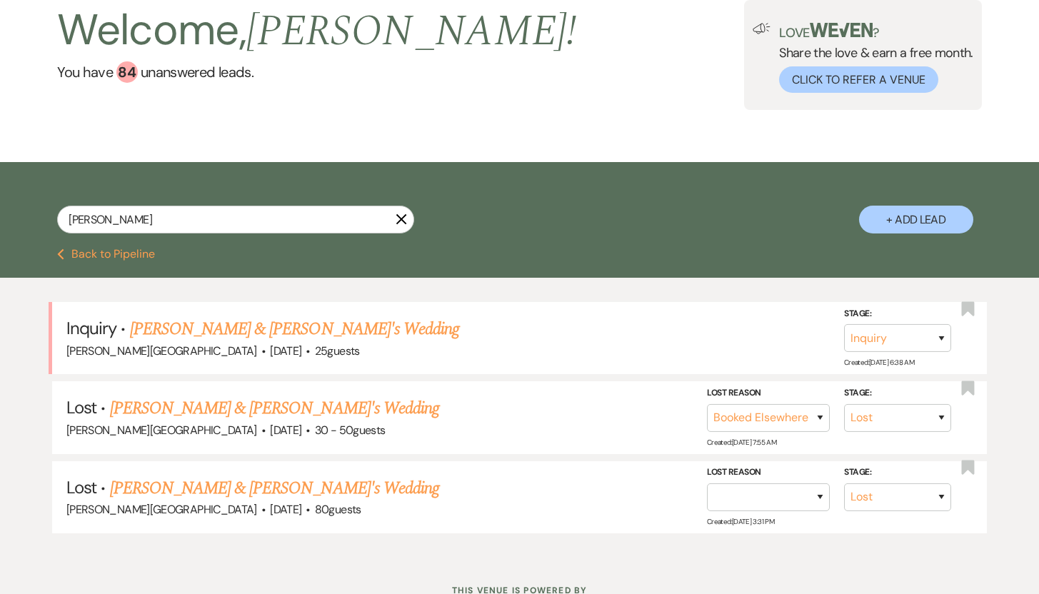
scroll to position [142, 0]
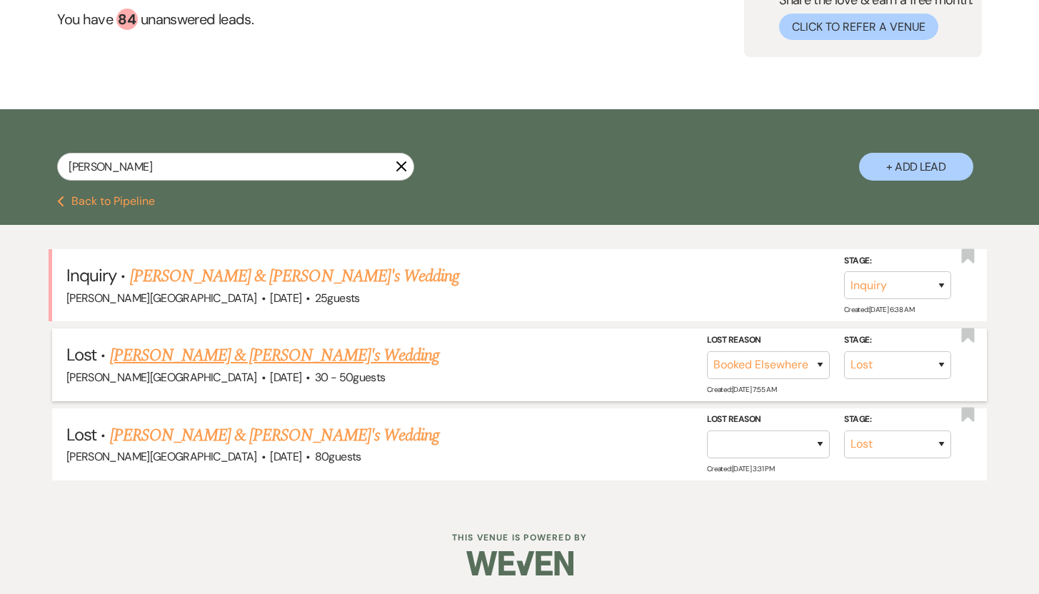
click at [253, 353] on link "[PERSON_NAME] & [PERSON_NAME]'s Wedding" at bounding box center [275, 356] width 330 height 26
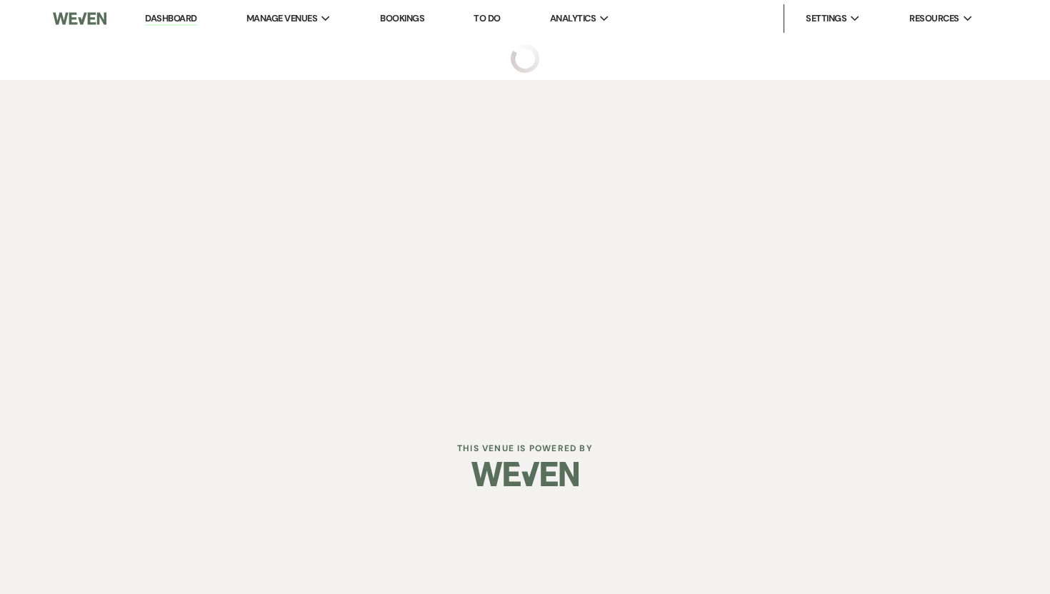
select select "8"
select select "6"
select select "5"
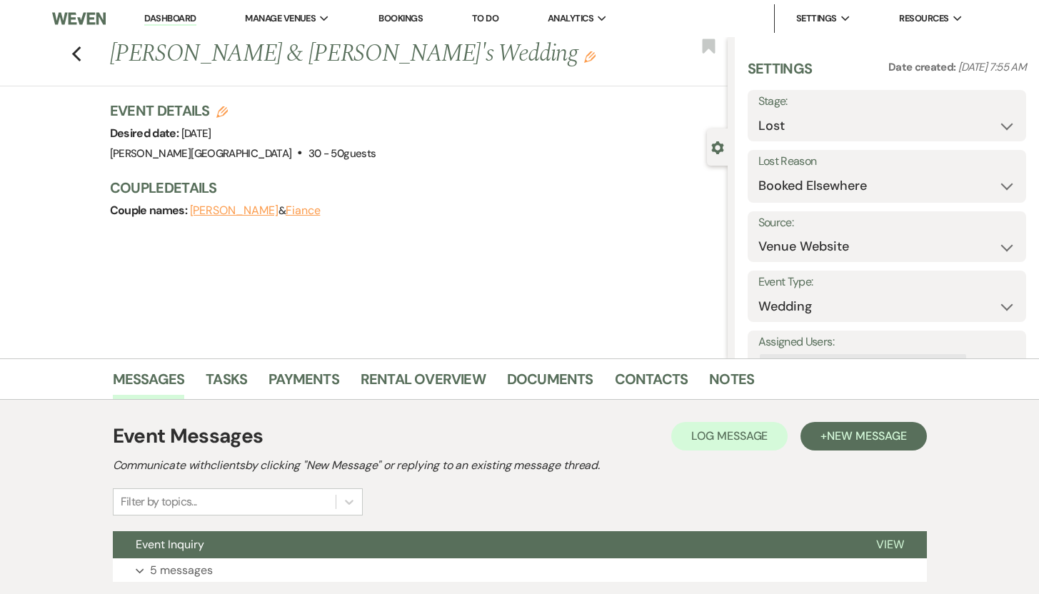
scroll to position [101, 0]
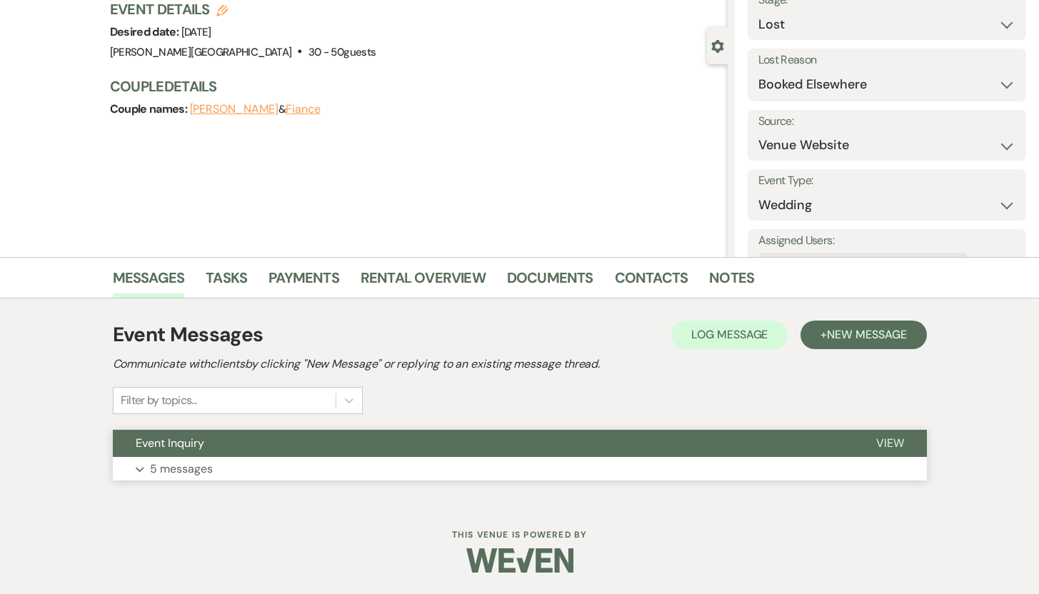
click at [169, 470] on p "5 messages" at bounding box center [181, 469] width 63 height 19
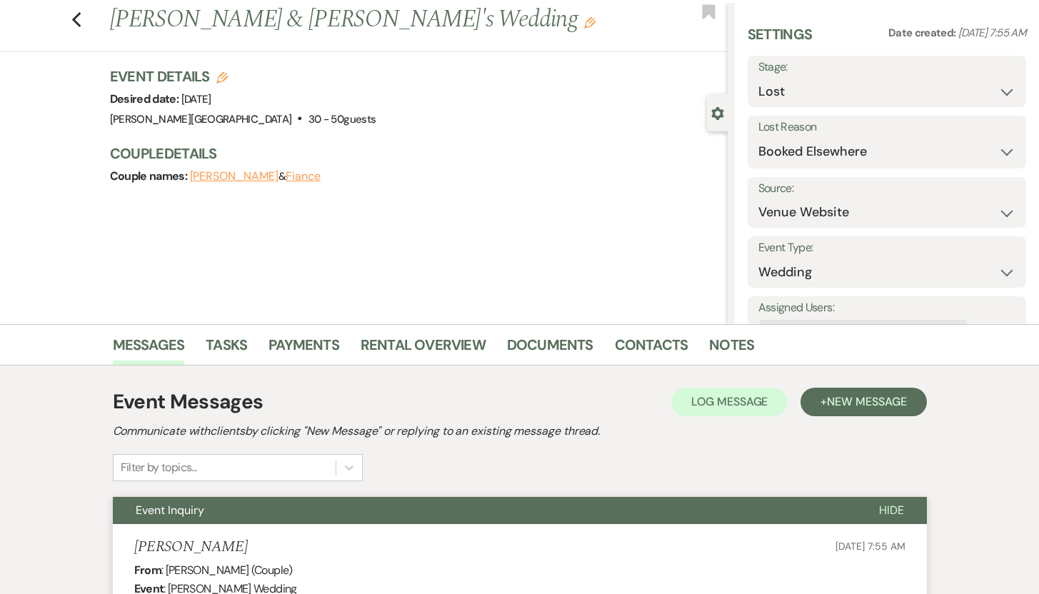
scroll to position [0, 0]
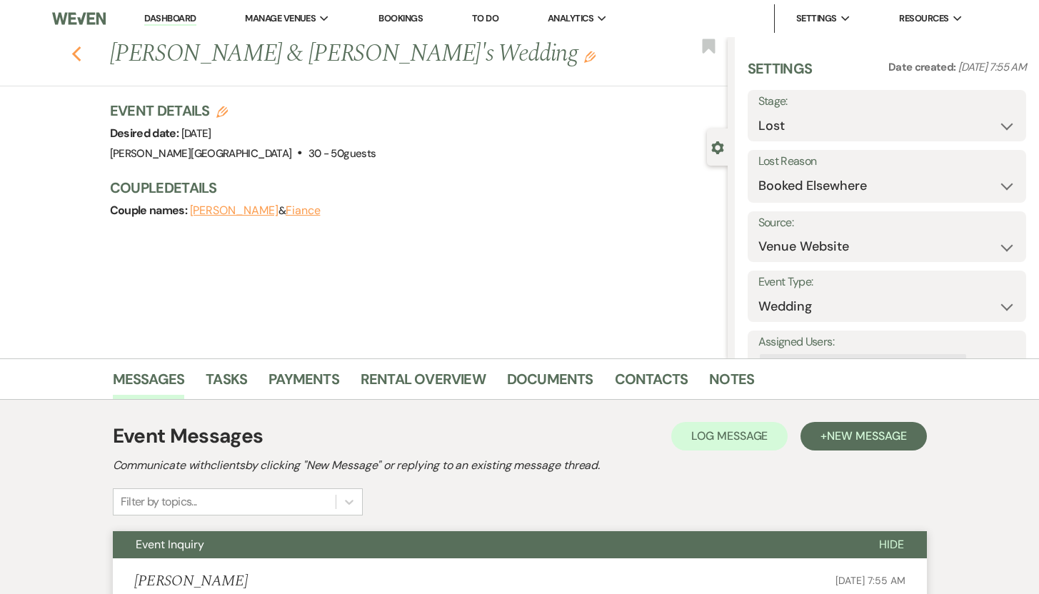
click at [82, 54] on icon "Previous" at bounding box center [76, 54] width 11 height 17
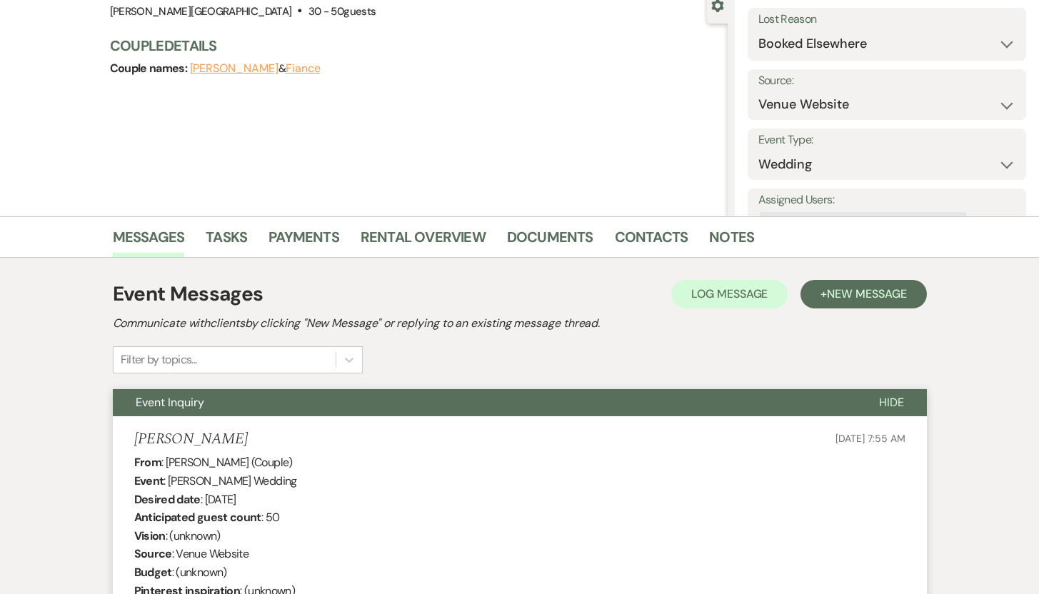
select select "8"
select select "6"
select select "8"
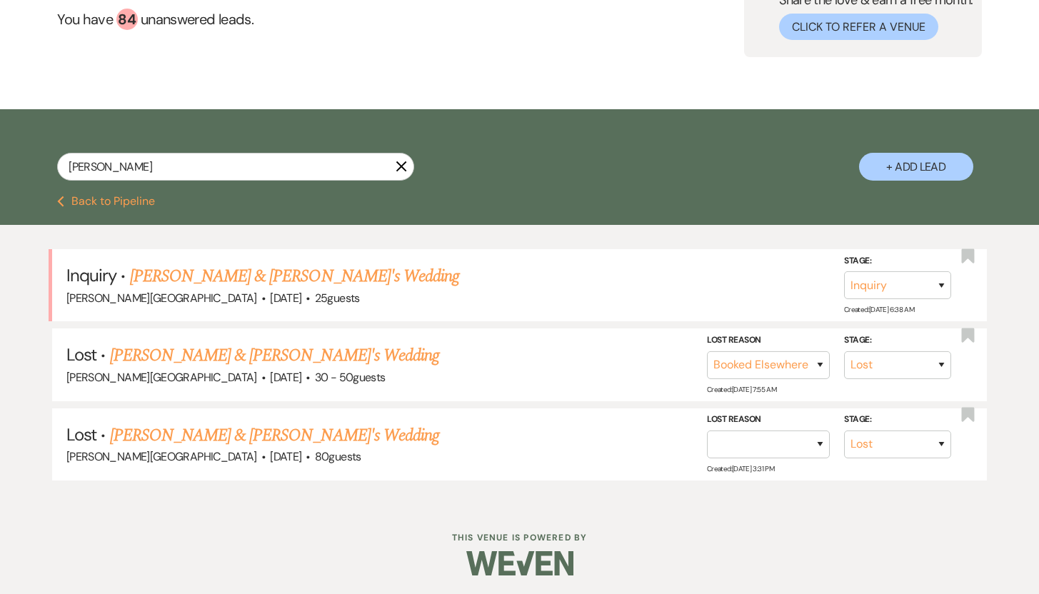
click at [400, 163] on icon "X" at bounding box center [401, 166] width 11 height 11
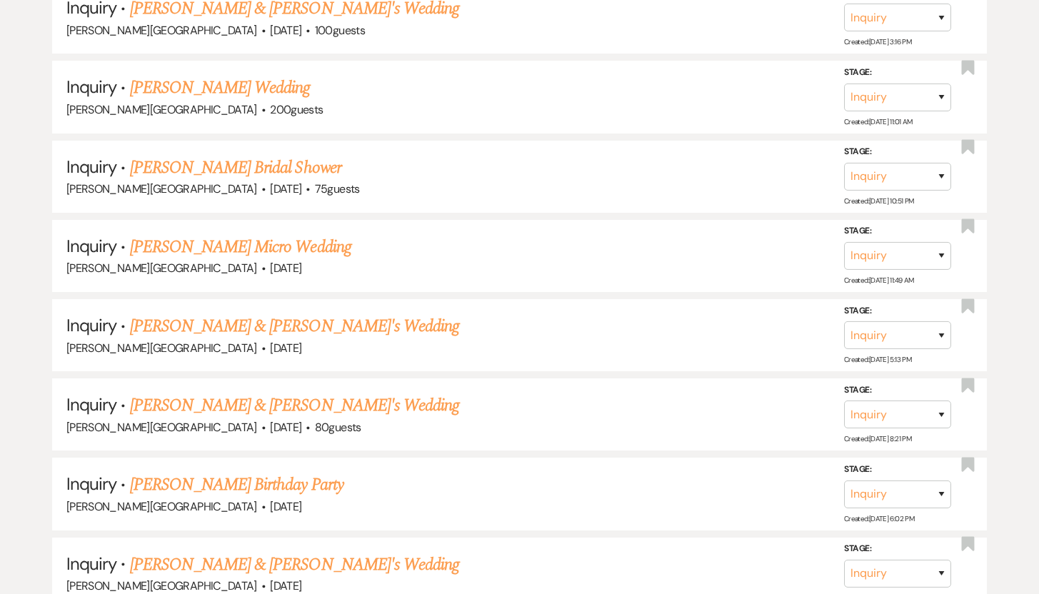
scroll to position [991, 0]
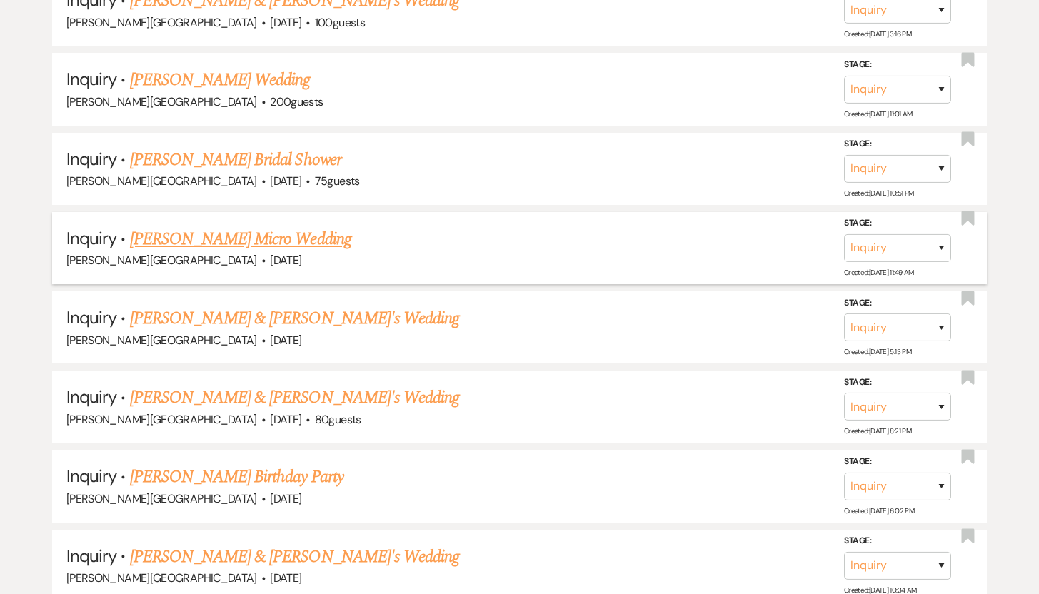
click at [247, 241] on link "[PERSON_NAME] Micro Wedding" at bounding box center [240, 239] width 221 height 26
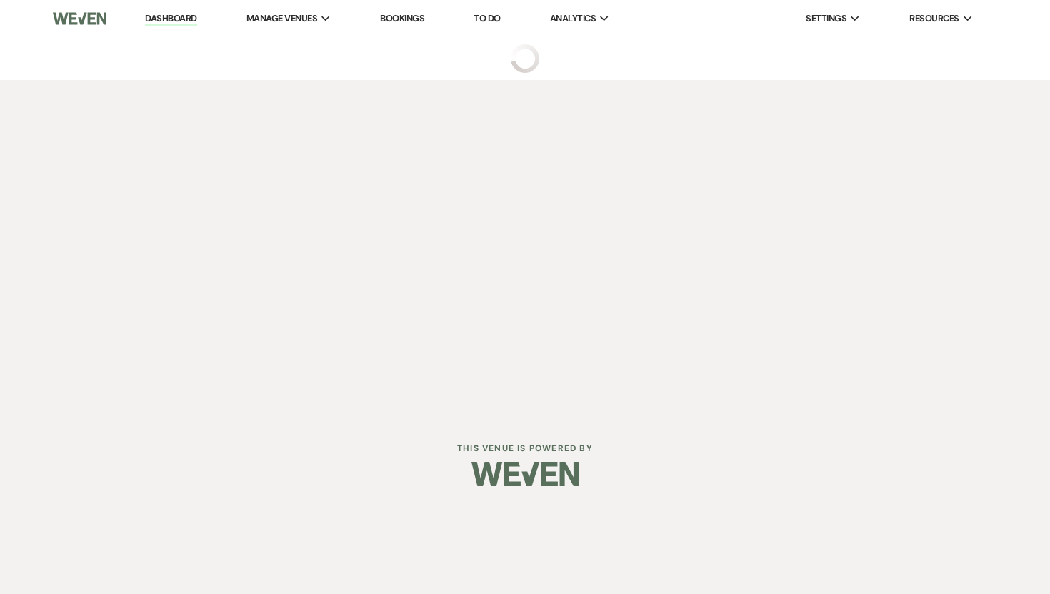
select select "5"
select select "16"
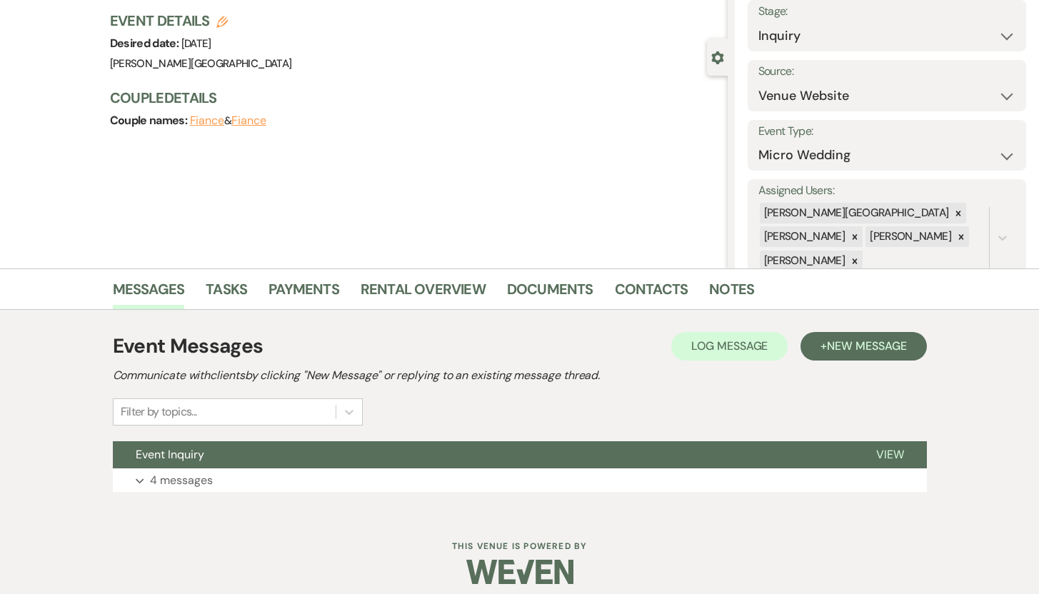
scroll to position [101, 0]
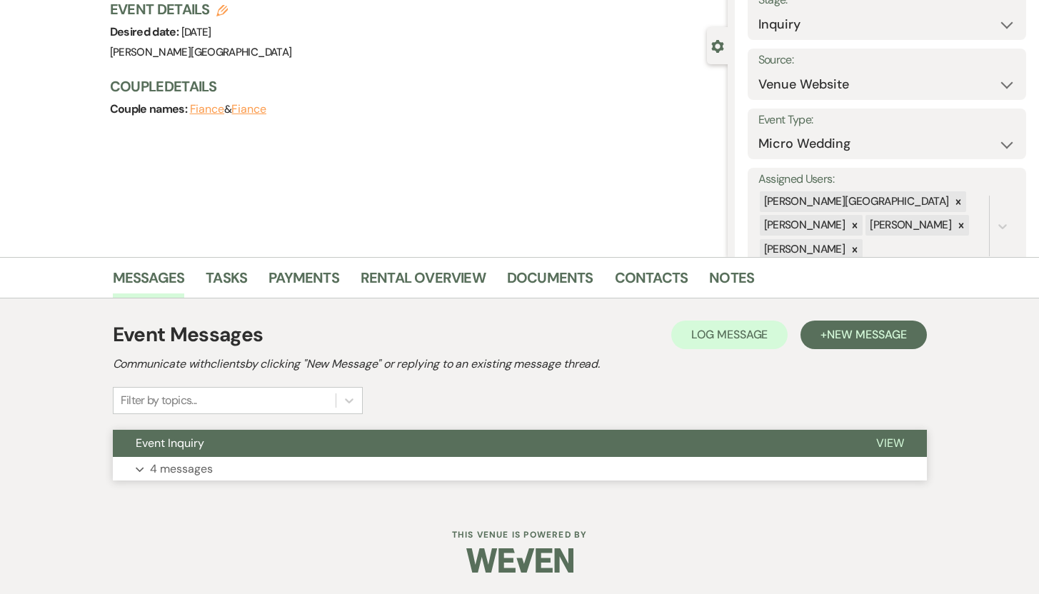
click at [188, 468] on p "4 messages" at bounding box center [181, 469] width 63 height 19
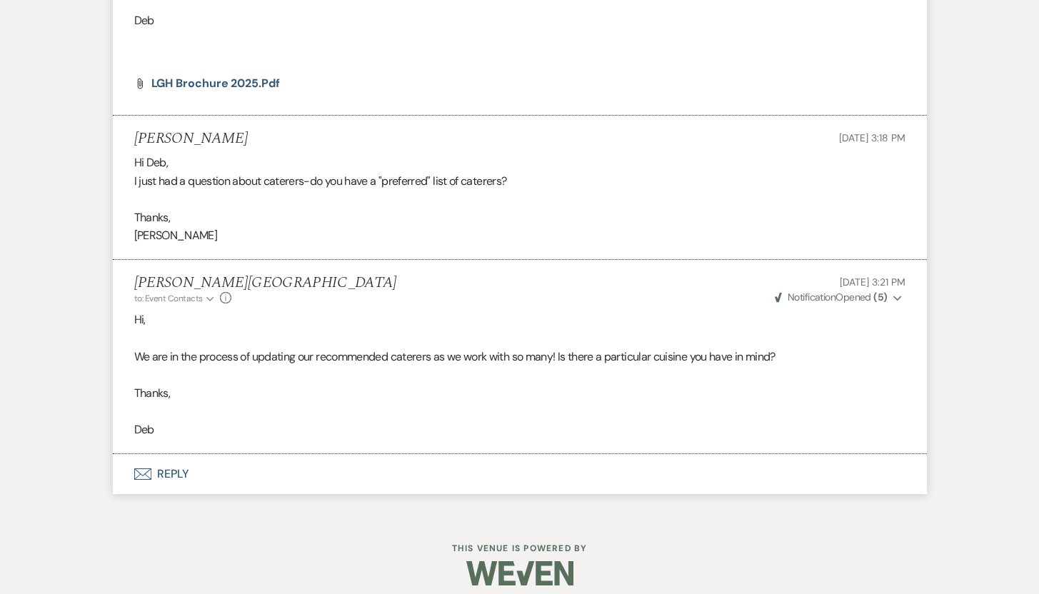
scroll to position [1273, 0]
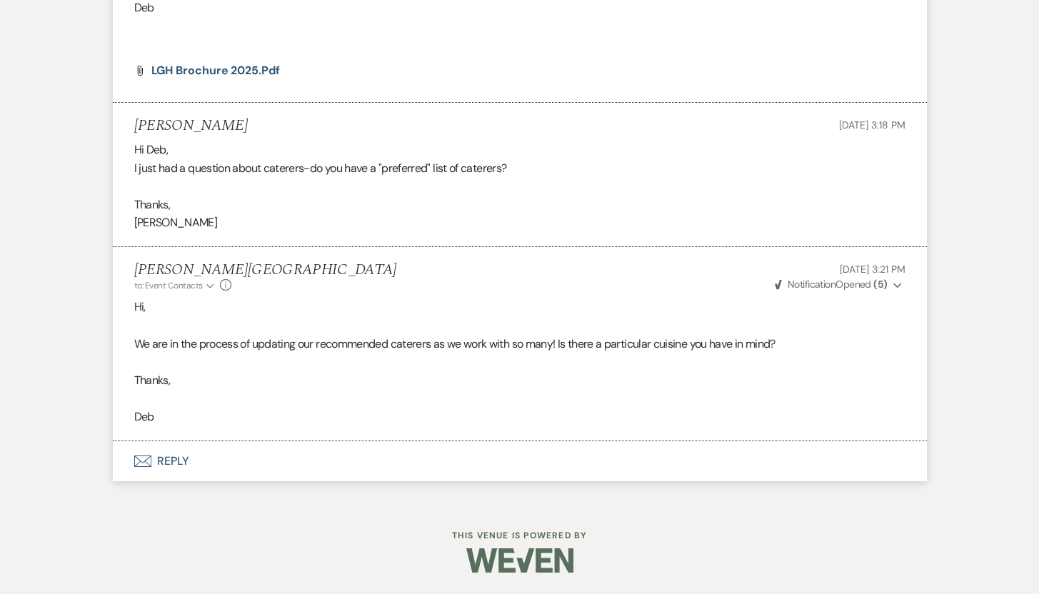
click at [172, 459] on button "Envelope Reply" at bounding box center [520, 461] width 814 height 40
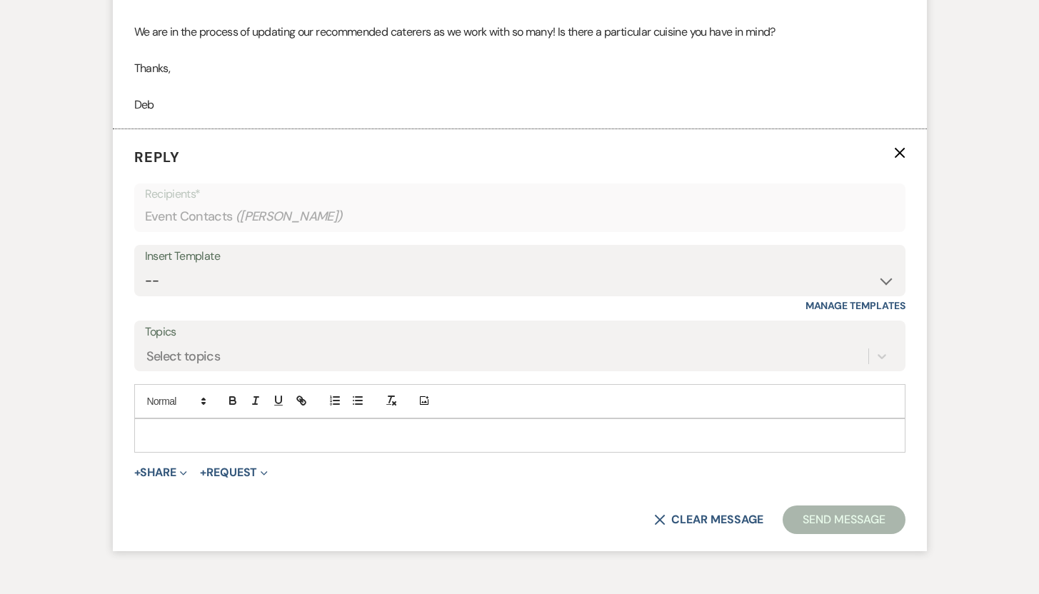
scroll to position [1590, 0]
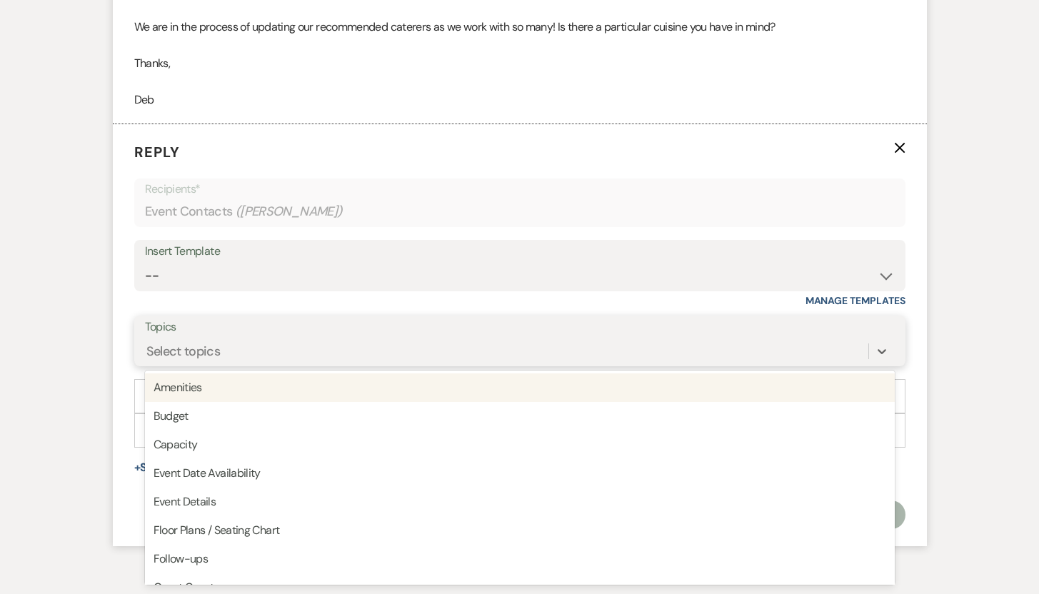
click at [240, 349] on div "Select topics" at bounding box center [506, 350] width 723 height 25
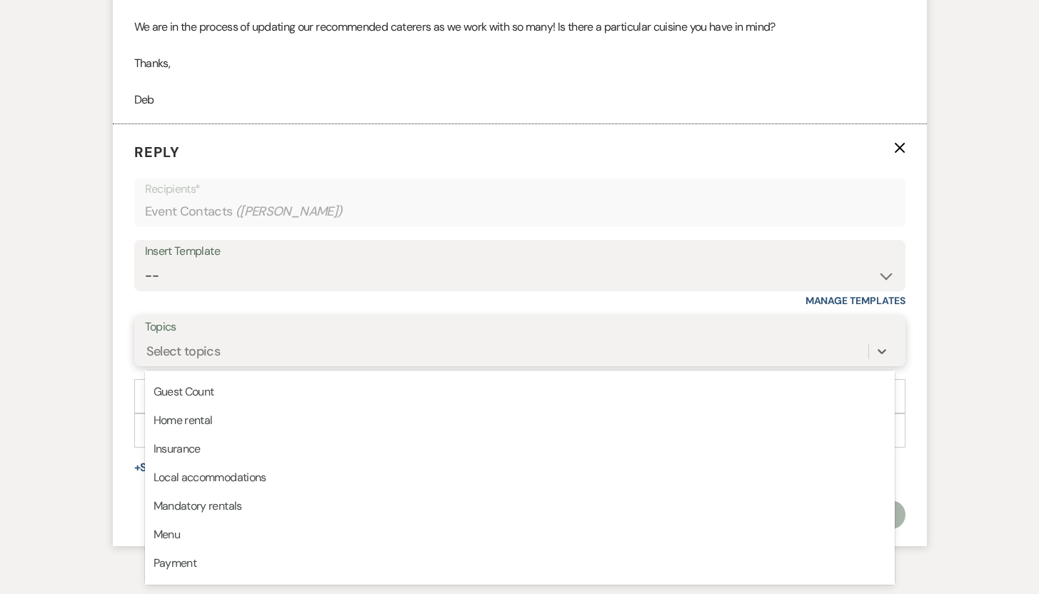
scroll to position [196, 0]
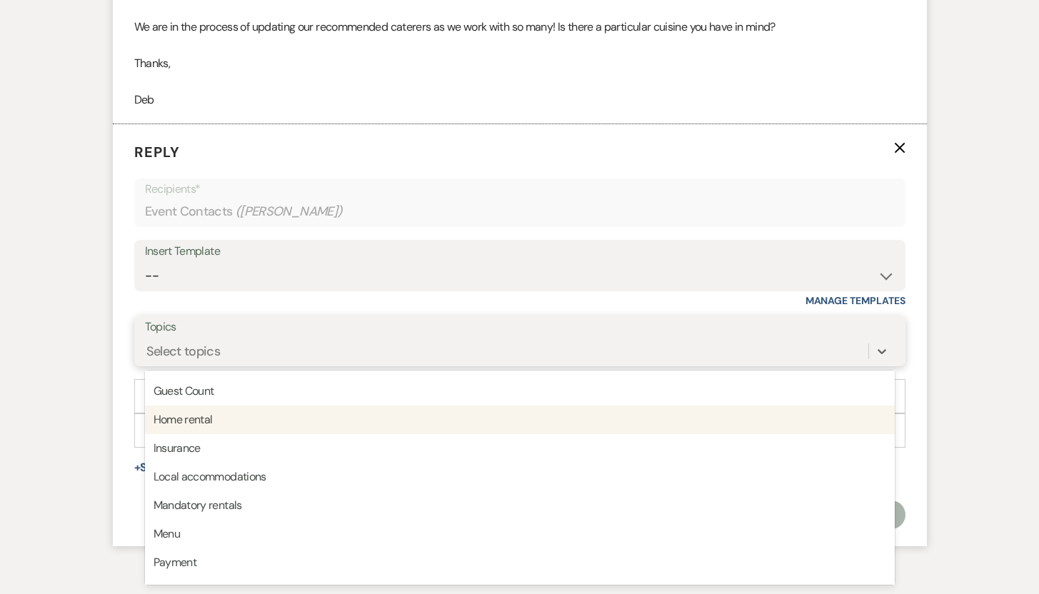
click at [203, 418] on div "Home rental" at bounding box center [520, 420] width 750 height 29
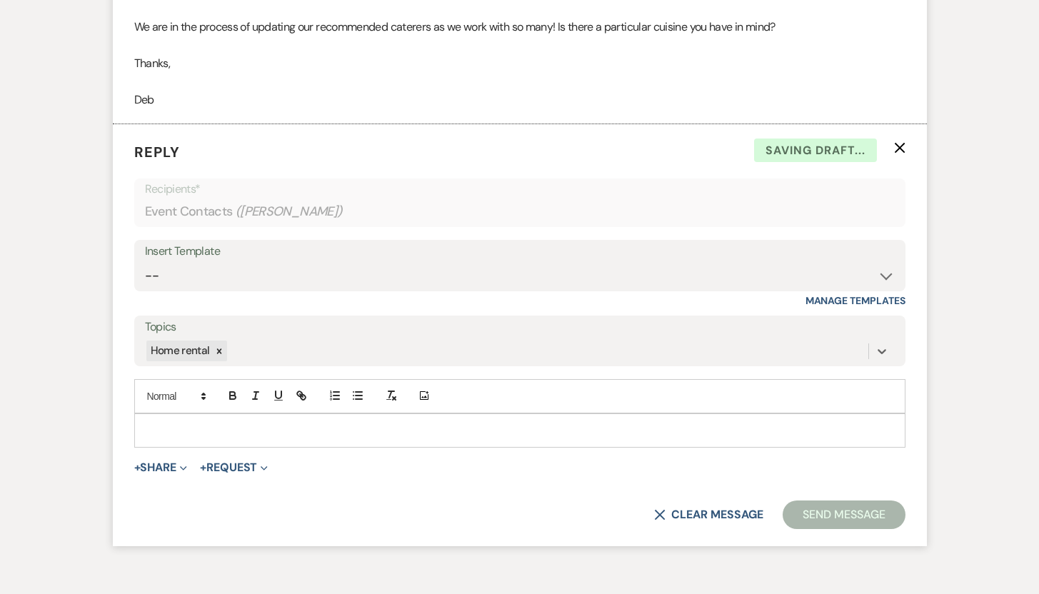
click at [180, 428] on p at bounding box center [520, 431] width 748 height 16
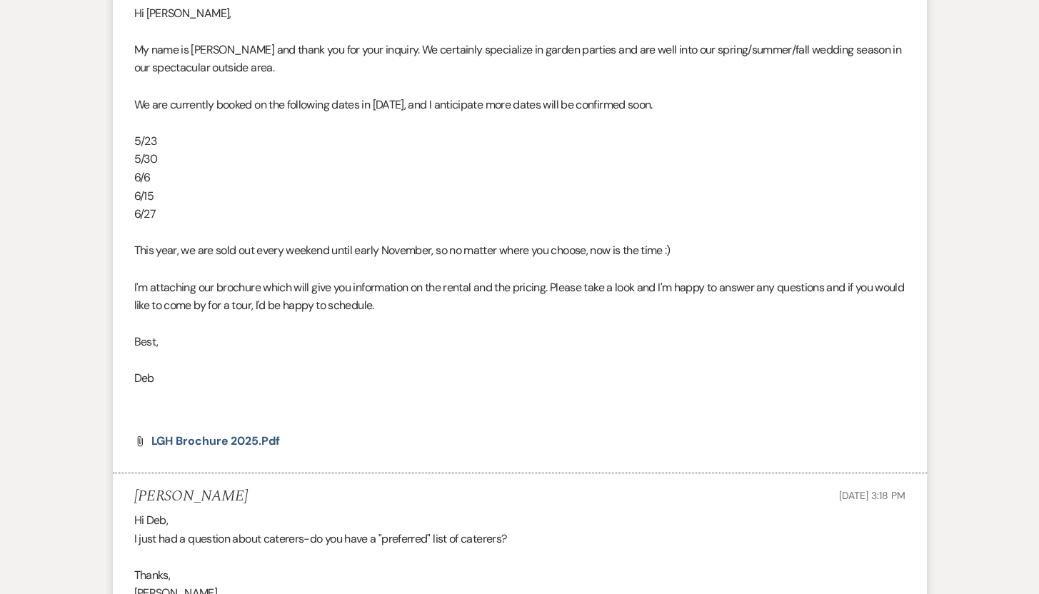
scroll to position [898, 0]
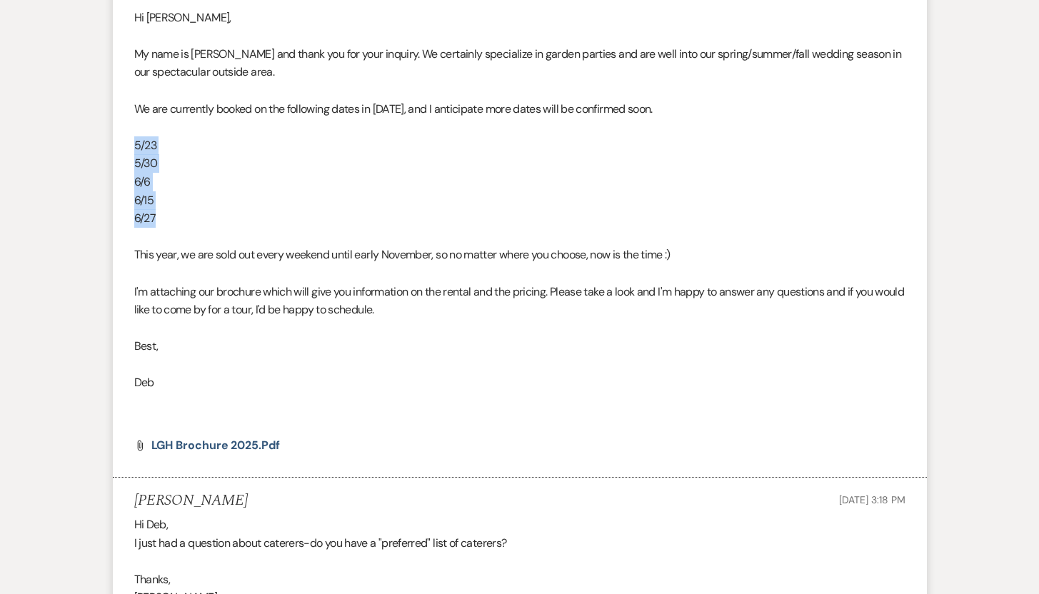
drag, startPoint x: 166, startPoint y: 219, endPoint x: 129, endPoint y: 146, distance: 82.1
click at [129, 146] on li "[PERSON_NAME][GEOGRAPHIC_DATA] to: Event Contacts Expand Info Home rental [DATE…" at bounding box center [520, 204] width 814 height 546
copy div "5/23 5/30 6/6 6/15 6/27"
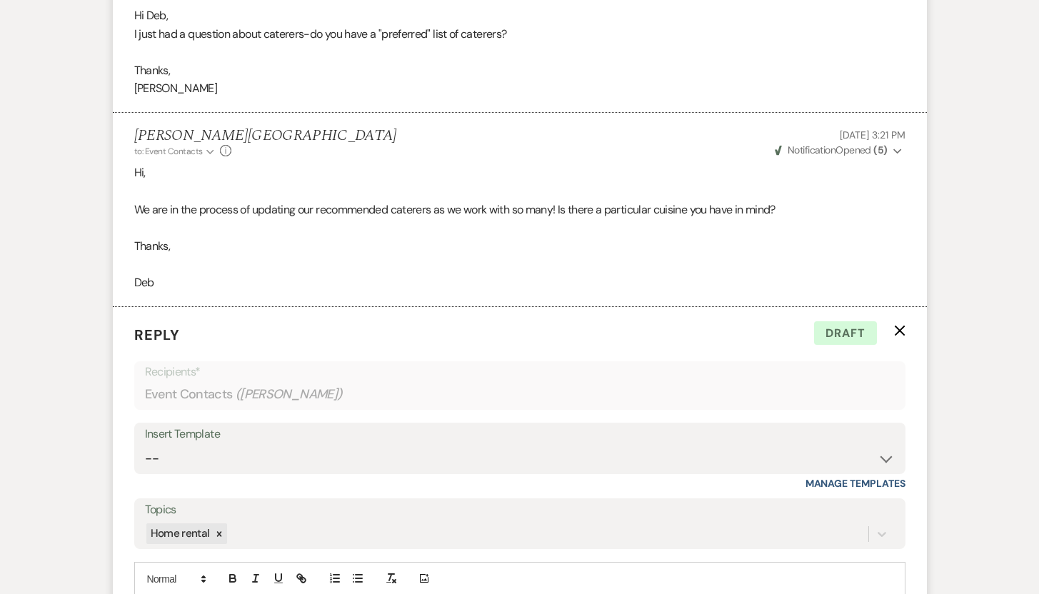
scroll to position [1704, 0]
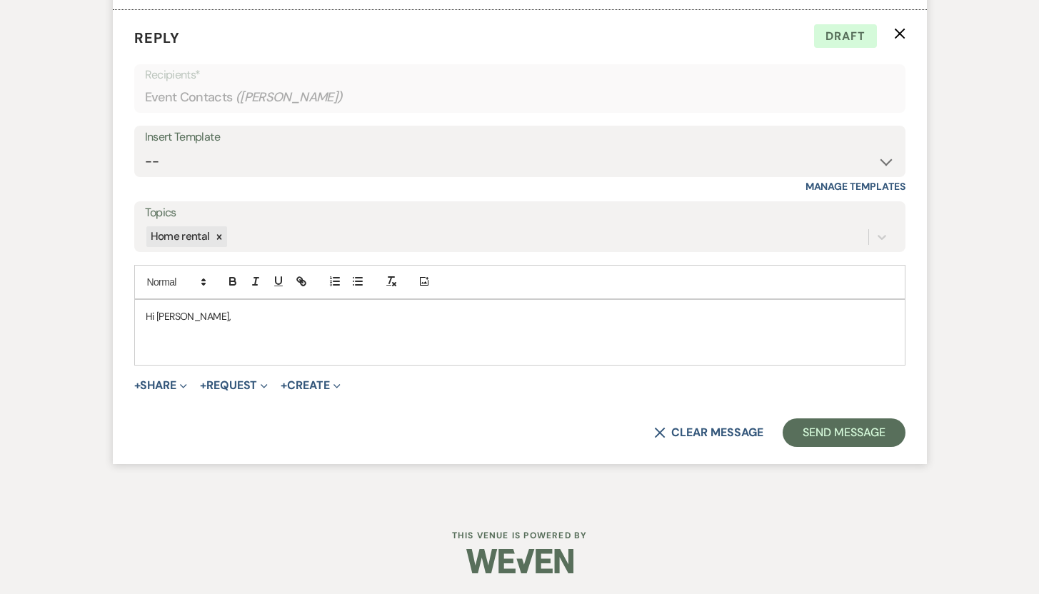
click at [155, 346] on p at bounding box center [520, 349] width 748 height 16
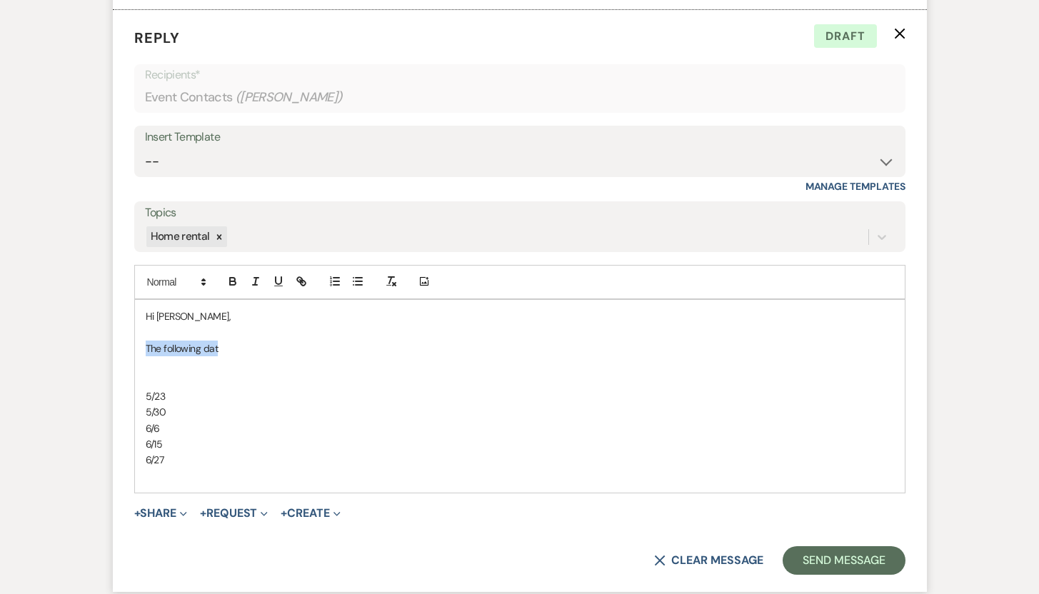
drag, startPoint x: 223, startPoint y: 348, endPoint x: 143, endPoint y: 341, distance: 81.0
click at [143, 341] on div "Hi [PERSON_NAME], The following dat 5/23 5/30 6/6 6/15 6/27" at bounding box center [520, 396] width 770 height 193
click at [237, 366] on p at bounding box center [520, 364] width 748 height 16
drag, startPoint x: 224, startPoint y: 350, endPoint x: 148, endPoint y: 346, distance: 76.5
click at [148, 346] on p "The following dat" at bounding box center [520, 349] width 748 height 16
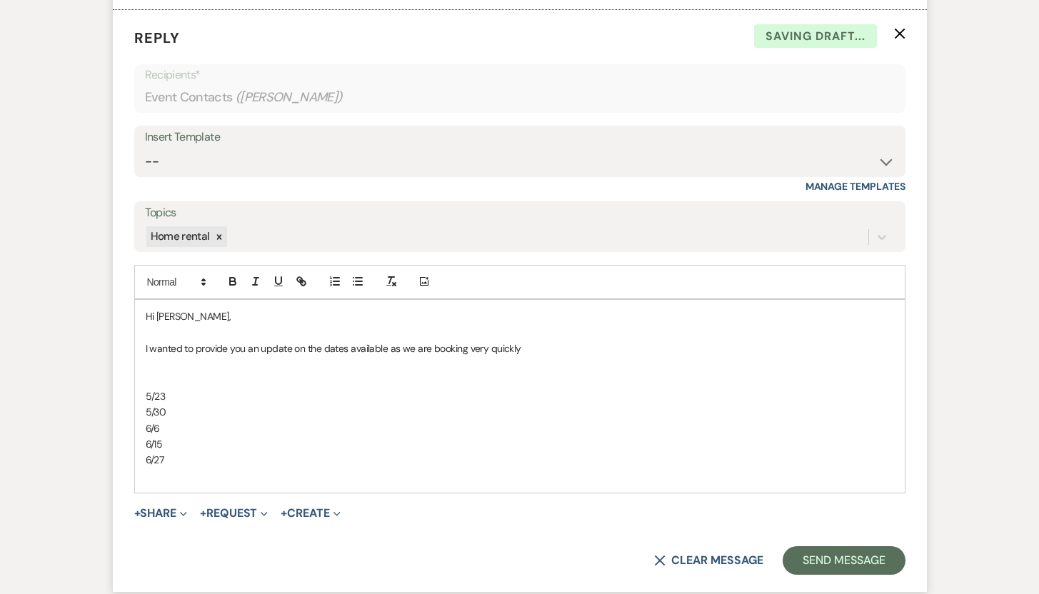
click at [146, 375] on p at bounding box center [520, 381] width 748 height 16
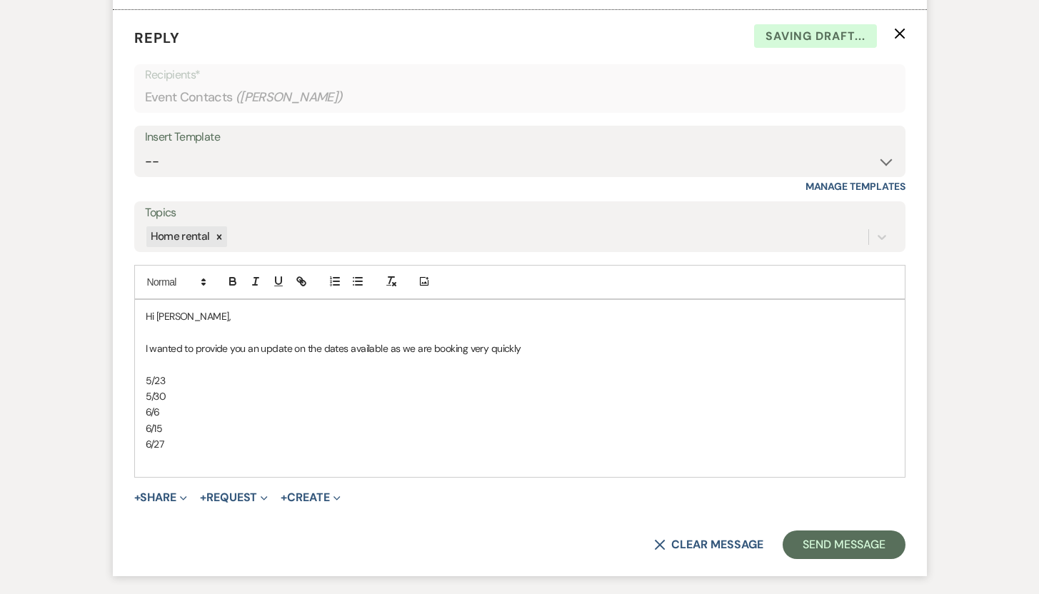
click at [176, 378] on p "5/23" at bounding box center [520, 381] width 748 height 16
click at [172, 390] on p "5/30" at bounding box center [520, 396] width 748 height 16
click at [169, 411] on p "6/6" at bounding box center [520, 412] width 748 height 16
click at [176, 424] on p "6/15" at bounding box center [520, 429] width 748 height 16
click at [175, 443] on p "6/27" at bounding box center [520, 444] width 748 height 16
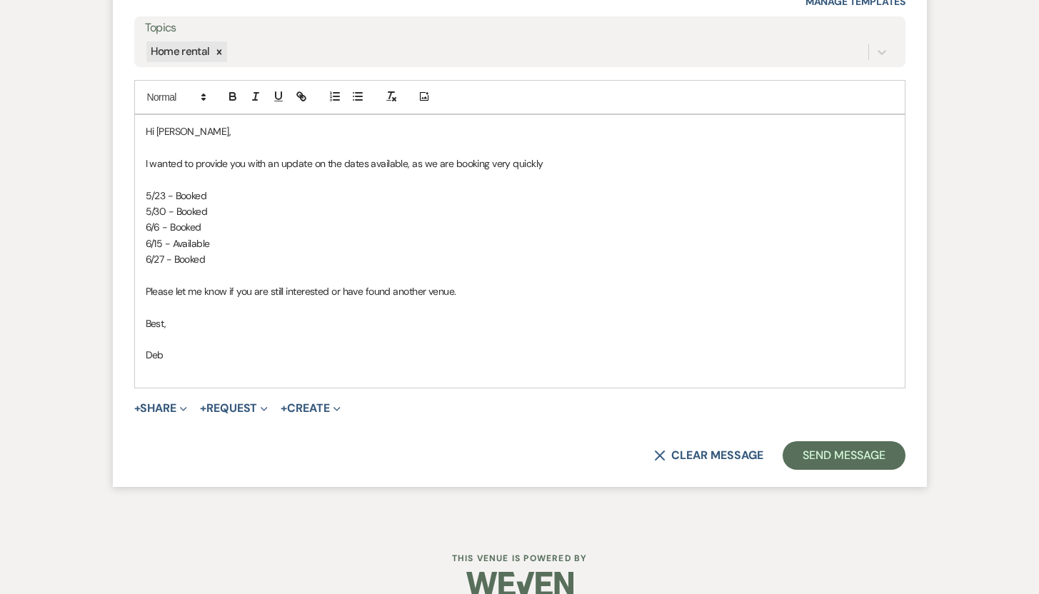
scroll to position [1908, 0]
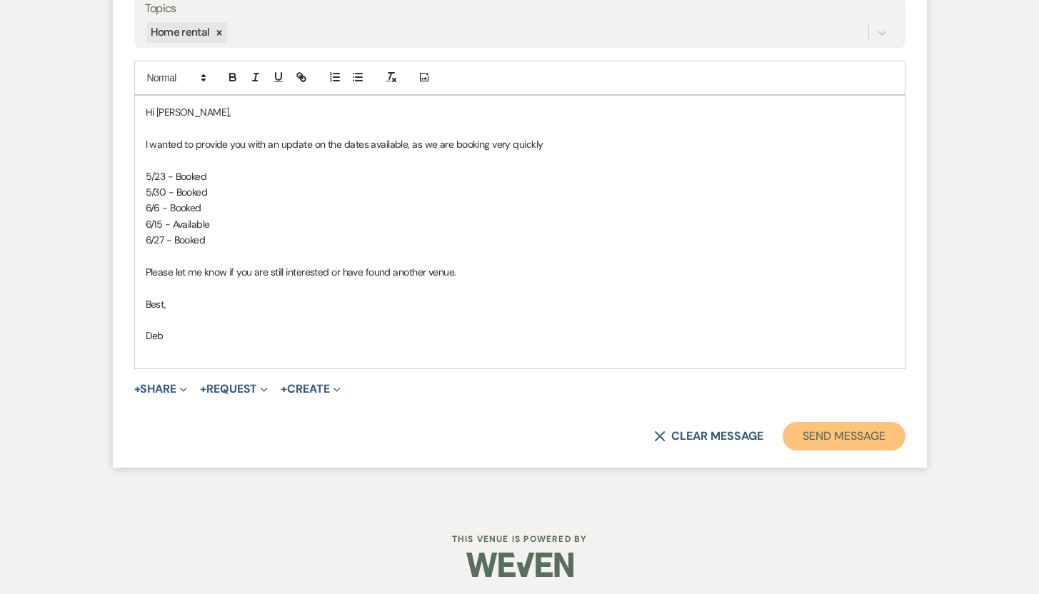
click at [847, 441] on button "Send Message" at bounding box center [844, 436] width 122 height 29
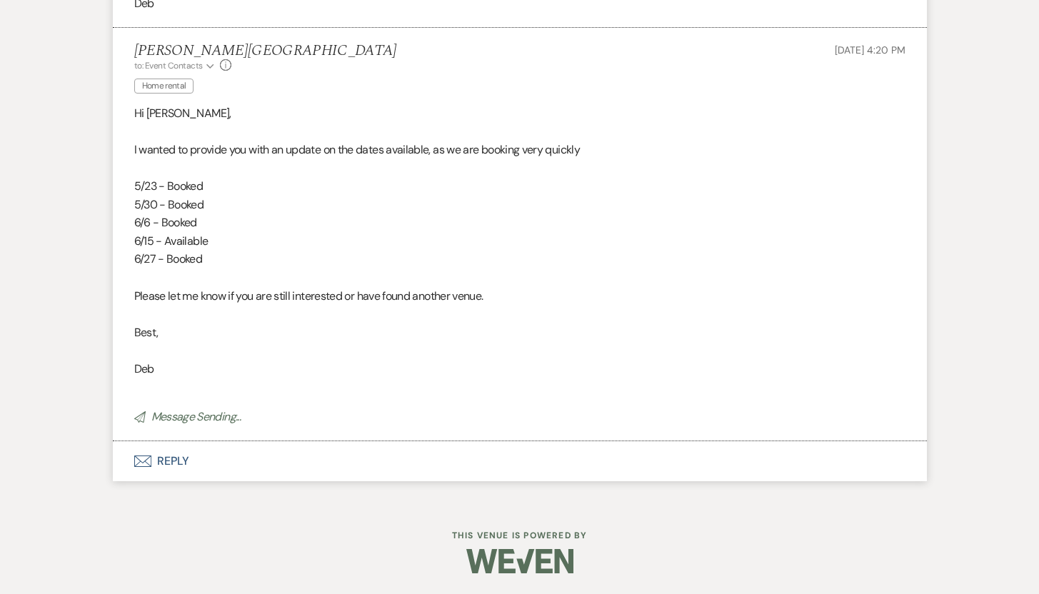
scroll to position [1657, 0]
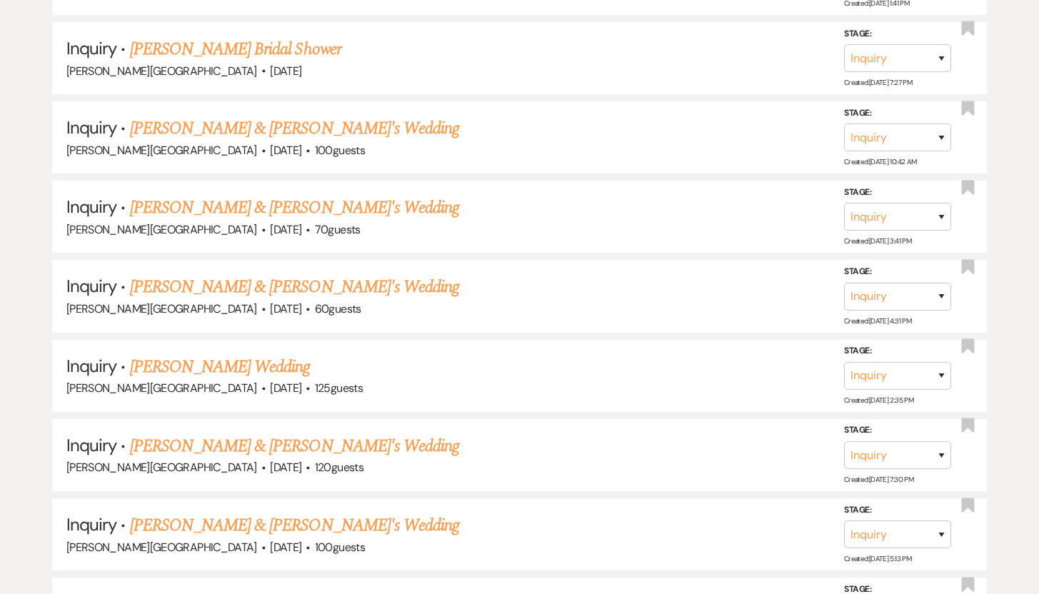
scroll to position [991, 0]
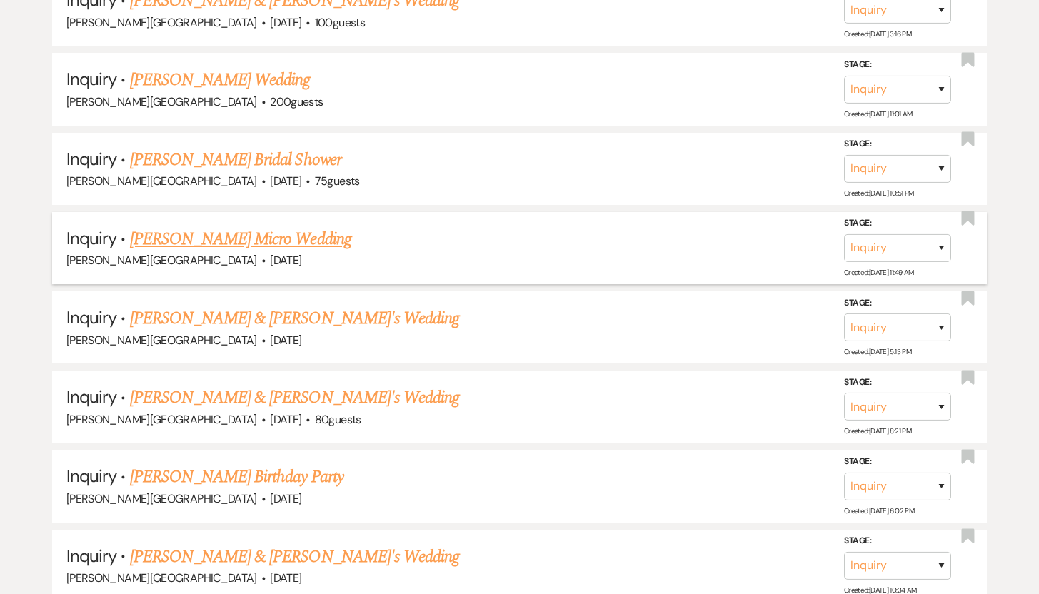
click at [229, 236] on link "[PERSON_NAME] Micro Wedding" at bounding box center [240, 239] width 221 height 26
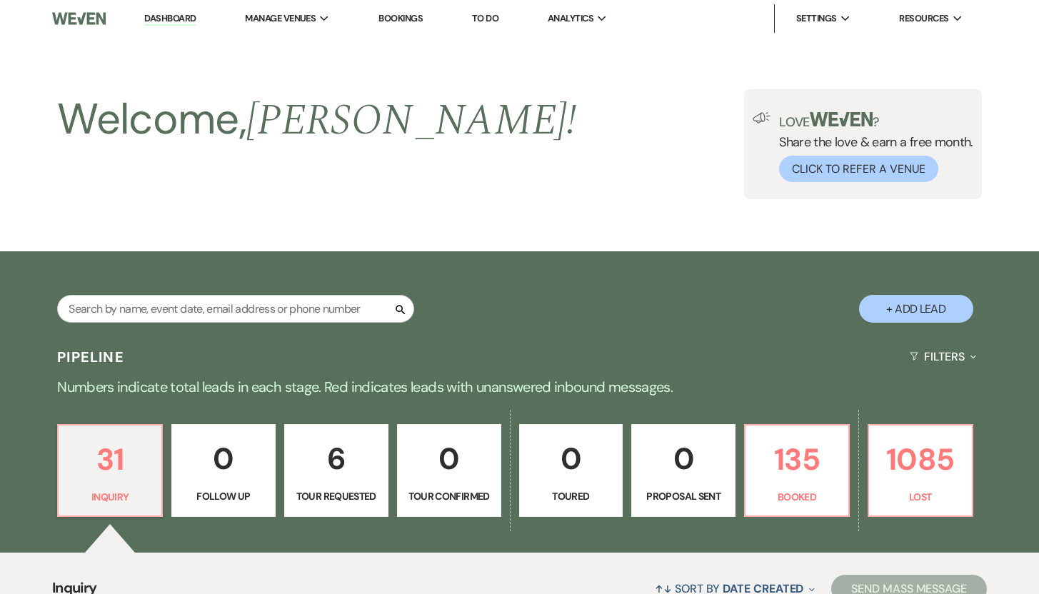
select select "5"
select select "16"
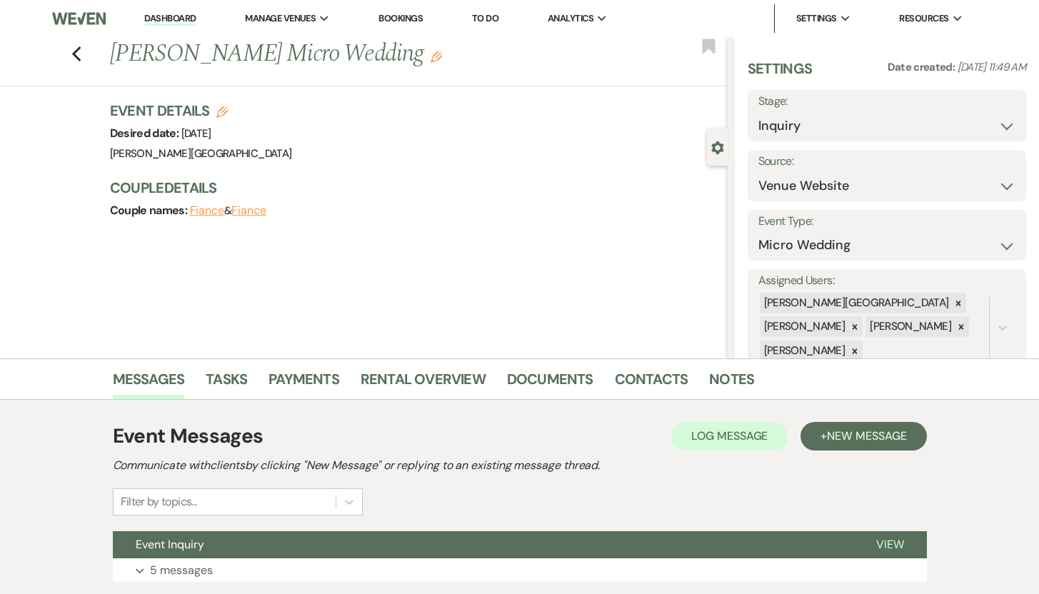
scroll to position [101, 0]
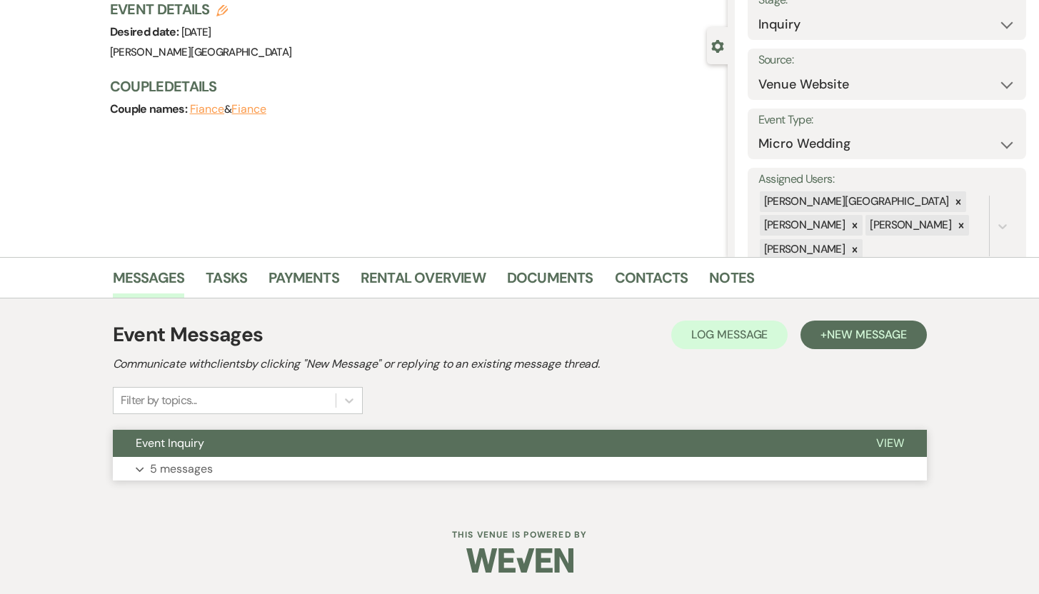
click at [183, 468] on p "5 messages" at bounding box center [181, 469] width 63 height 19
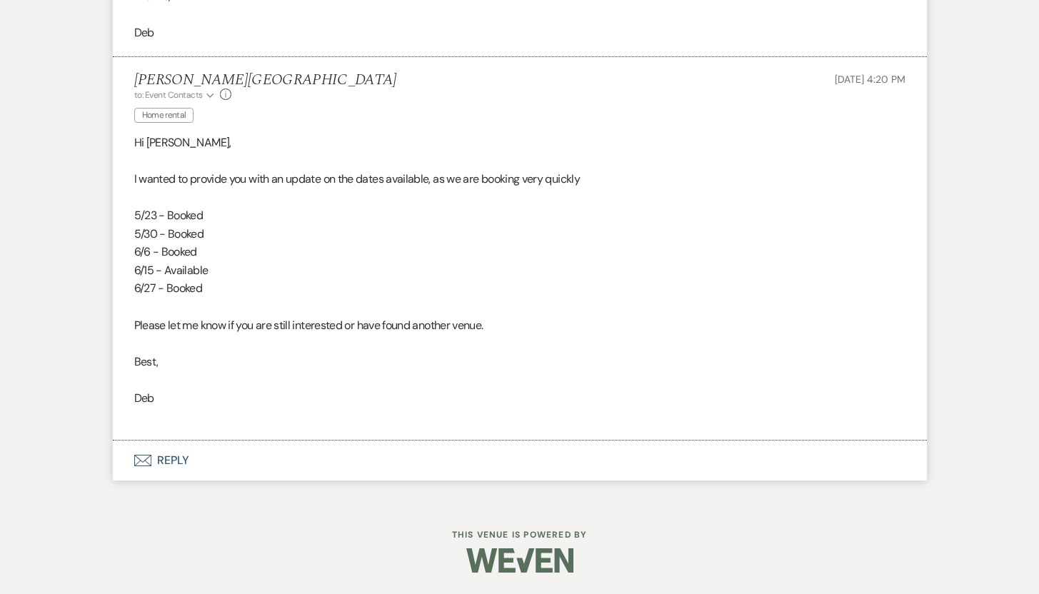
scroll to position [0, 0]
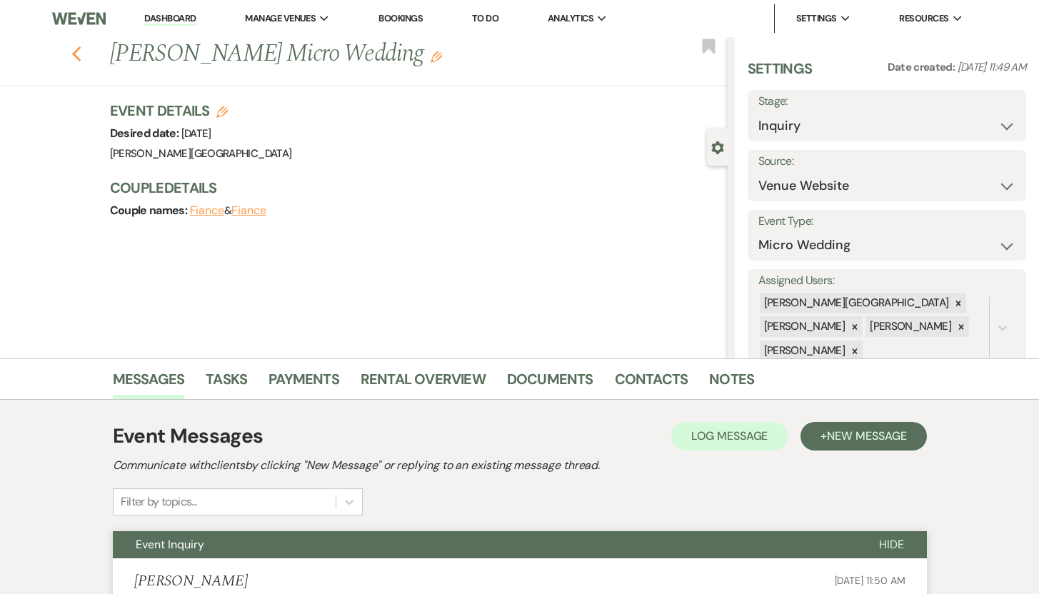
click at [82, 54] on icon "Previous" at bounding box center [76, 54] width 11 height 17
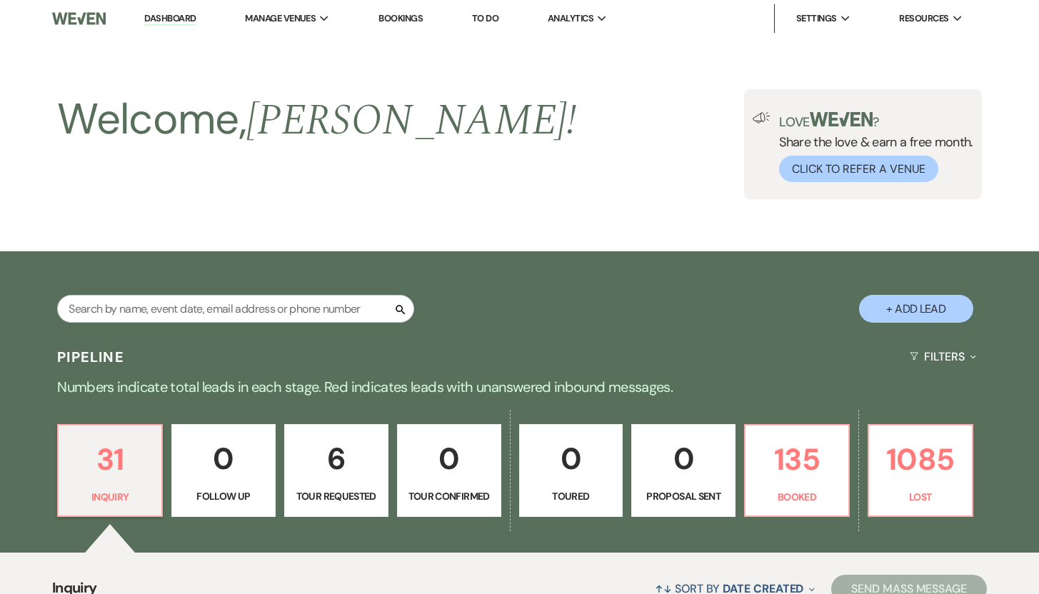
scroll to position [991, 0]
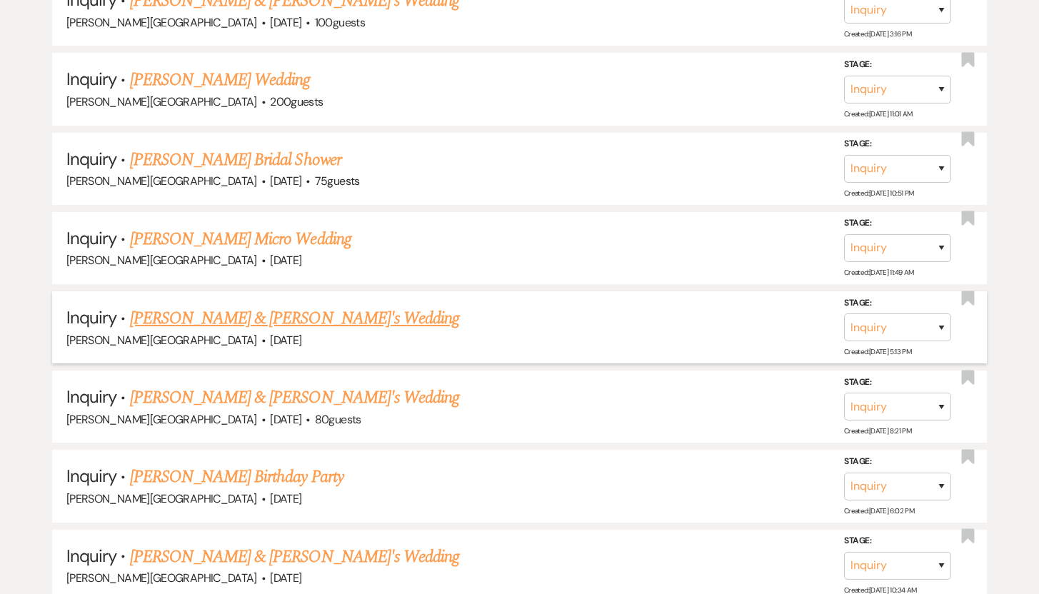
click at [164, 315] on link "[PERSON_NAME] & [PERSON_NAME]'s Wedding" at bounding box center [295, 319] width 330 height 26
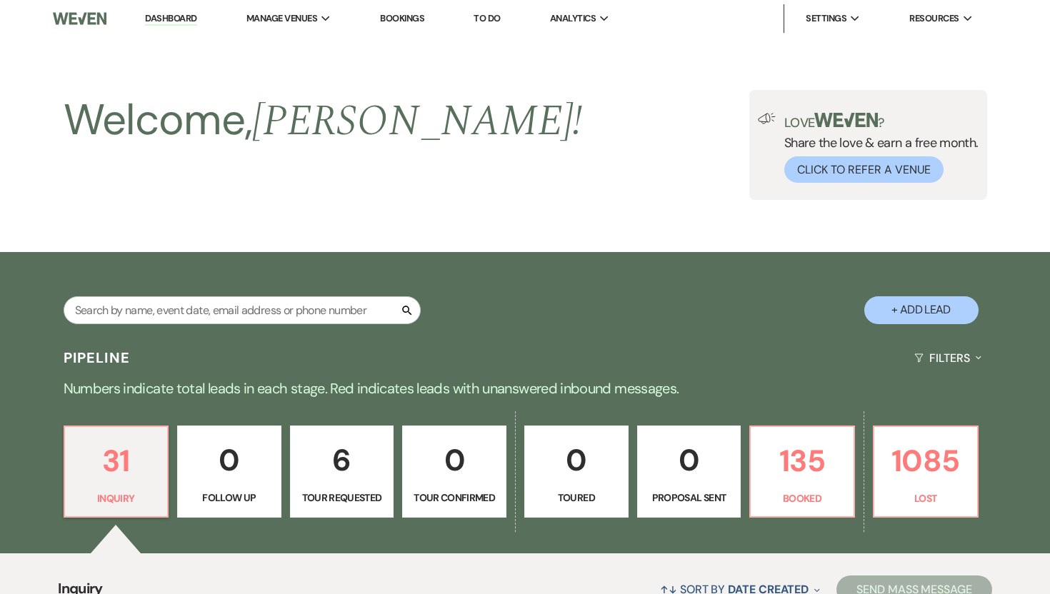
select select "5"
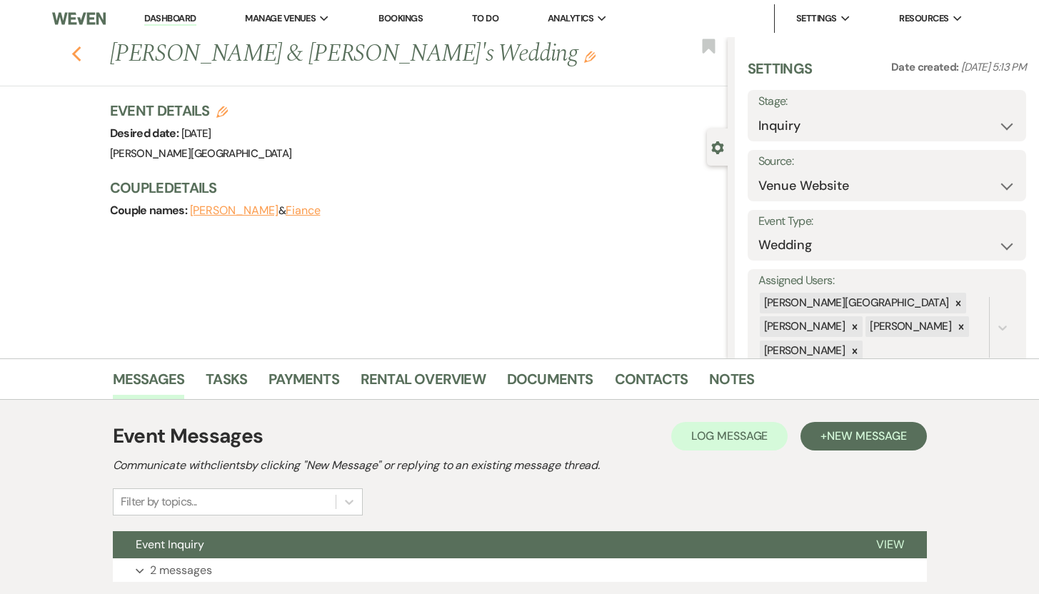
click at [82, 51] on icon "Previous" at bounding box center [76, 54] width 11 height 17
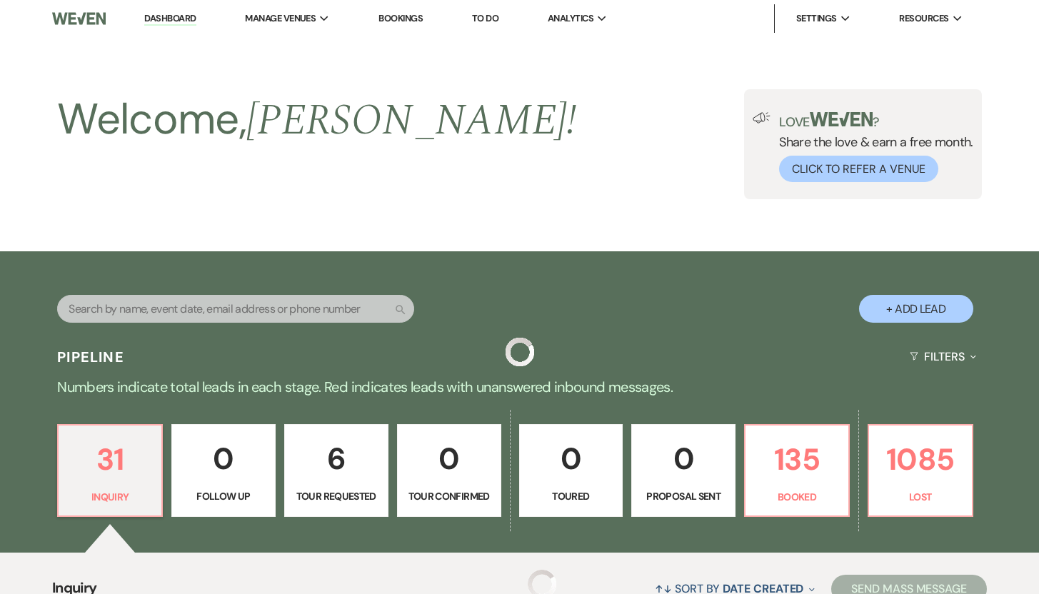
scroll to position [991, 0]
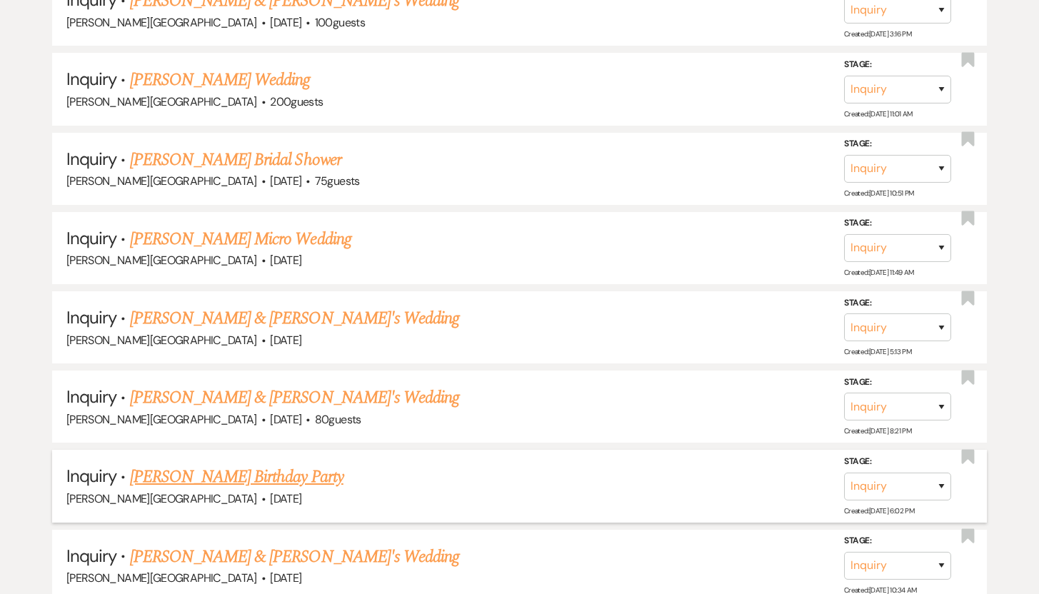
click at [168, 473] on link "[PERSON_NAME] Birthday Party" at bounding box center [236, 477] width 213 height 26
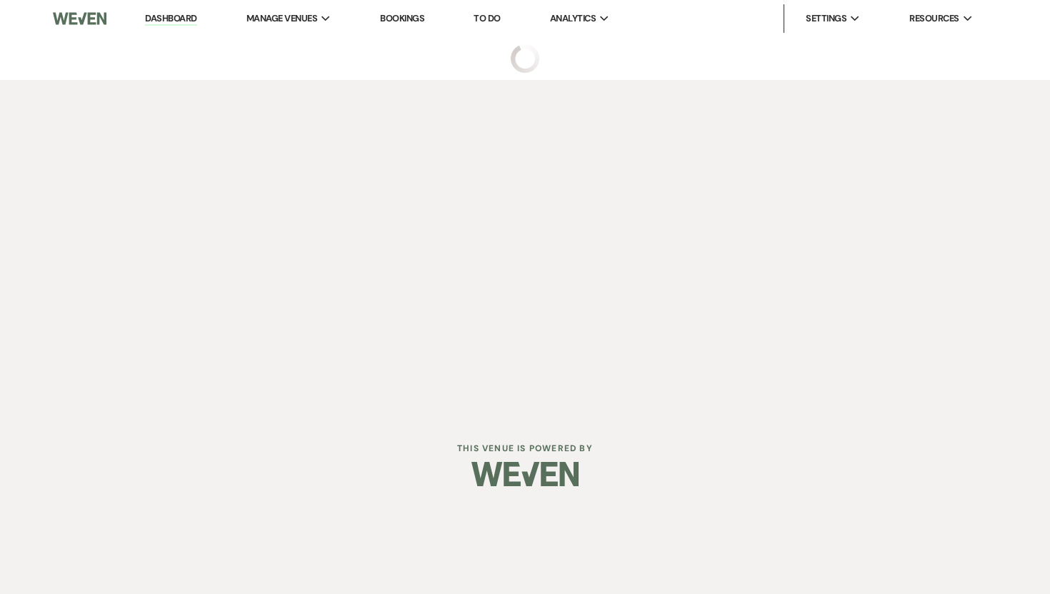
select select "5"
select select "4"
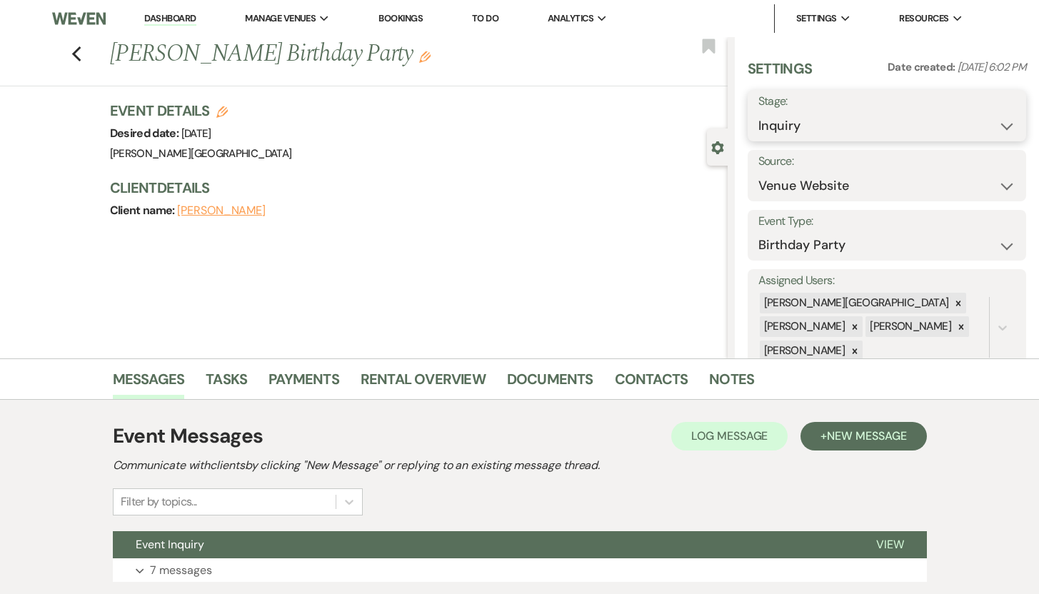
click at [997, 126] on select "Inquiry Follow Up Tour Requested Tour Confirmed Toured Proposal Sent Booked Lost" at bounding box center [887, 126] width 258 height 28
select select "8"
click at [758, 112] on select "Inquiry Follow Up Tour Requested Tour Confirmed Toured Proposal Sent Booked Lost" at bounding box center [887, 126] width 258 height 28
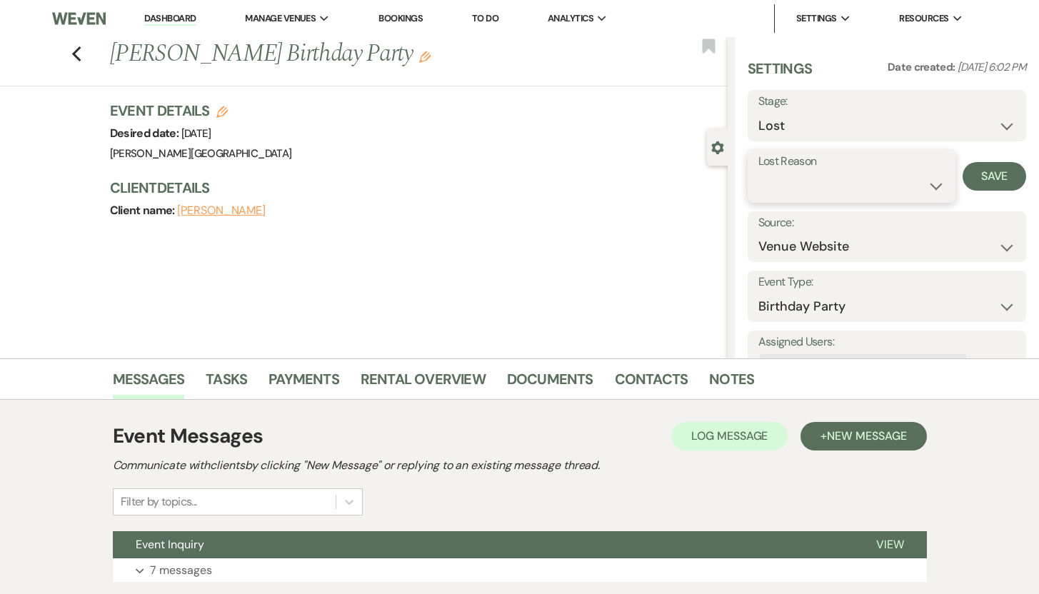
click at [863, 173] on select "Booked Elsewhere Budget Date Unavailable No Response Not a Good Match Capacity …" at bounding box center [851, 186] width 187 height 28
select select "5"
click at [758, 172] on select "Booked Elsewhere Budget Date Unavailable No Response Not a Good Match Capacity …" at bounding box center [851, 186] width 187 height 28
click at [993, 178] on button "Save" at bounding box center [994, 176] width 64 height 29
click at [81, 51] on use "button" at bounding box center [75, 54] width 9 height 16
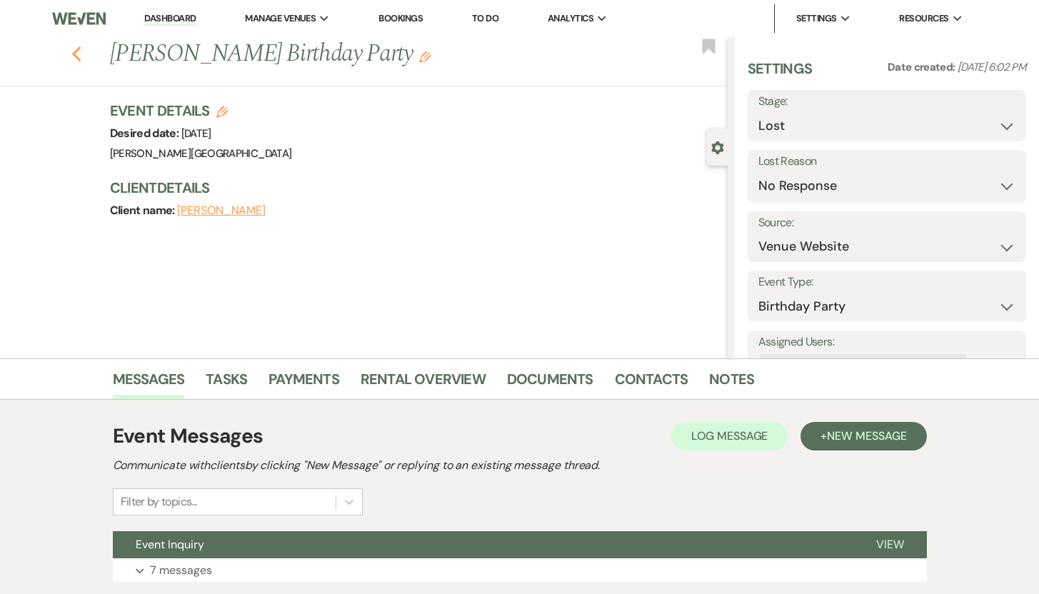
select select "8"
select select "5"
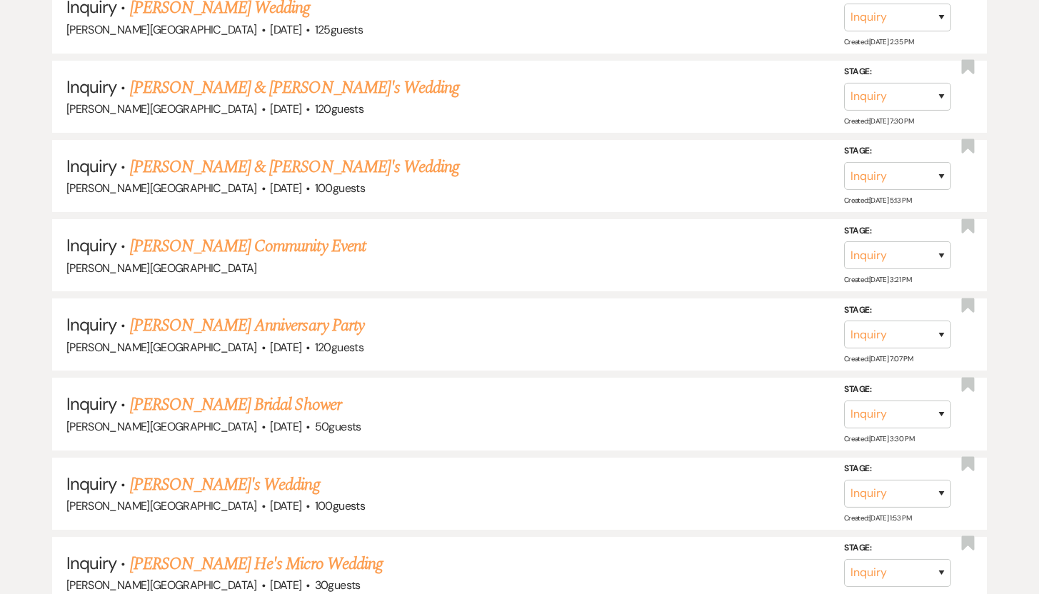
scroll to position [1938, 0]
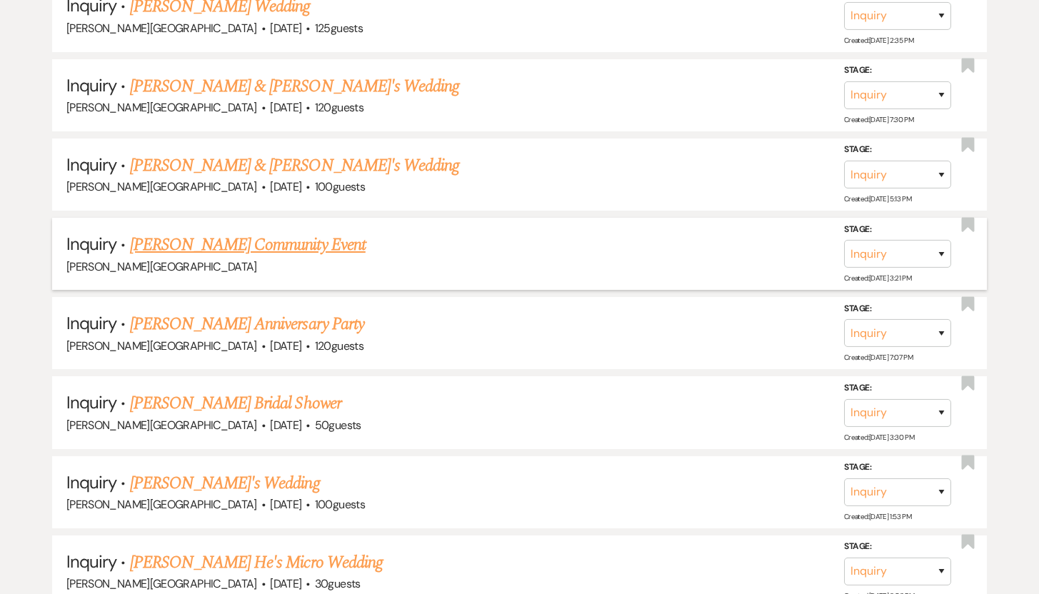
click at [218, 235] on link "[PERSON_NAME] Community Event" at bounding box center [248, 245] width 236 height 26
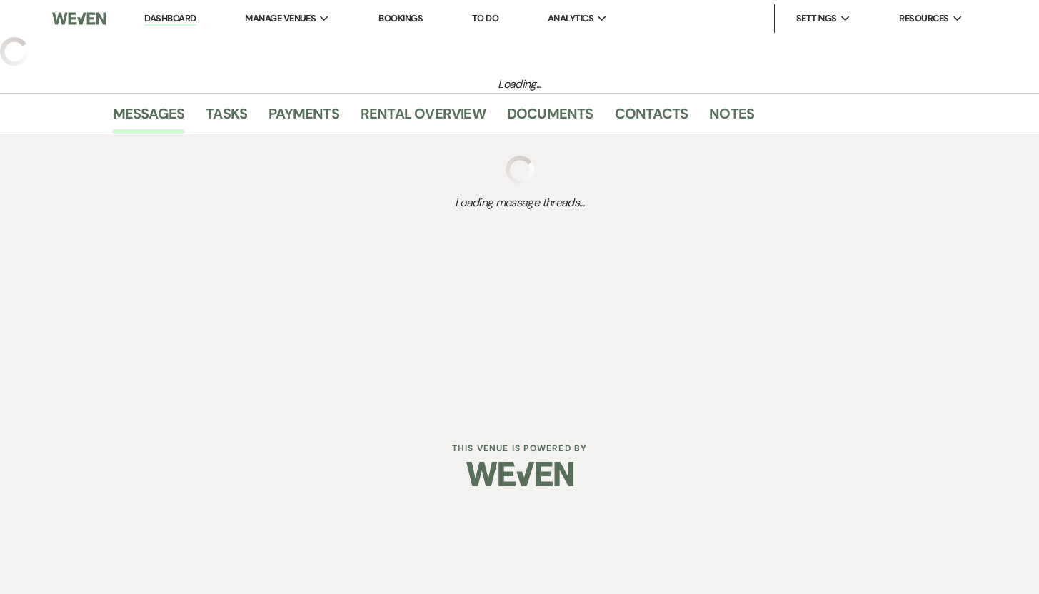
select select "5"
select select "7"
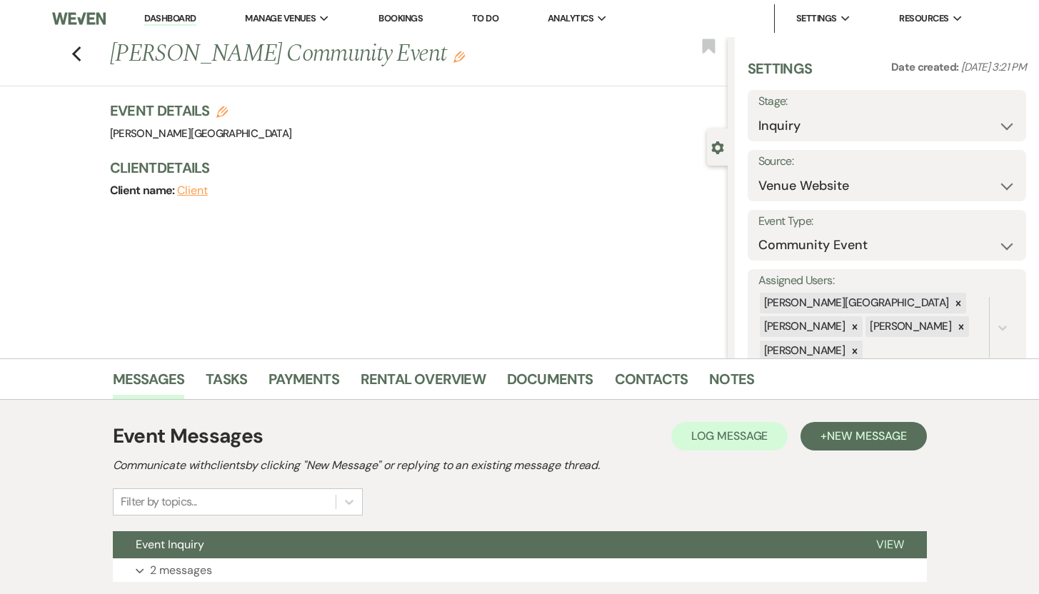
scroll to position [101, 0]
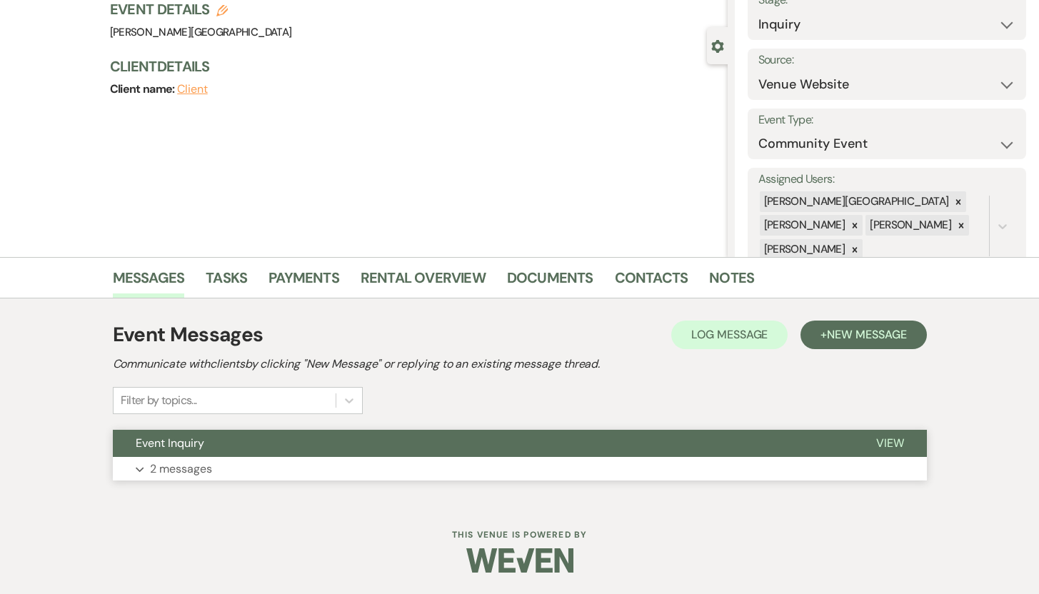
click at [180, 468] on p "2 messages" at bounding box center [181, 469] width 62 height 19
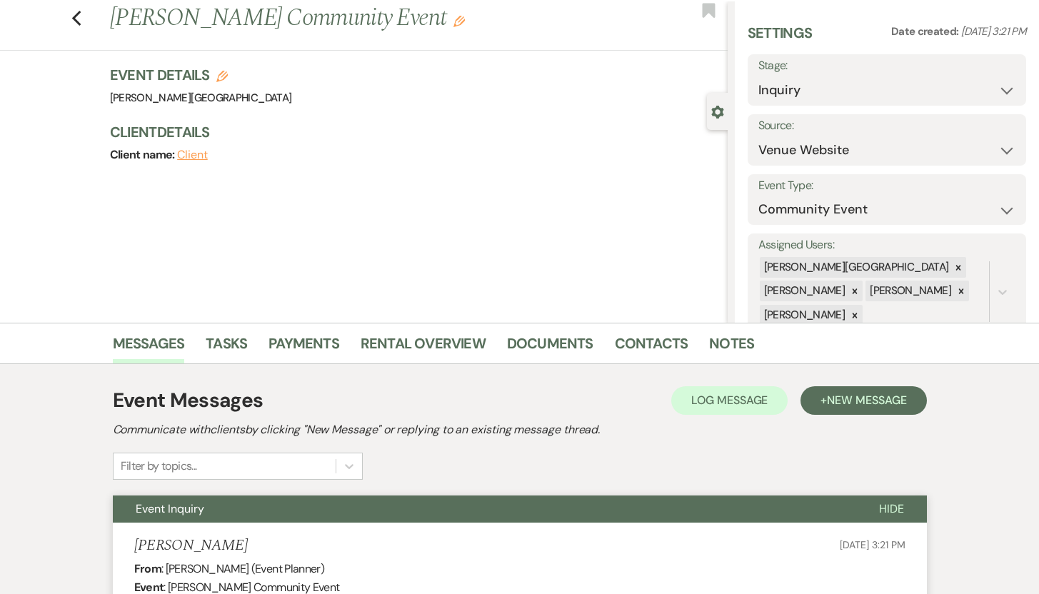
scroll to position [29, 0]
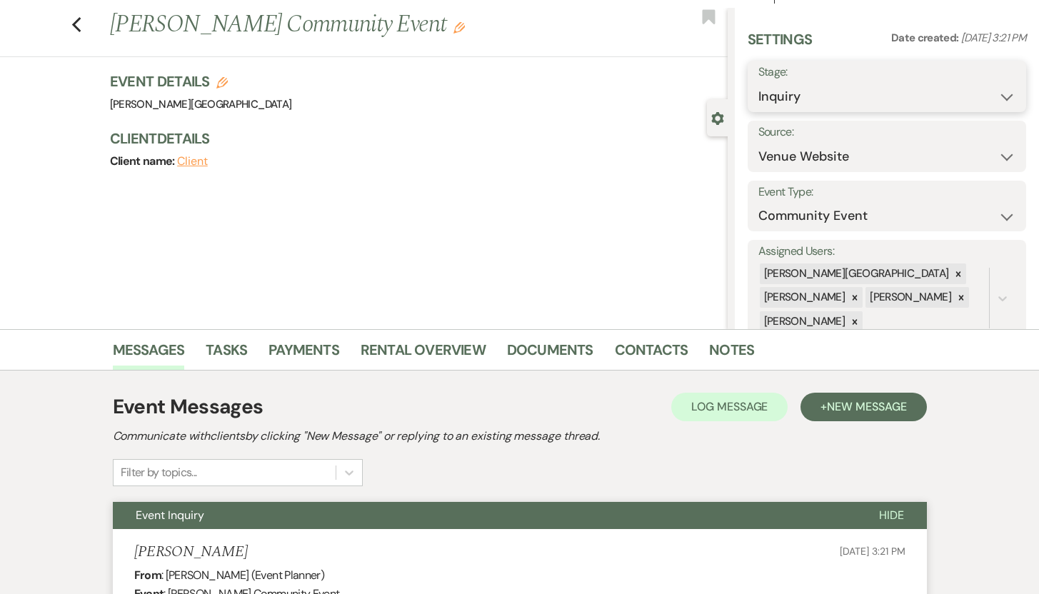
click at [994, 99] on select "Inquiry Follow Up Tour Requested Tour Confirmed Toured Proposal Sent Booked Lost" at bounding box center [887, 97] width 258 height 28
select select "8"
click at [758, 83] on select "Inquiry Follow Up Tour Requested Tour Confirmed Toured Proposal Sent Booked Lost" at bounding box center [887, 97] width 258 height 28
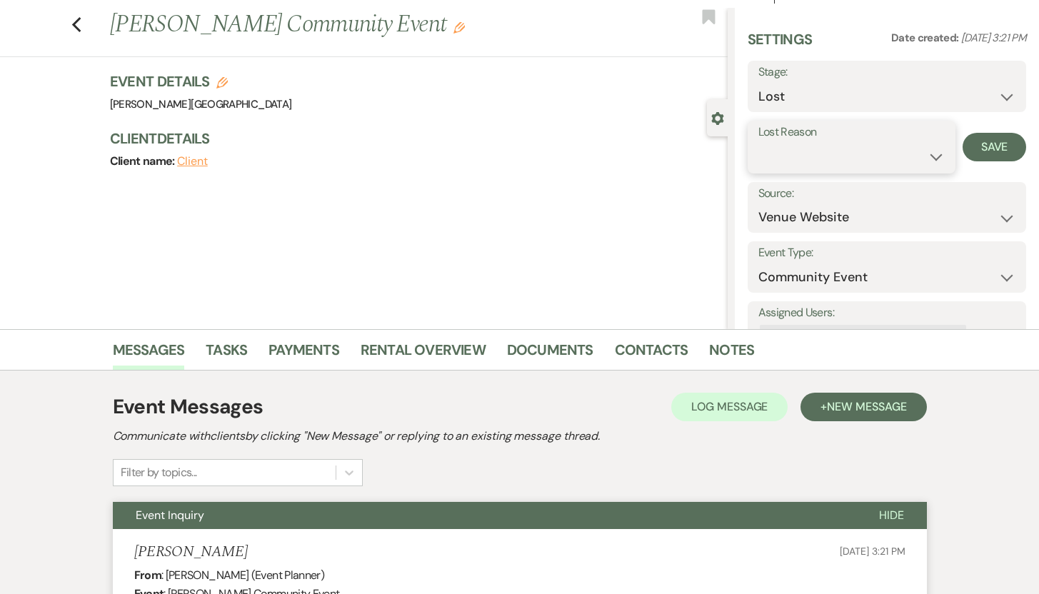
click at [930, 156] on select "Booked Elsewhere Budget Date Unavailable No Response Not a Good Match Capacity …" at bounding box center [851, 157] width 187 height 28
select select "8"
click at [758, 143] on select "Booked Elsewhere Budget Date Unavailable No Response Not a Good Match Capacity …" at bounding box center [851, 157] width 187 height 28
click at [985, 145] on button "Save" at bounding box center [994, 147] width 64 height 29
click at [82, 26] on icon "Previous" at bounding box center [76, 24] width 11 height 17
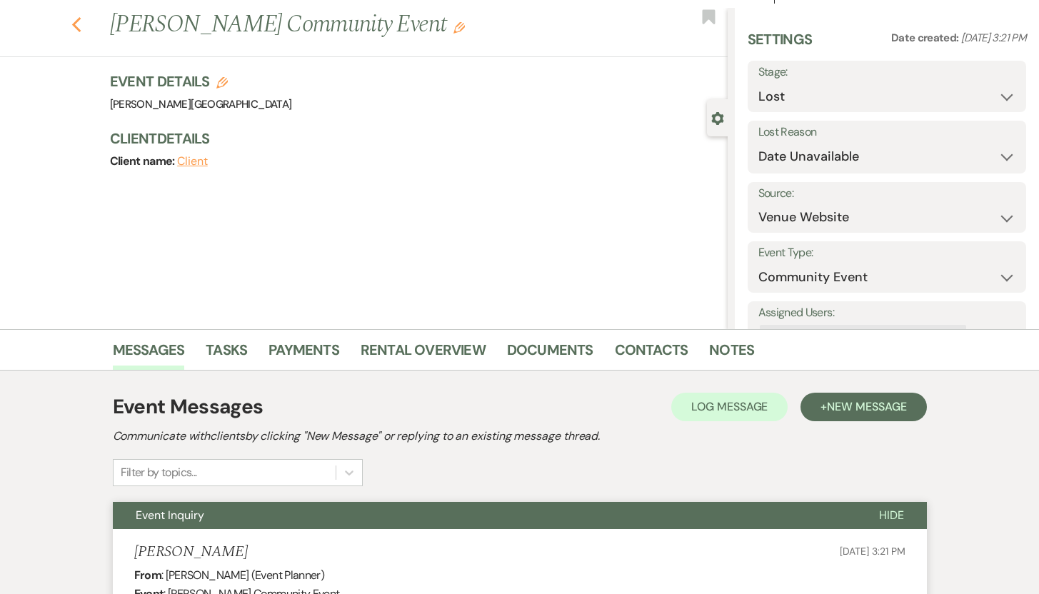
select select "8"
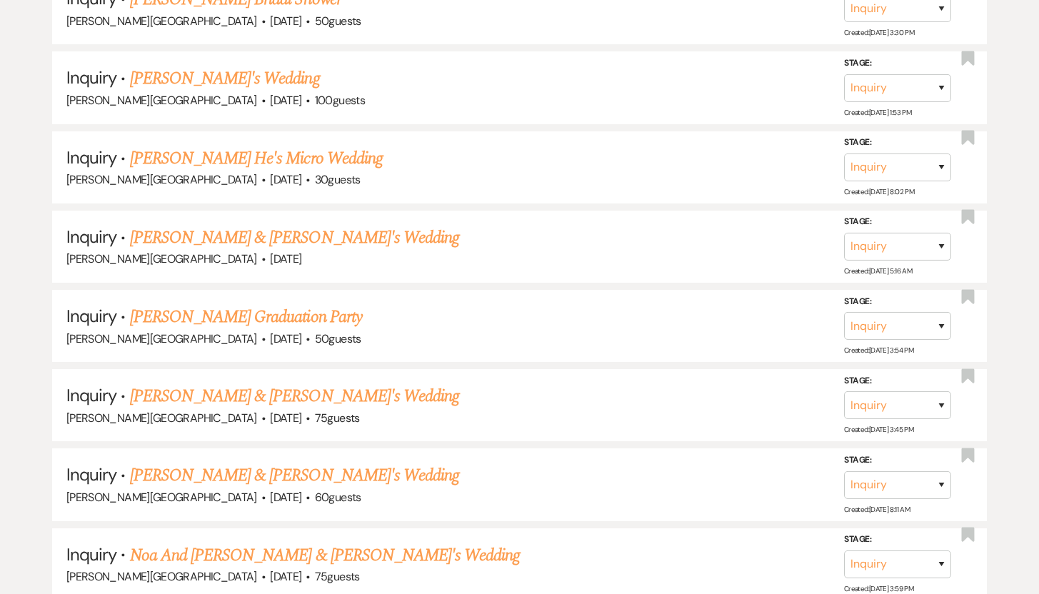
scroll to position [2280, 0]
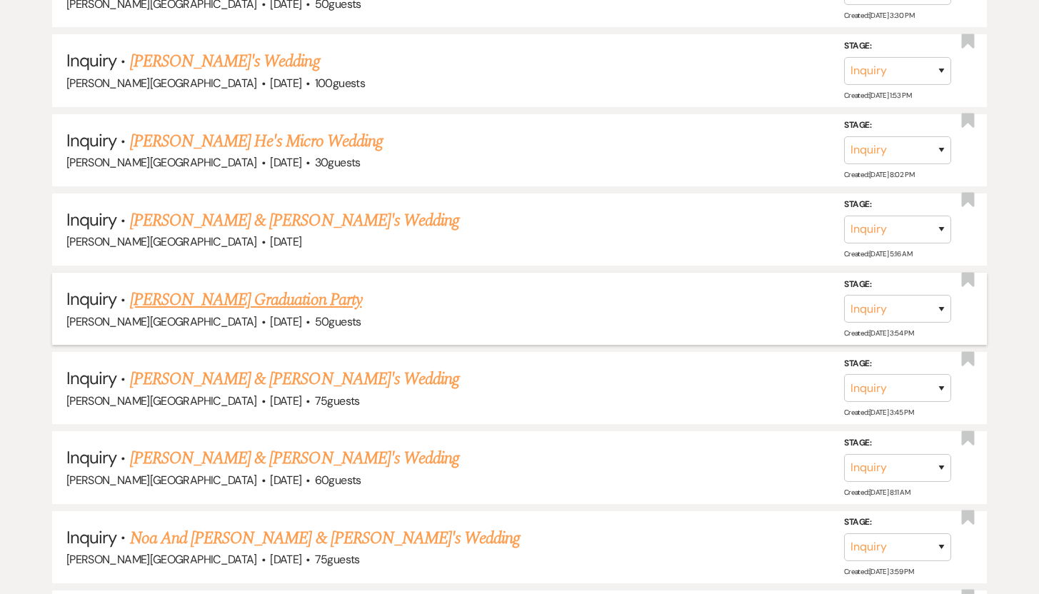
click at [245, 287] on link "[PERSON_NAME] Graduation Party" at bounding box center [246, 300] width 232 height 26
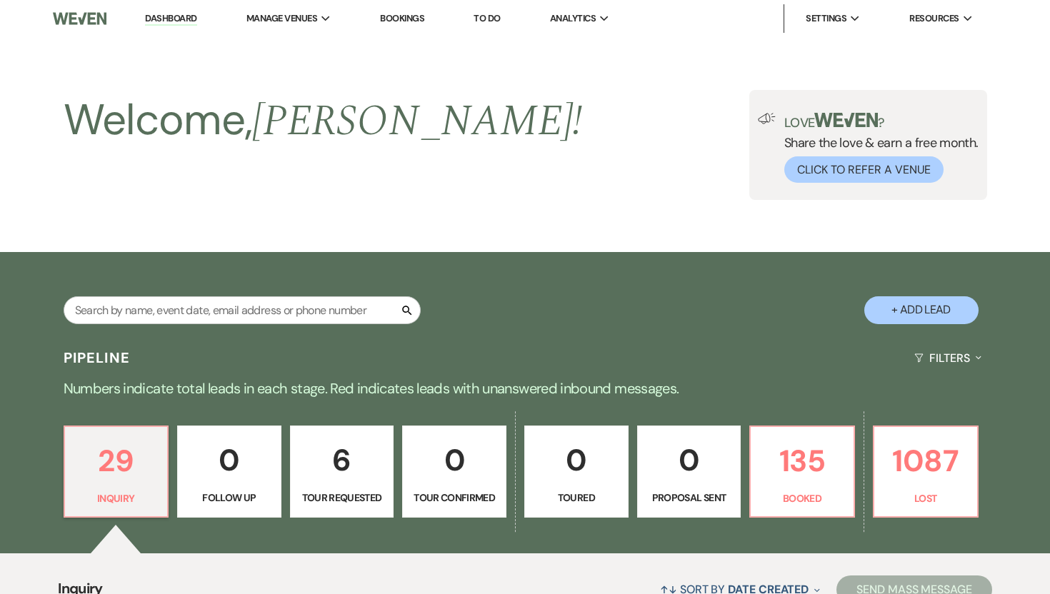
select select "5"
select select "19"
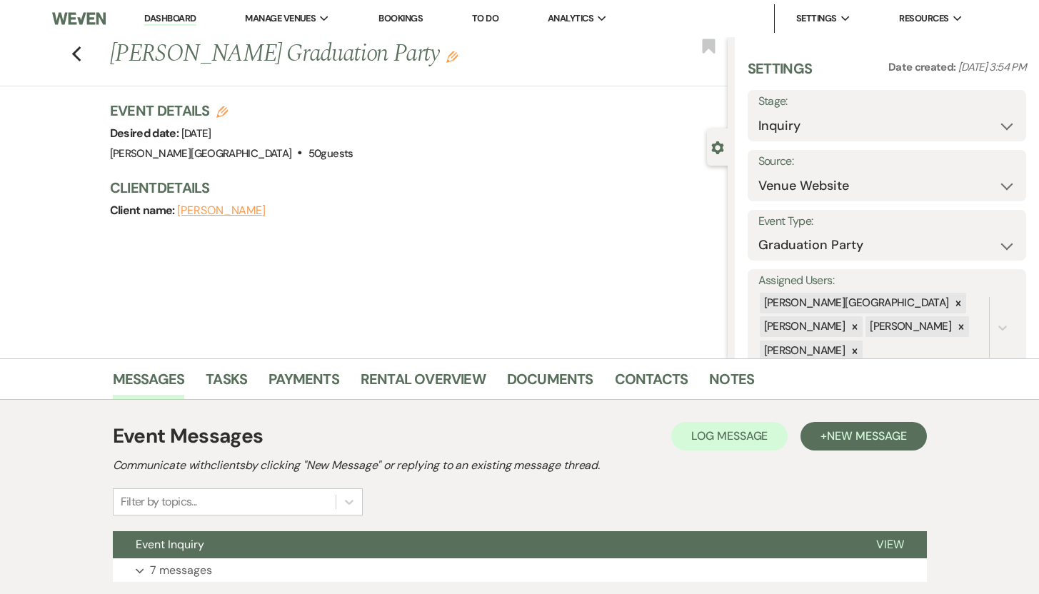
scroll to position [101, 0]
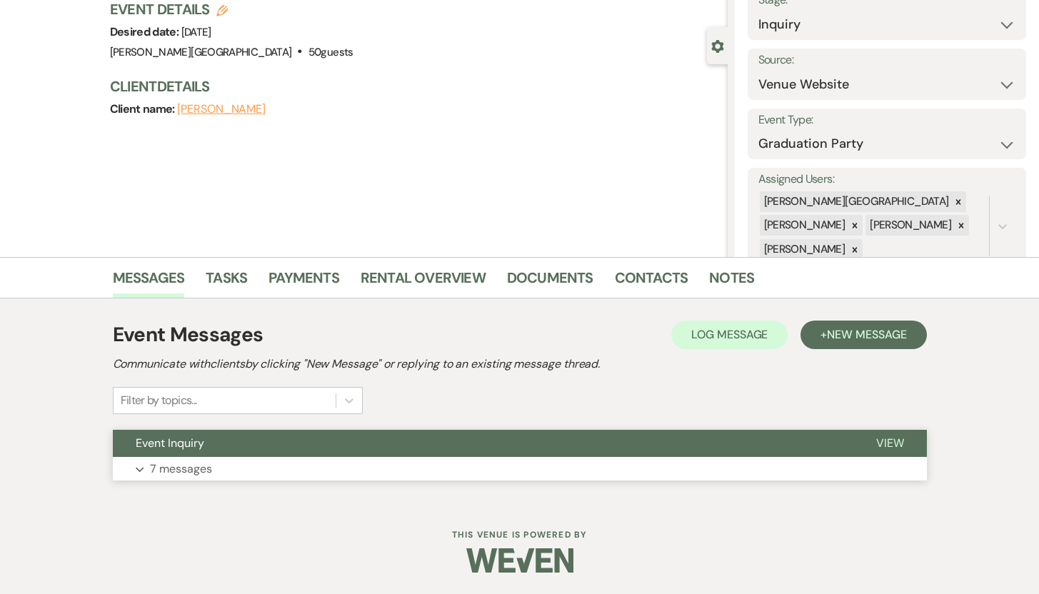
click at [186, 471] on p "7 messages" at bounding box center [181, 469] width 62 height 19
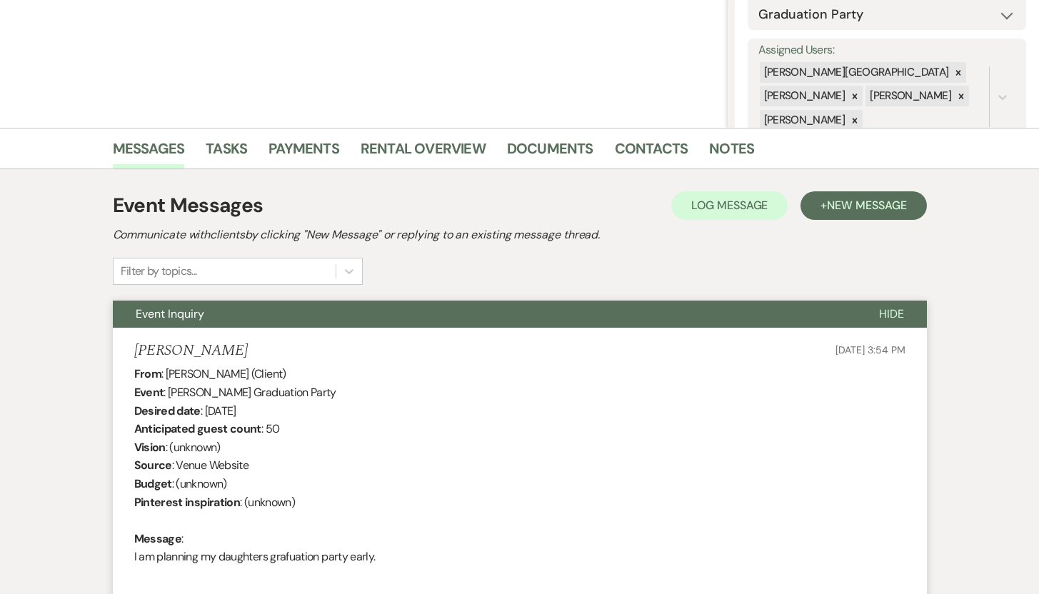
scroll to position [0, 0]
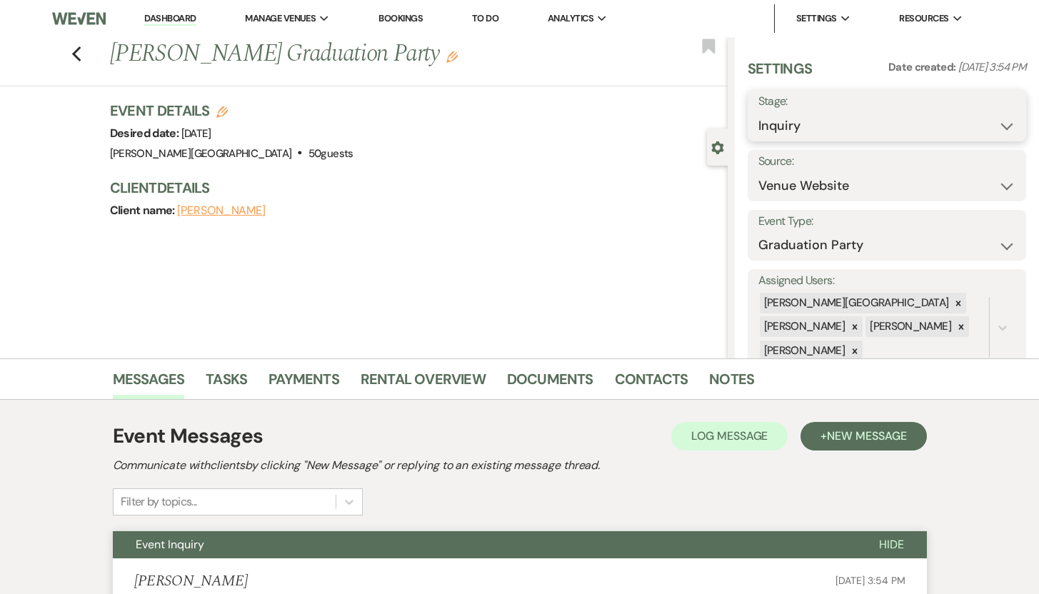
click at [997, 123] on select "Inquiry Follow Up Tour Requested Tour Confirmed Toured Proposal Sent Booked Lost" at bounding box center [887, 126] width 258 height 28
select select "8"
click at [758, 112] on select "Inquiry Follow Up Tour Requested Tour Confirmed Toured Proposal Sent Booked Lost" at bounding box center [887, 126] width 258 height 28
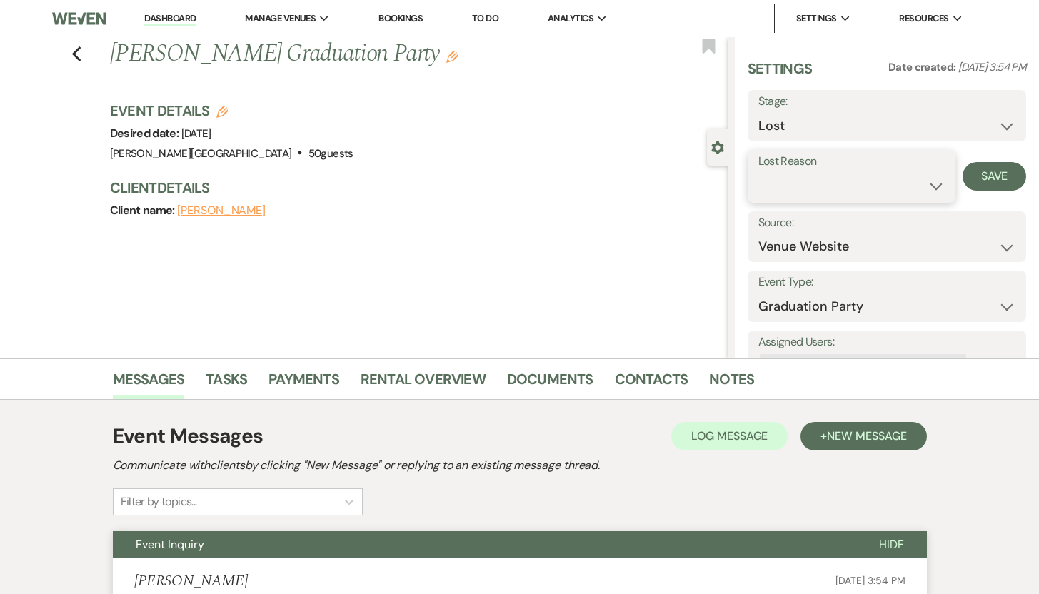
click at [932, 183] on select "Booked Elsewhere Budget Date Unavailable No Response Not a Good Match Capacity …" at bounding box center [851, 186] width 187 height 28
select select "5"
click at [758, 172] on select "Booked Elsewhere Budget Date Unavailable No Response Not a Good Match Capacity …" at bounding box center [851, 186] width 187 height 28
click at [975, 174] on button "Save" at bounding box center [994, 176] width 64 height 29
click at [82, 52] on icon "Previous" at bounding box center [76, 54] width 11 height 17
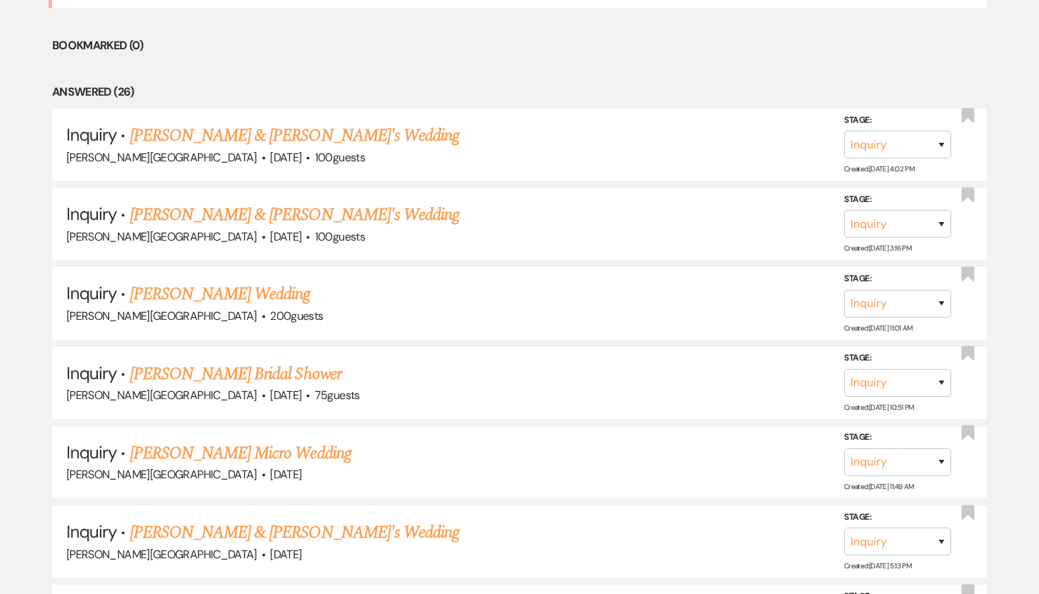
scroll to position [773, 0]
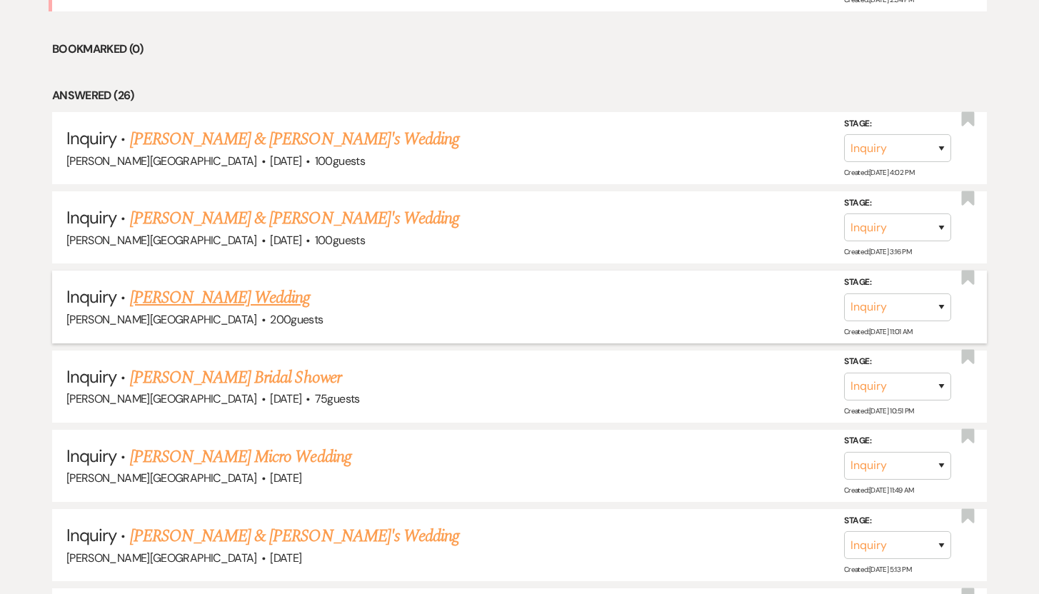
click at [208, 293] on link "[PERSON_NAME] Wedding" at bounding box center [220, 298] width 181 height 26
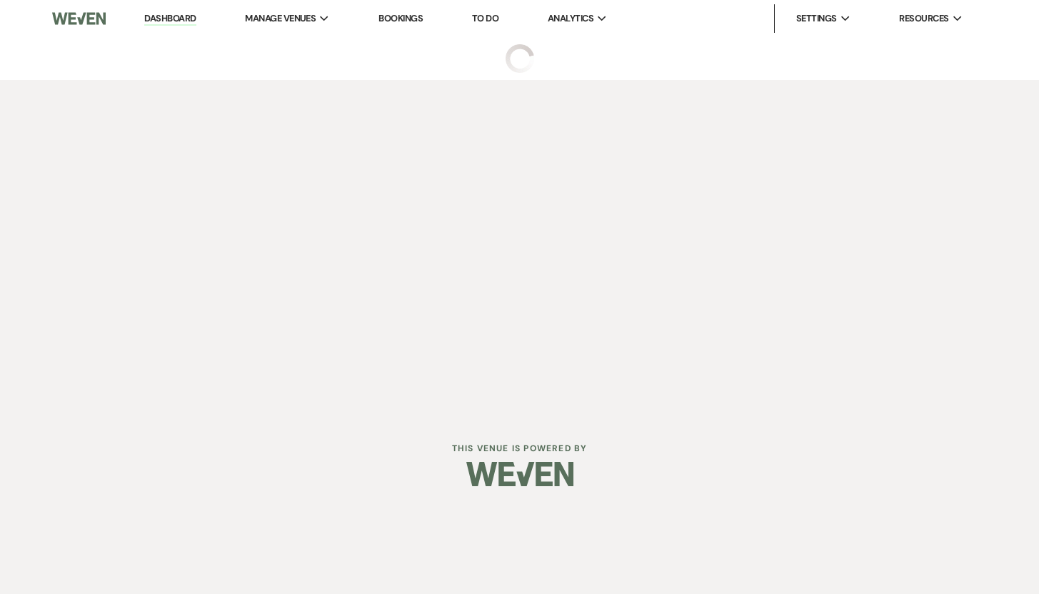
select select "5"
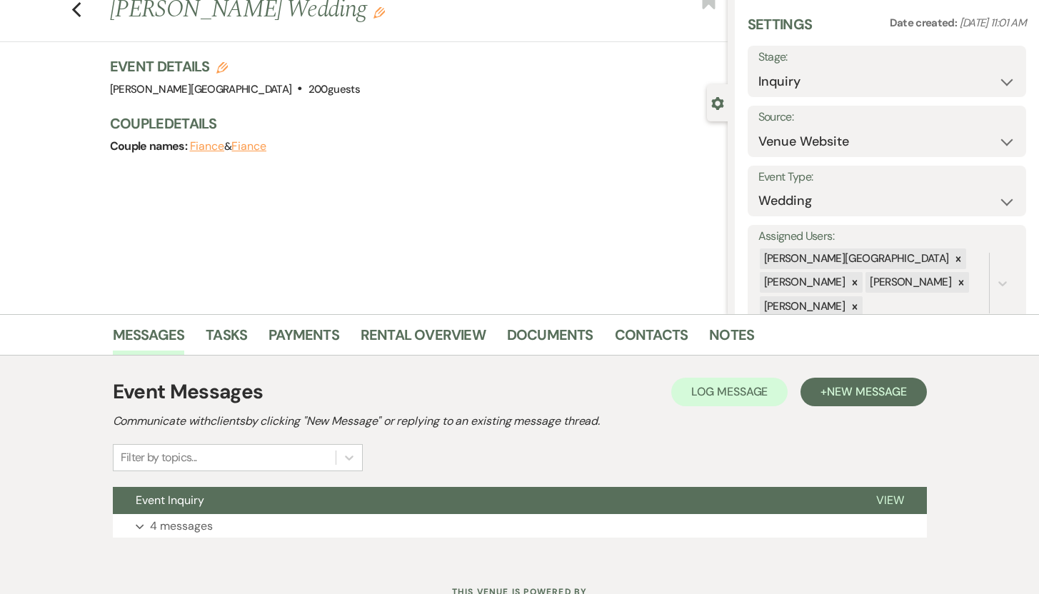
scroll to position [101, 0]
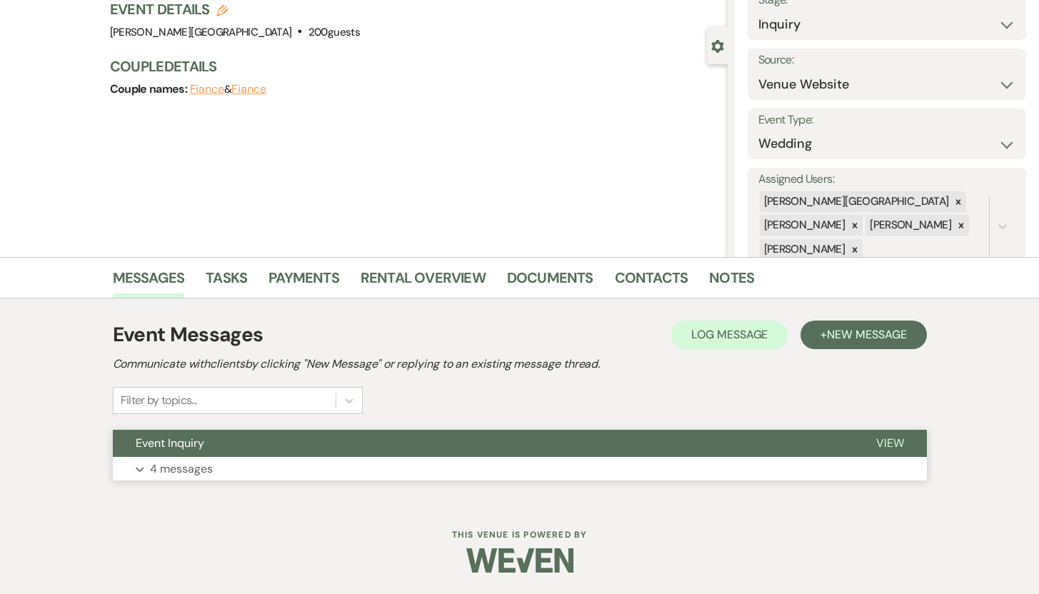
click at [190, 471] on p "4 messages" at bounding box center [181, 469] width 63 height 19
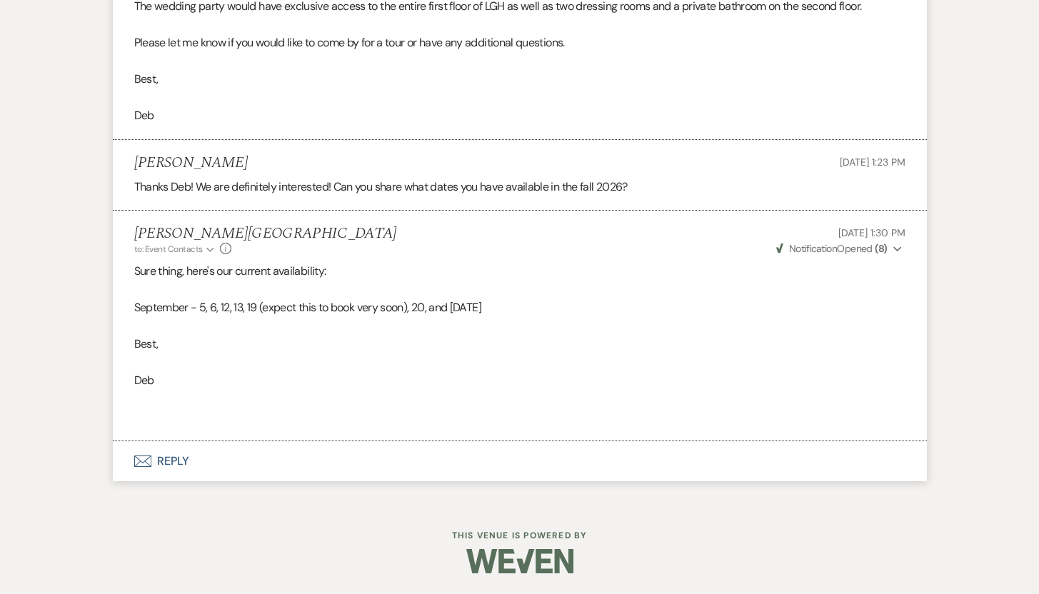
scroll to position [0, 0]
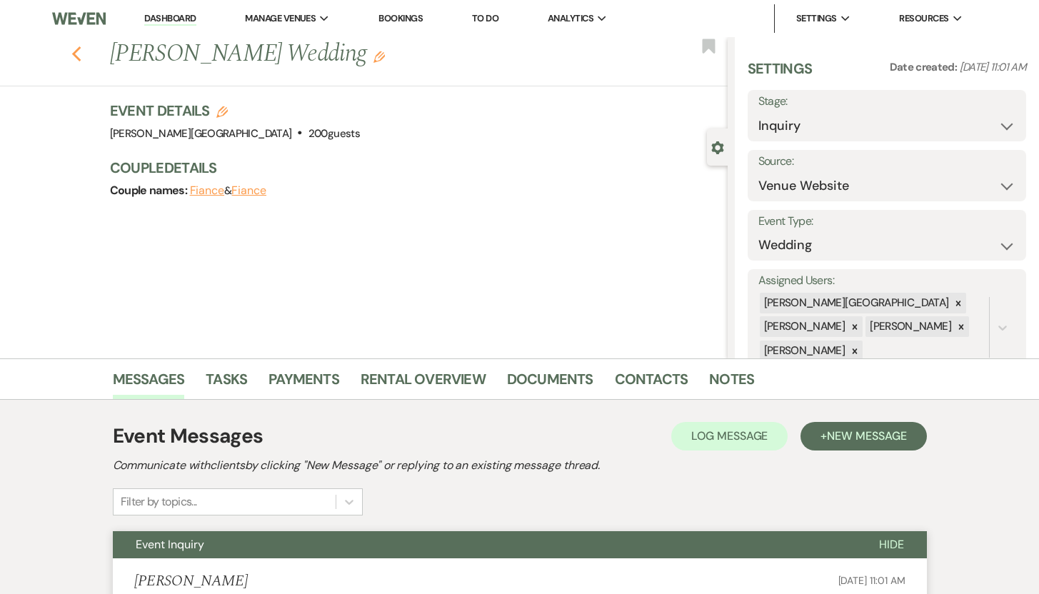
click at [79, 56] on use "button" at bounding box center [75, 54] width 9 height 16
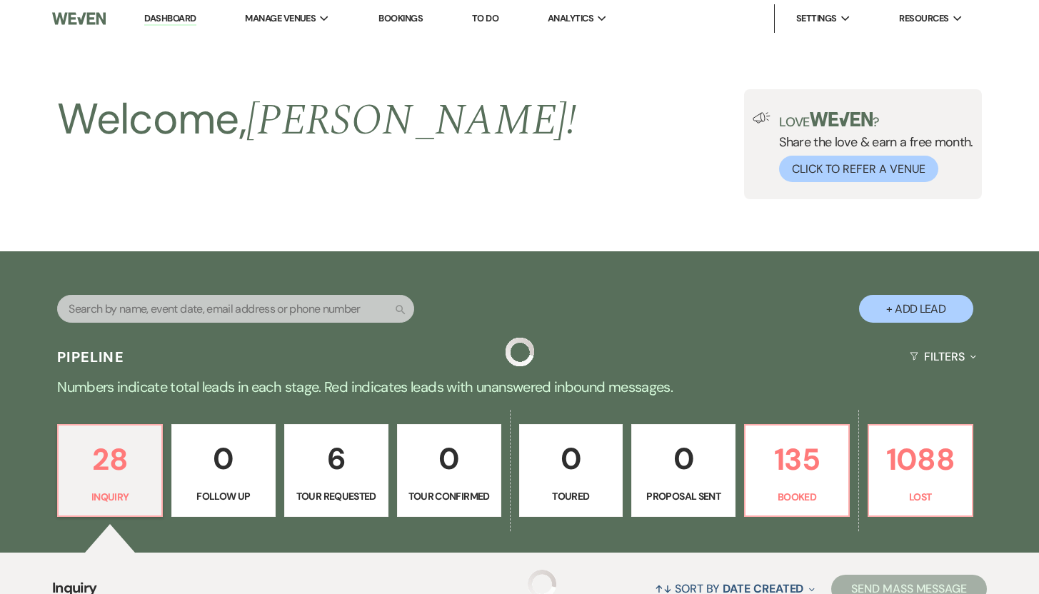
scroll to position [773, 0]
